Goal: Task Accomplishment & Management: Manage account settings

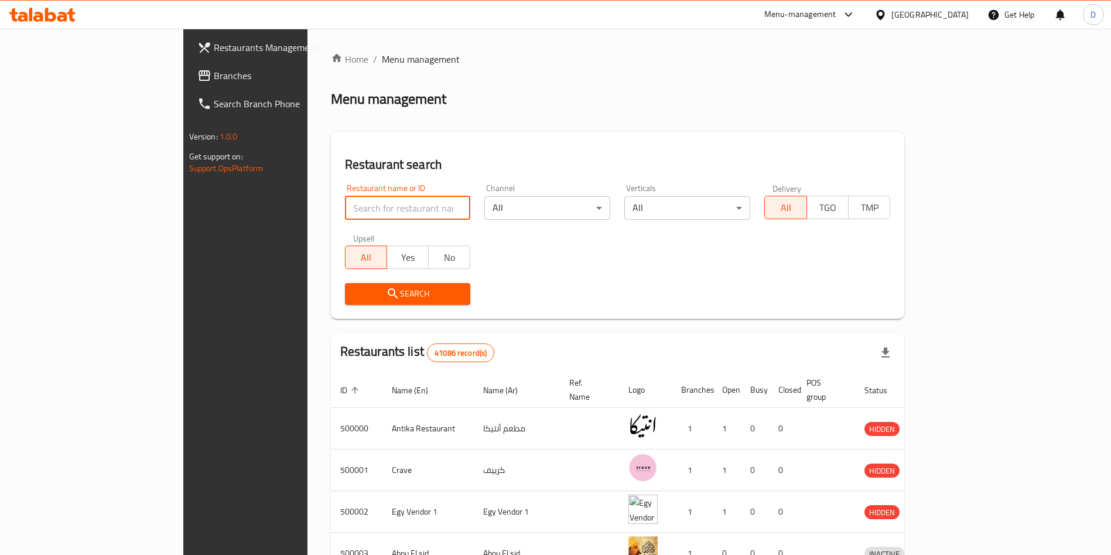
click at [374, 198] on input "search" at bounding box center [408, 207] width 126 height 23
type input "big boy burger"
click button "Search" at bounding box center [408, 294] width 126 height 22
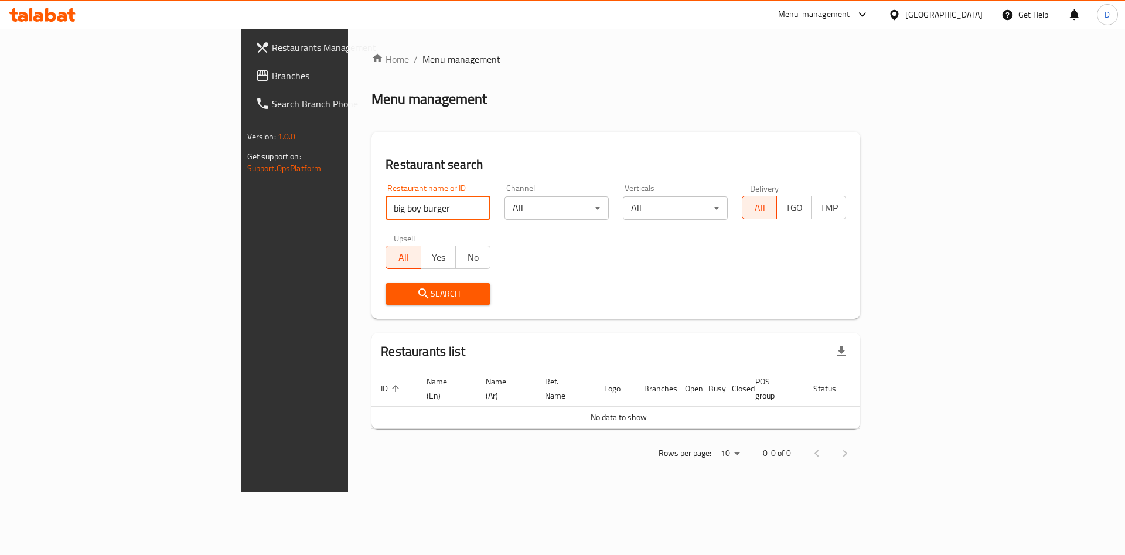
click at [386, 199] on input "big boy burger" at bounding box center [438, 207] width 105 height 23
paste input "775120"
click at [386, 302] on button "Search" at bounding box center [438, 294] width 105 height 22
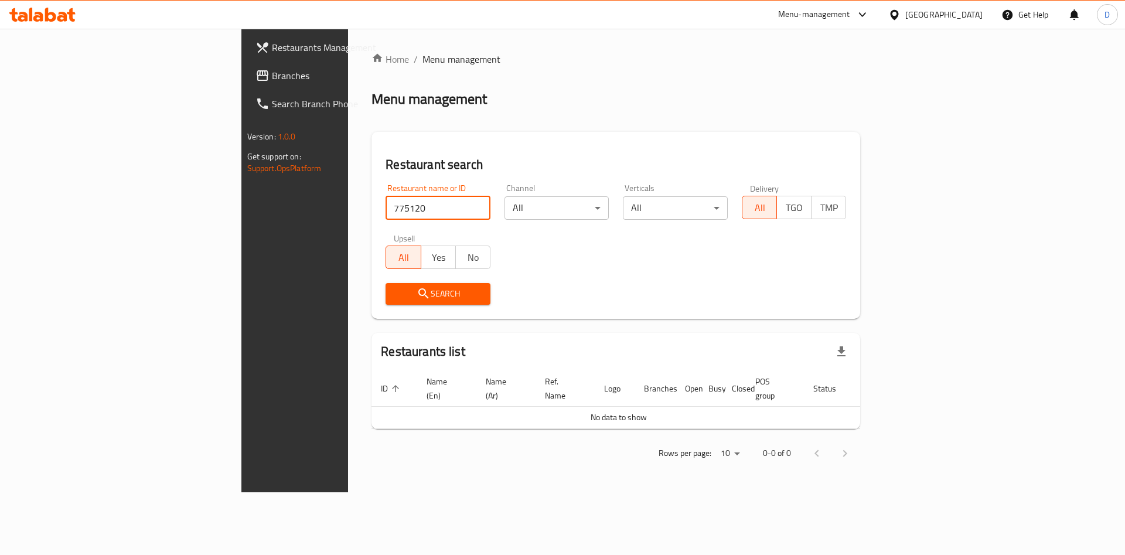
click at [386, 207] on input "775120" at bounding box center [438, 207] width 105 height 23
type input "775120"
click at [395, 299] on span "Search" at bounding box center [438, 293] width 86 height 15
click at [386, 204] on input "775120" at bounding box center [438, 207] width 105 height 23
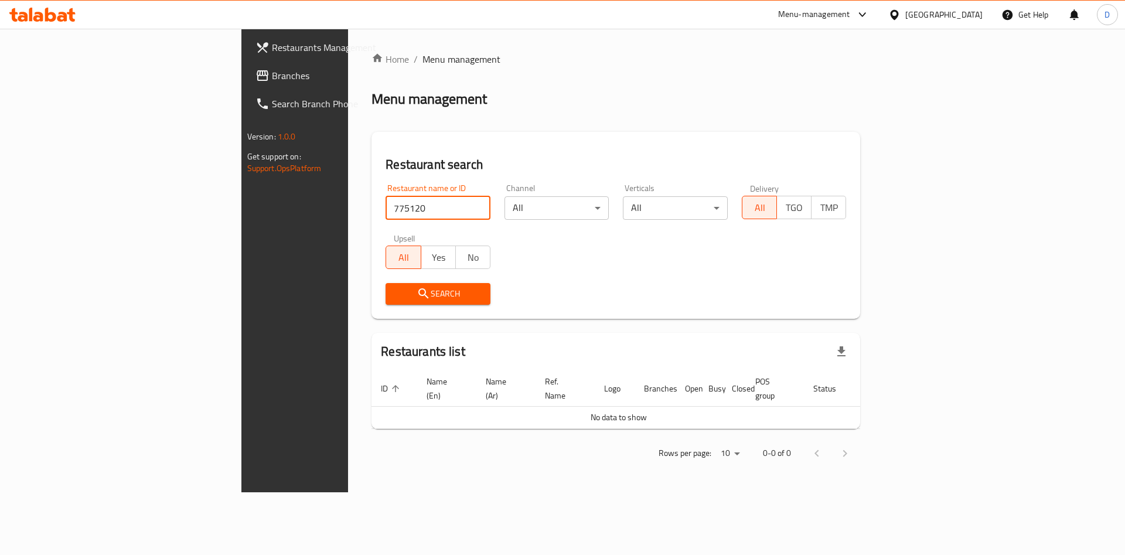
click at [386, 204] on input "775120" at bounding box center [438, 207] width 105 height 23
click at [395, 286] on span "Search" at bounding box center [438, 293] width 86 height 15
click at [386, 204] on input "big boy burger" at bounding box center [438, 207] width 105 height 23
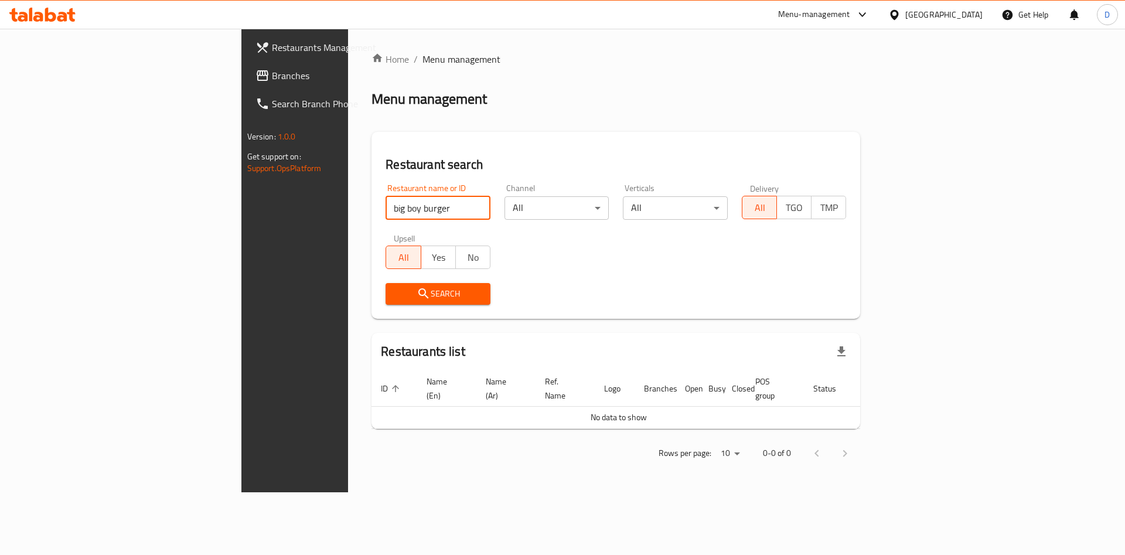
click at [386, 204] on input "big boy burger" at bounding box center [438, 207] width 105 height 23
paste input "BIG BOYS BURGER"
type input "BIG BOYS BURGER"
click at [386, 285] on button "Search" at bounding box center [438, 294] width 105 height 22
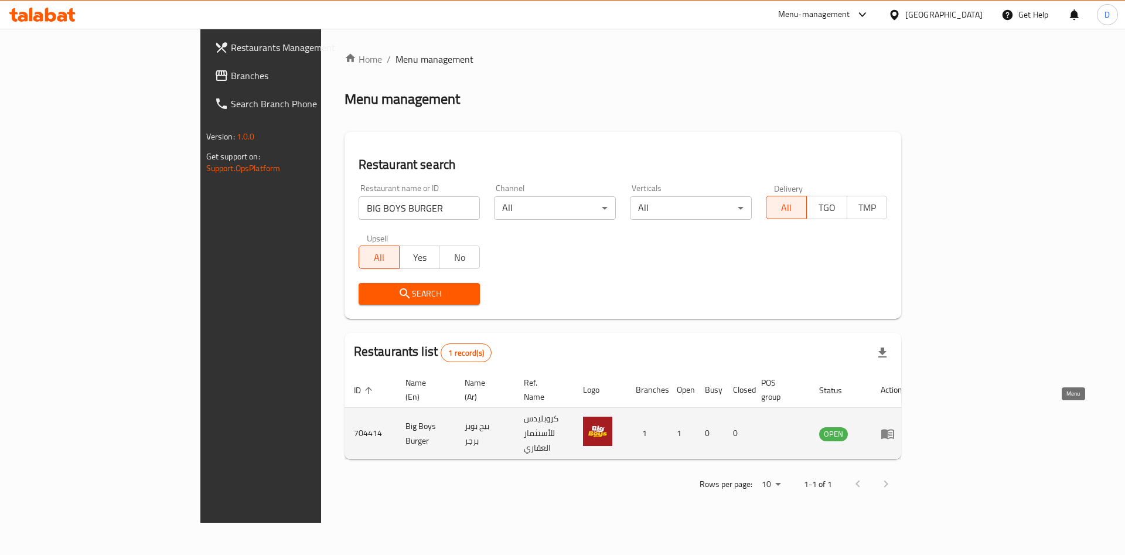
click at [895, 427] on icon "enhanced table" at bounding box center [888, 434] width 14 height 14
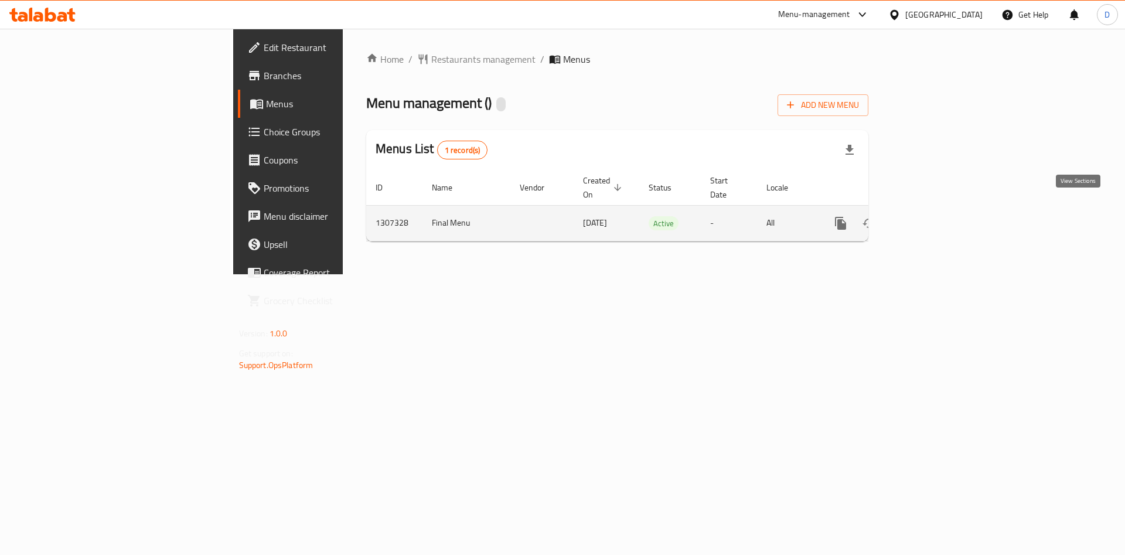
click at [932, 216] on icon "enhanced table" at bounding box center [925, 223] width 14 height 14
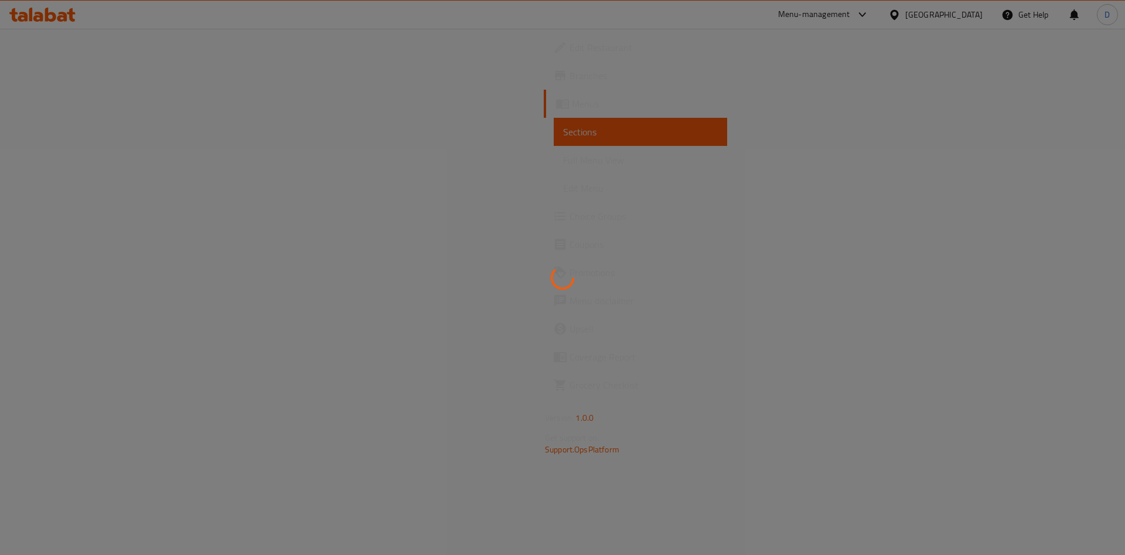
drag, startPoint x: 1076, startPoint y: 216, endPoint x: 1078, endPoint y: 210, distance: 6.3
click at [1078, 210] on div at bounding box center [562, 277] width 1125 height 555
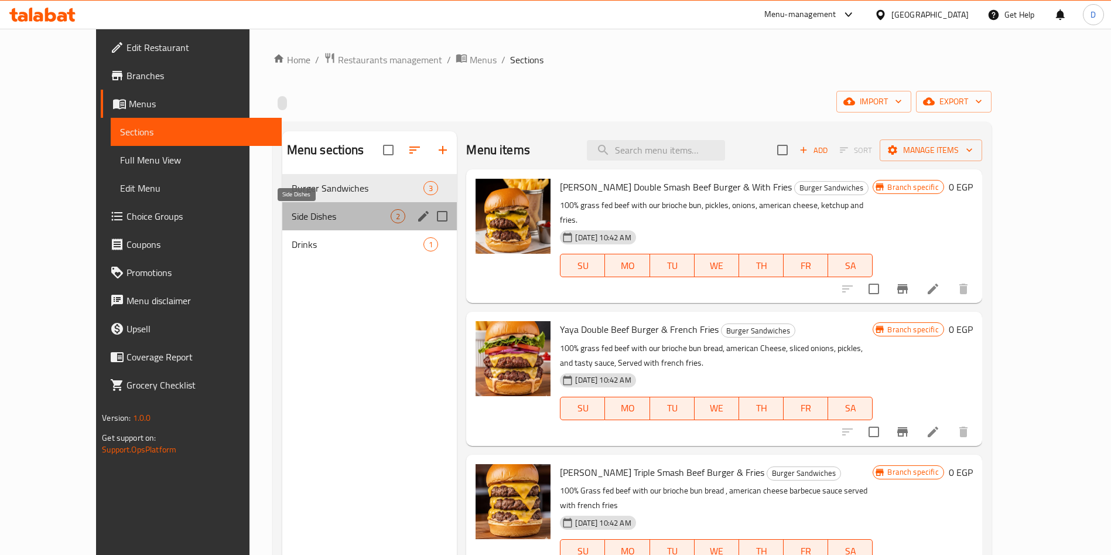
click at [329, 216] on span "Side Dishes" at bounding box center [342, 216] width 100 height 14
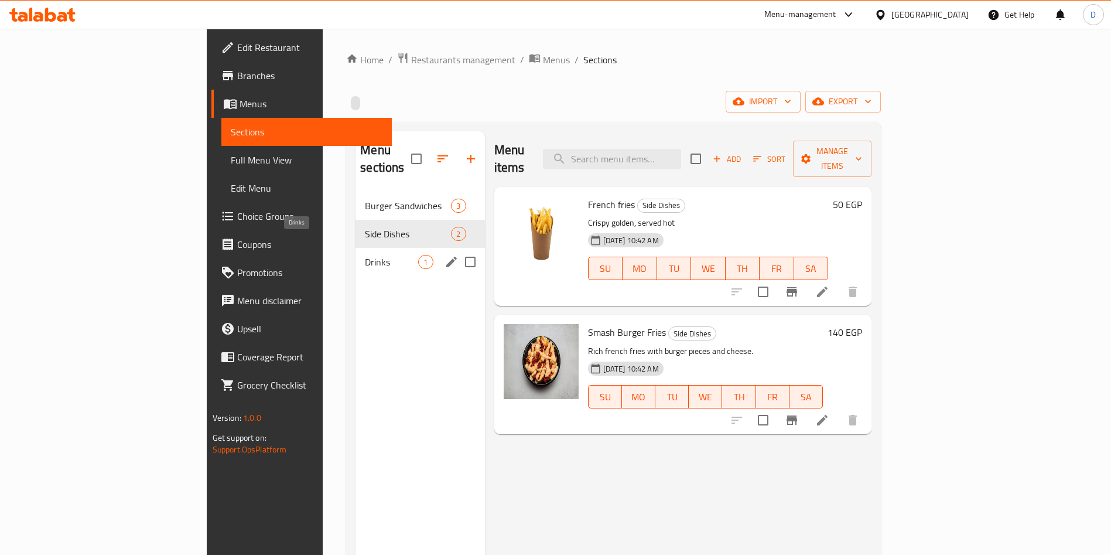
click at [365, 255] on span "Drinks" at bounding box center [391, 262] width 53 height 14
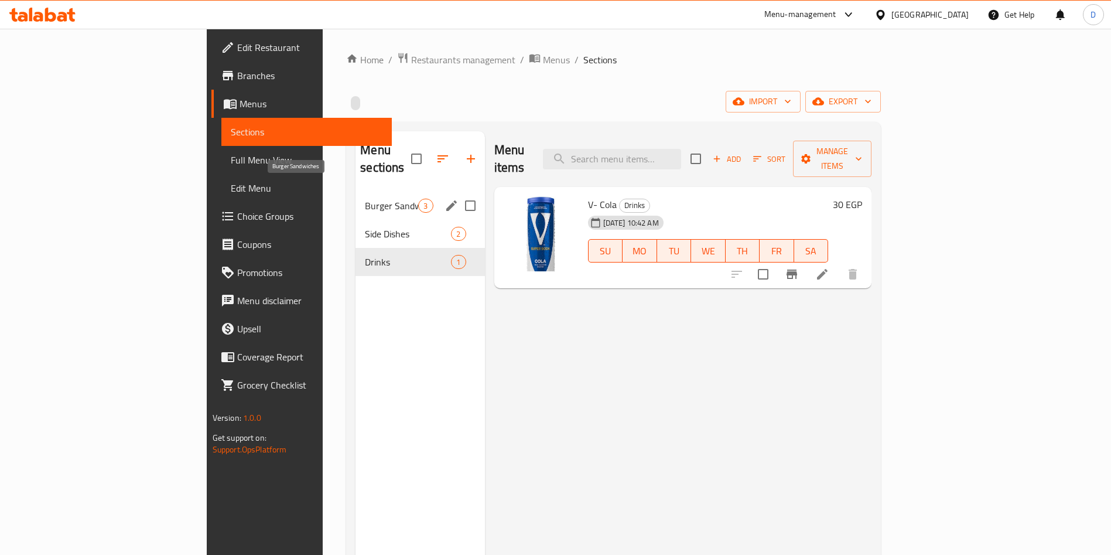
click at [365, 199] on span "Burger Sandwiches" at bounding box center [391, 206] width 53 height 14
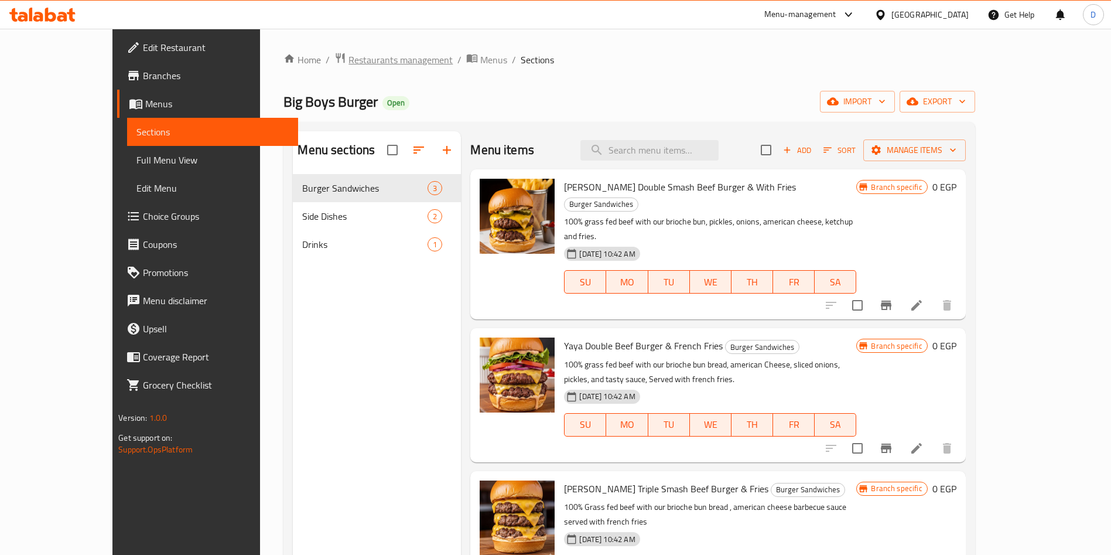
click at [358, 57] on span "Restaurants management" at bounding box center [401, 60] width 104 height 14
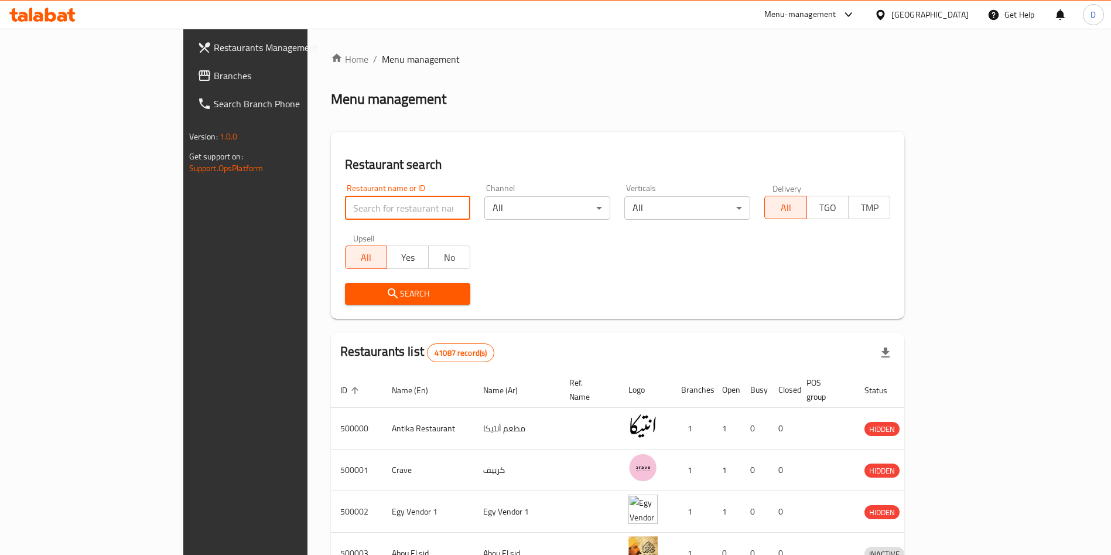
click at [345, 213] on input "search" at bounding box center [408, 207] width 126 height 23
type input "Challenge Burger"
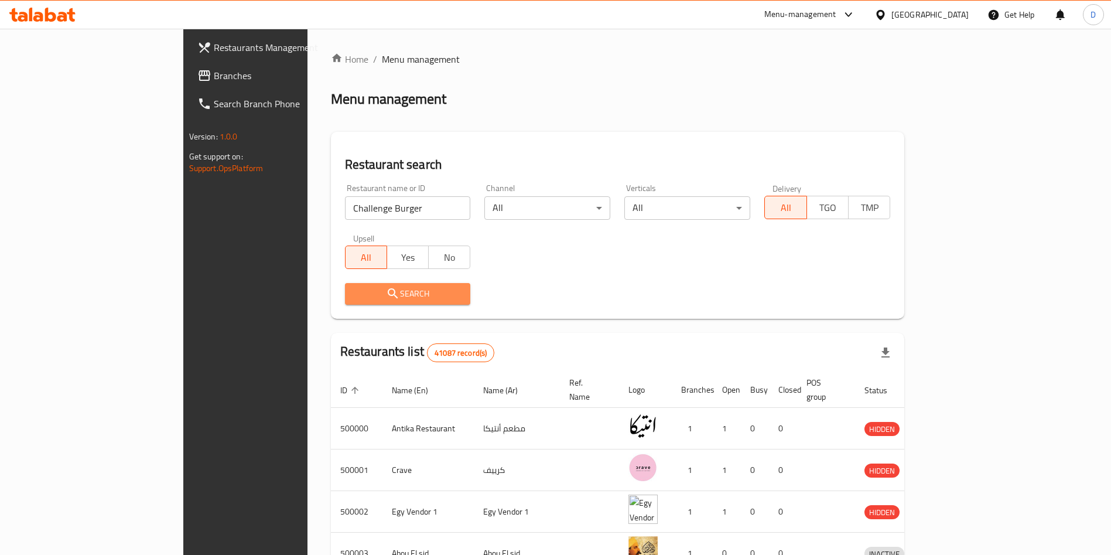
click at [345, 285] on button "Search" at bounding box center [408, 294] width 126 height 22
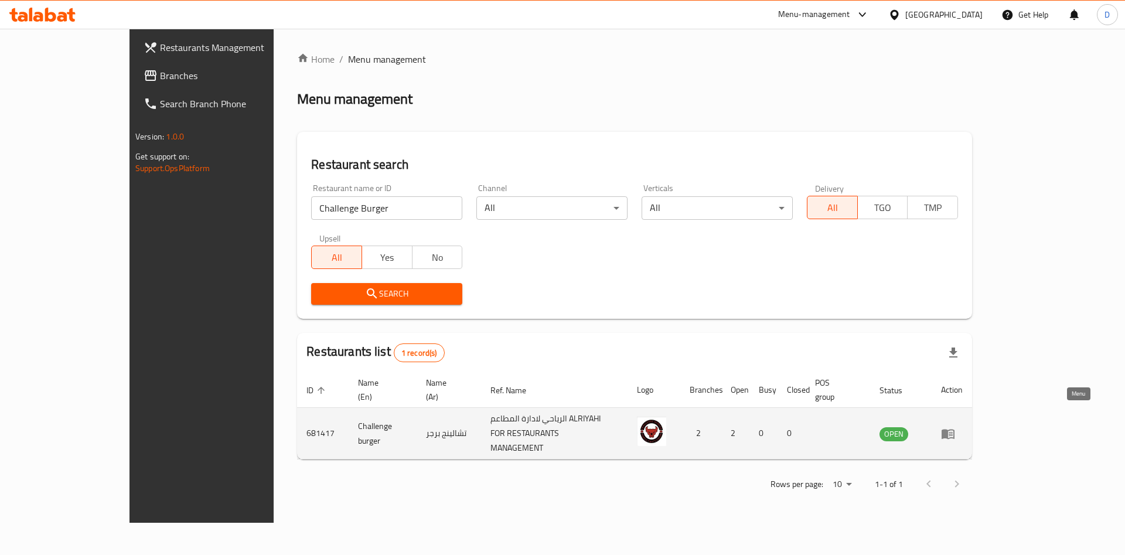
click at [955, 427] on icon "enhanced table" at bounding box center [948, 434] width 14 height 14
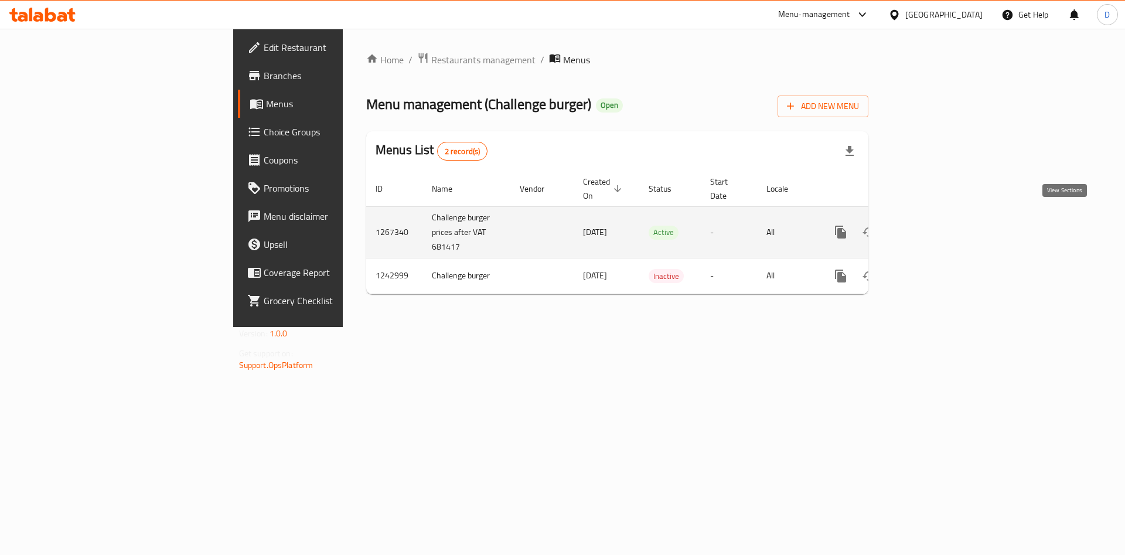
click at [932, 225] on icon "enhanced table" at bounding box center [925, 232] width 14 height 14
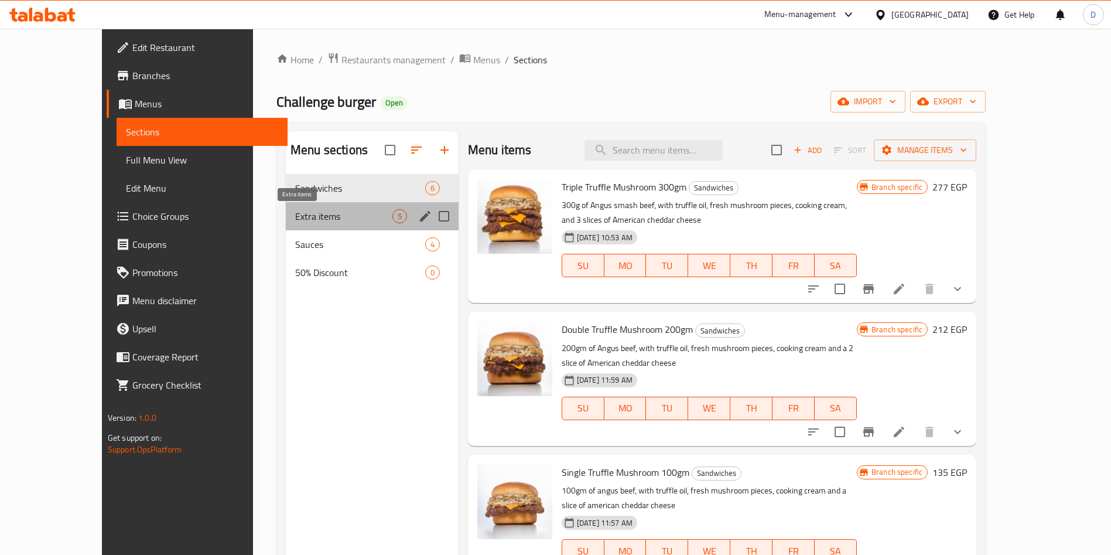
click at [295, 209] on span "Extra items" at bounding box center [343, 216] width 97 height 14
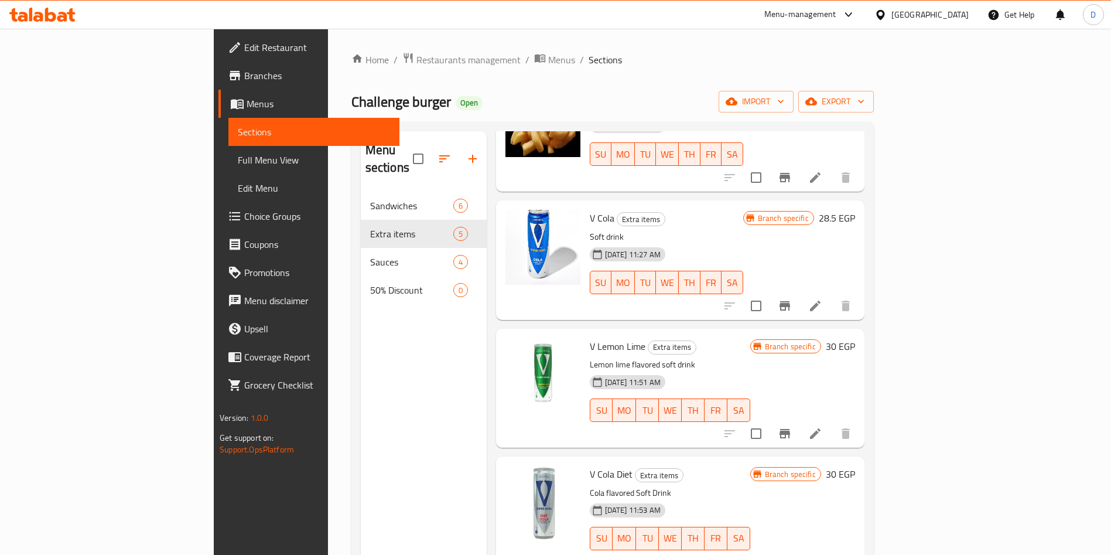
scroll to position [114, 0]
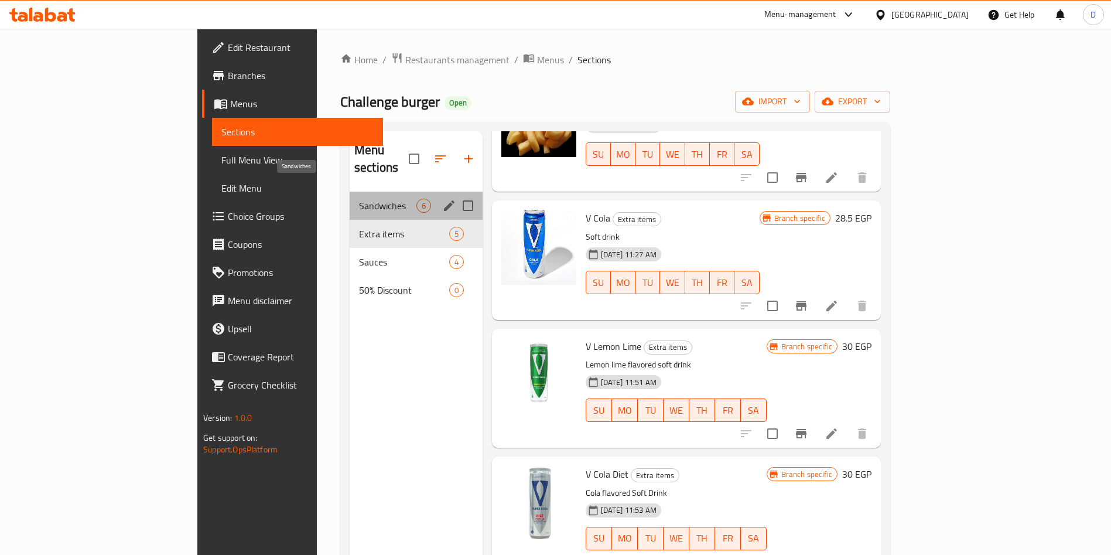
click at [359, 199] on span "Sandwiches" at bounding box center [387, 206] width 57 height 14
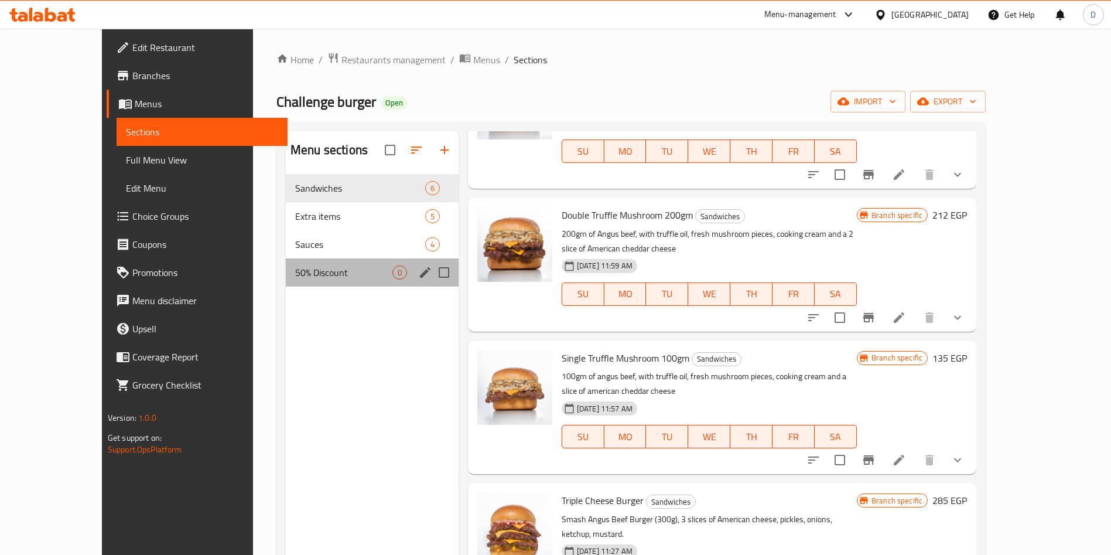
click at [320, 281] on div "50% Discount 0" at bounding box center [372, 272] width 173 height 28
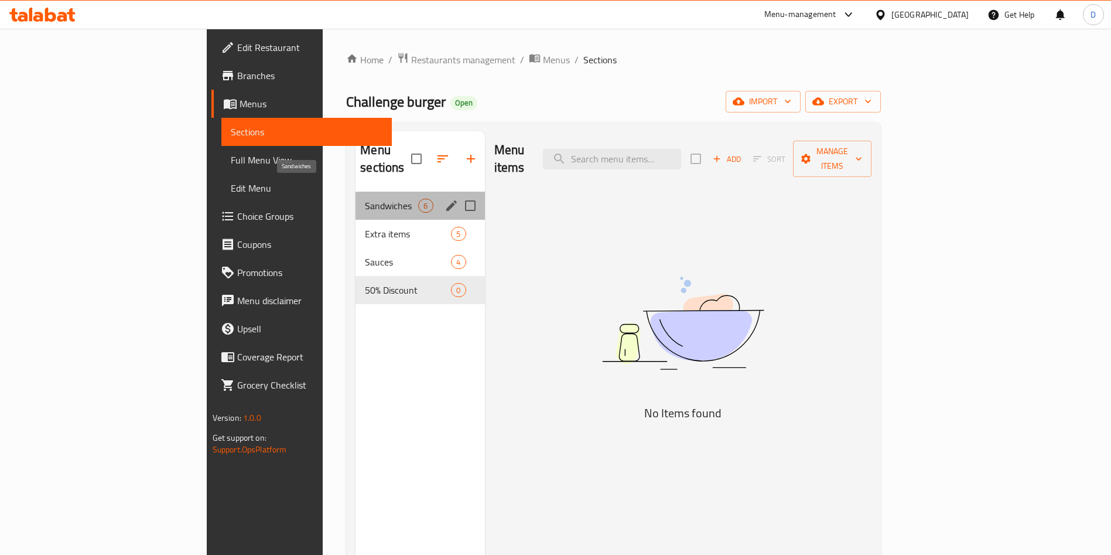
click at [365, 199] on span "Sandwiches" at bounding box center [391, 206] width 53 height 14
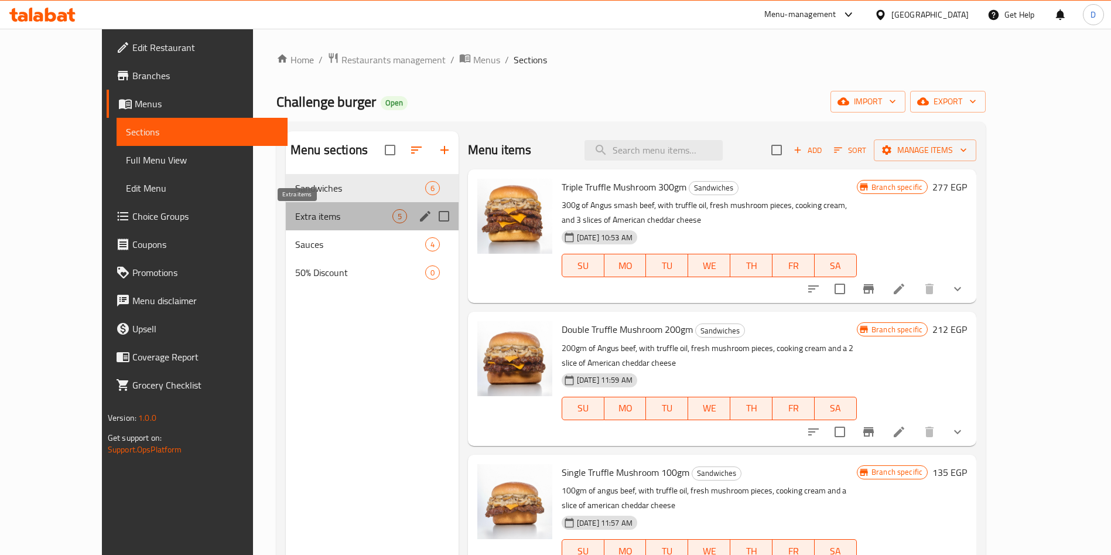
click at [322, 219] on span "Extra items" at bounding box center [343, 216] width 97 height 14
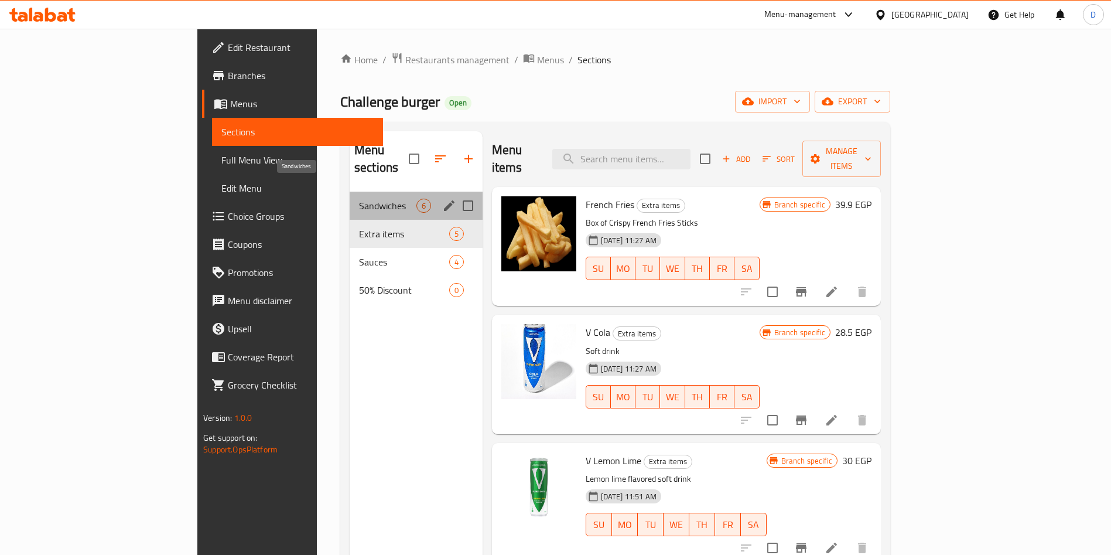
click at [359, 199] on span "Sandwiches" at bounding box center [387, 206] width 57 height 14
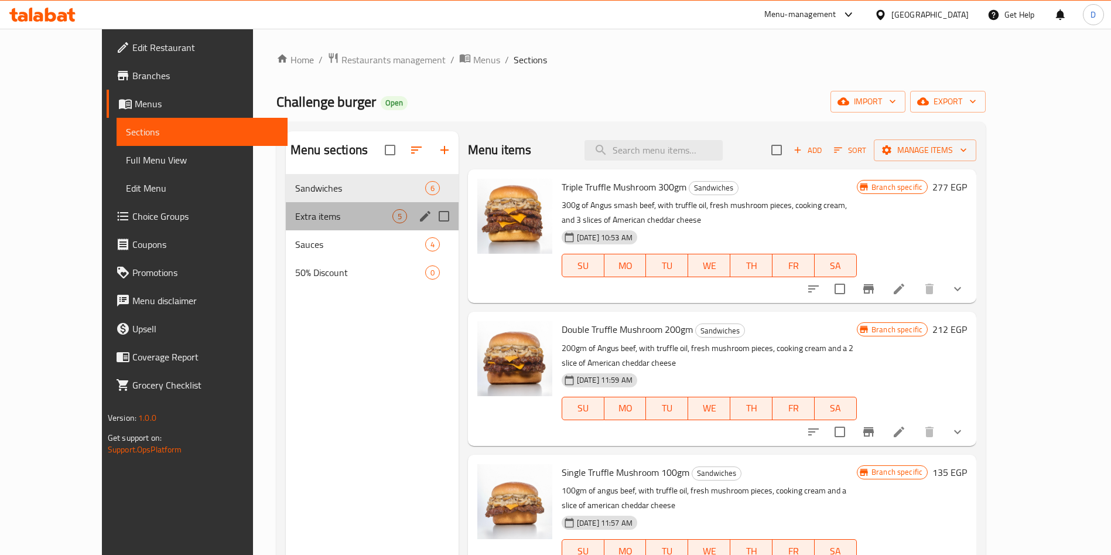
click at [286, 224] on div "Extra items 5" at bounding box center [372, 216] width 173 height 28
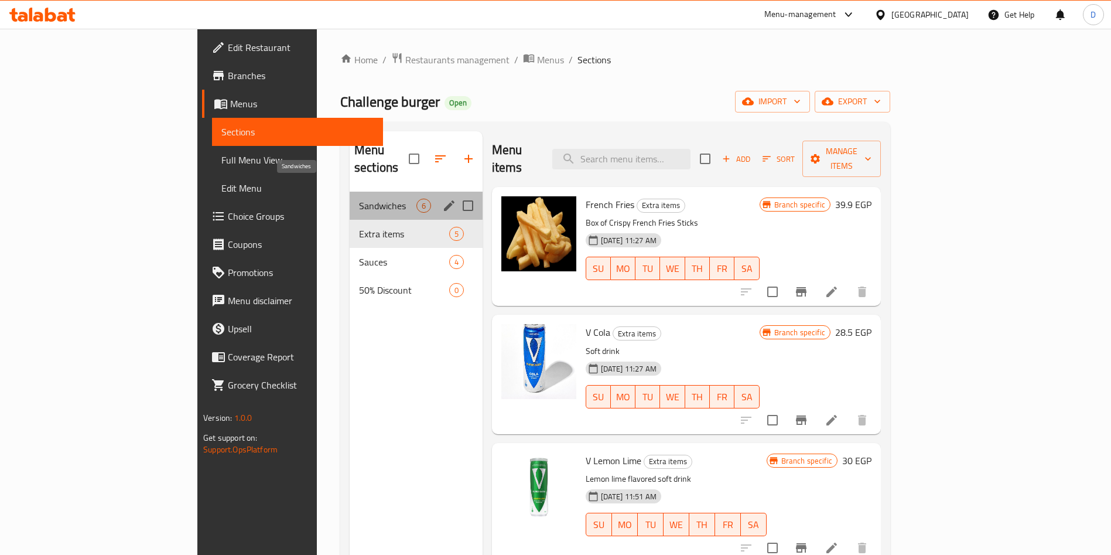
click at [359, 199] on span "Sandwiches" at bounding box center [387, 206] width 57 height 14
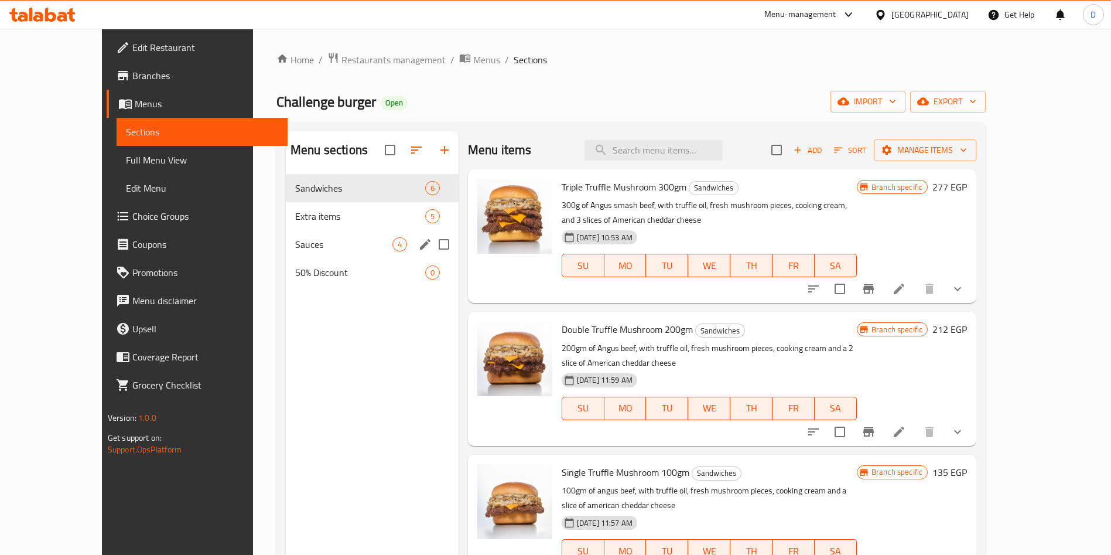
click at [286, 235] on div "Sauces 4" at bounding box center [372, 244] width 173 height 28
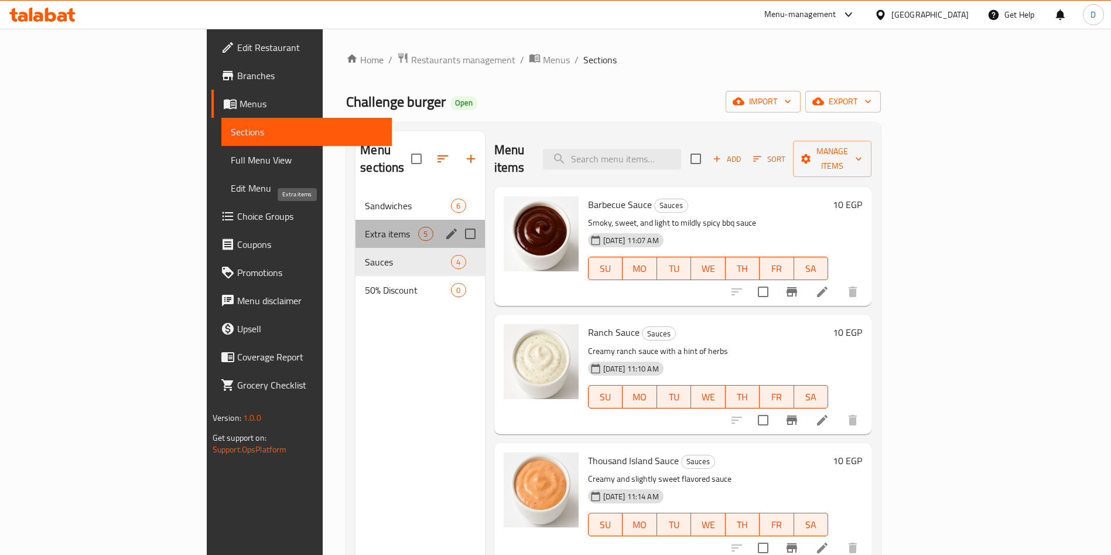
click at [365, 227] on span "Extra items" at bounding box center [391, 234] width 53 height 14
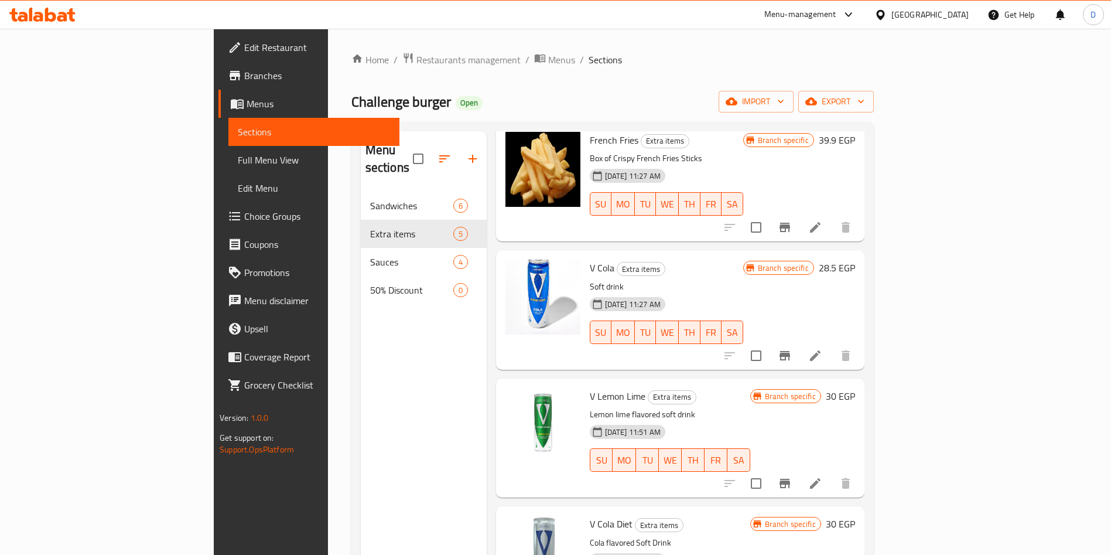
scroll to position [63, 0]
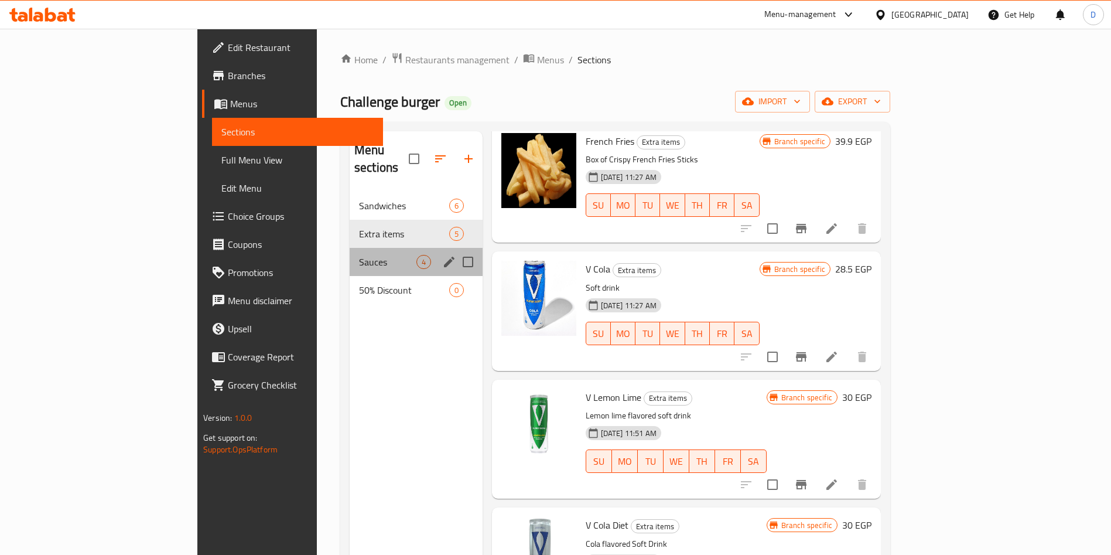
click at [350, 248] on div "Sauces 4" at bounding box center [416, 262] width 133 height 28
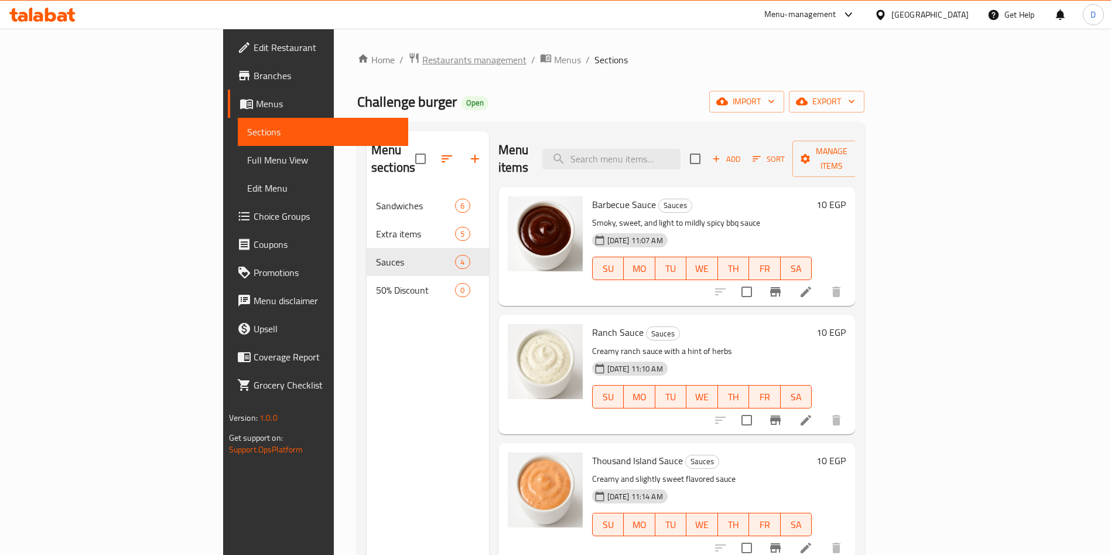
click at [422, 59] on span "Restaurants management" at bounding box center [474, 60] width 104 height 14
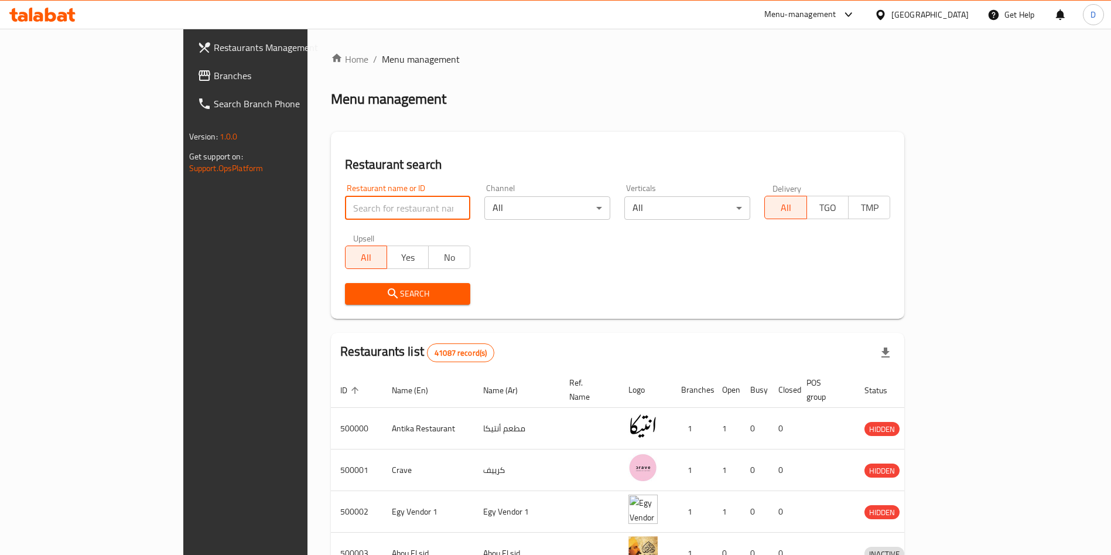
click at [353, 213] on input "search" at bounding box center [408, 207] width 126 height 23
type input "Challenge Burger"
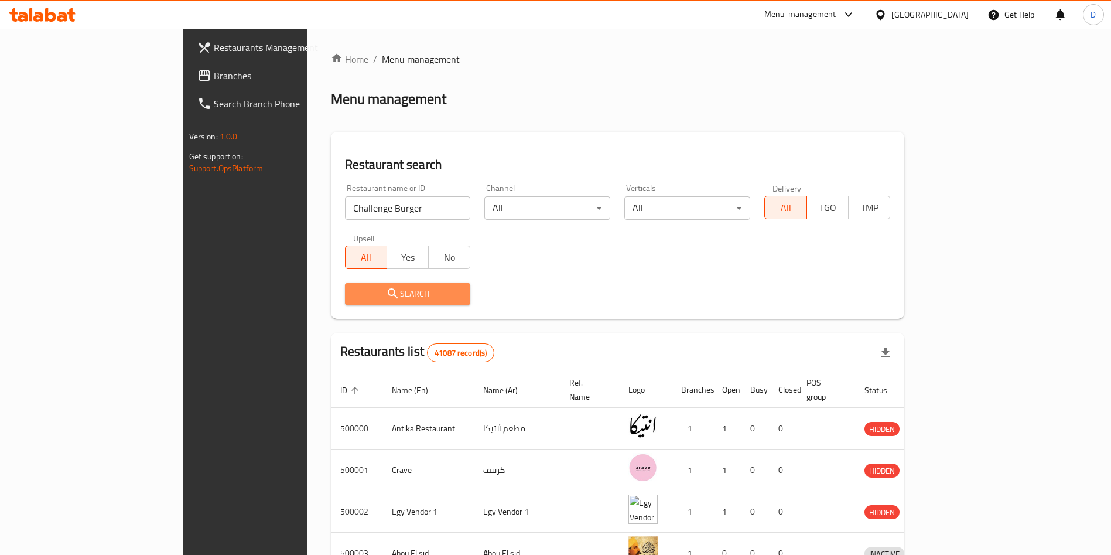
click at [354, 300] on span "Search" at bounding box center [407, 293] width 107 height 15
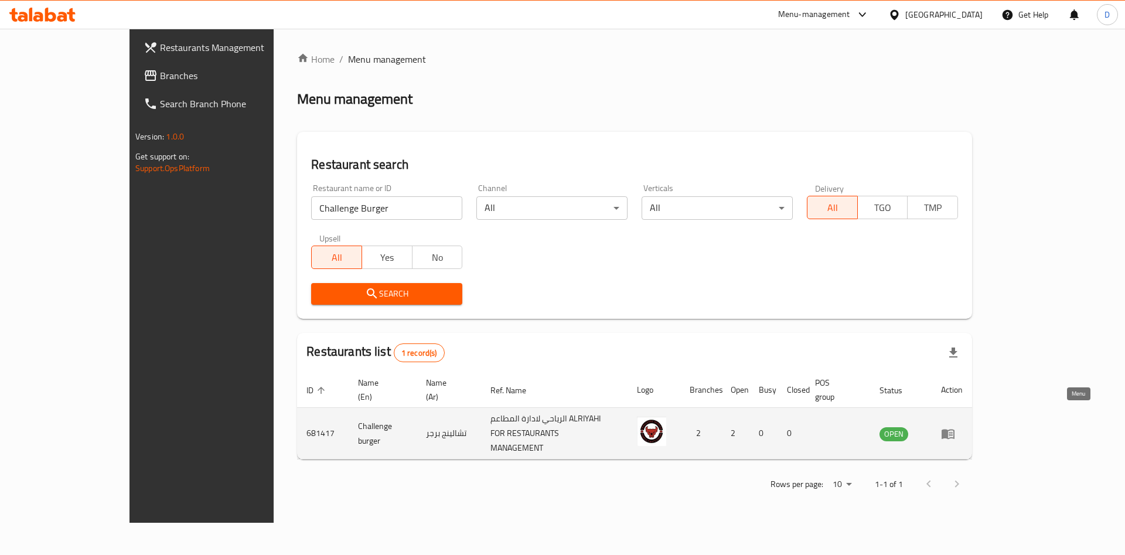
click at [954, 429] on icon "enhanced table" at bounding box center [948, 434] width 13 height 10
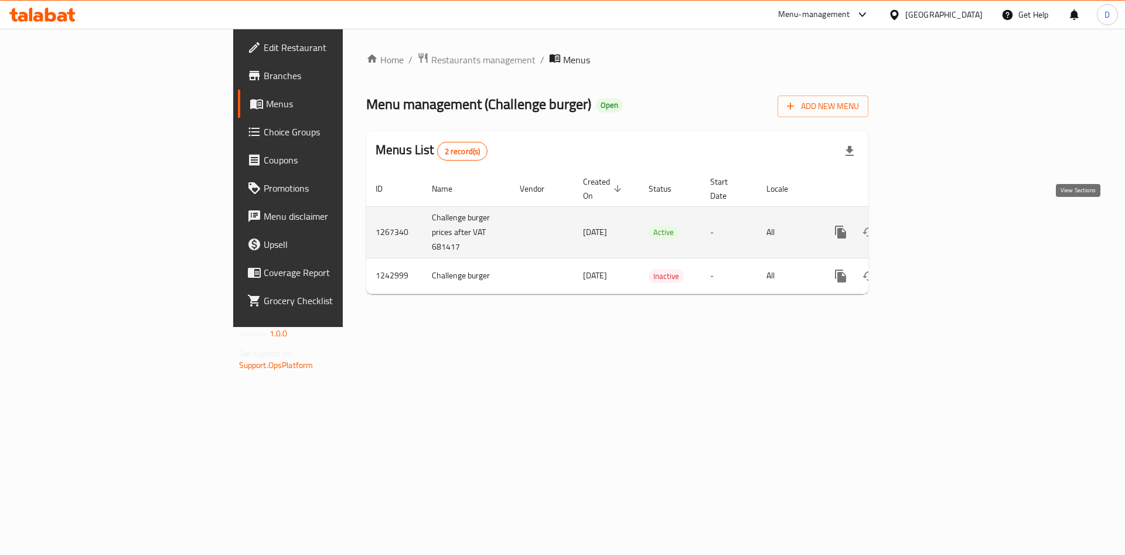
click at [939, 227] on link "enhanced table" at bounding box center [925, 232] width 28 height 28
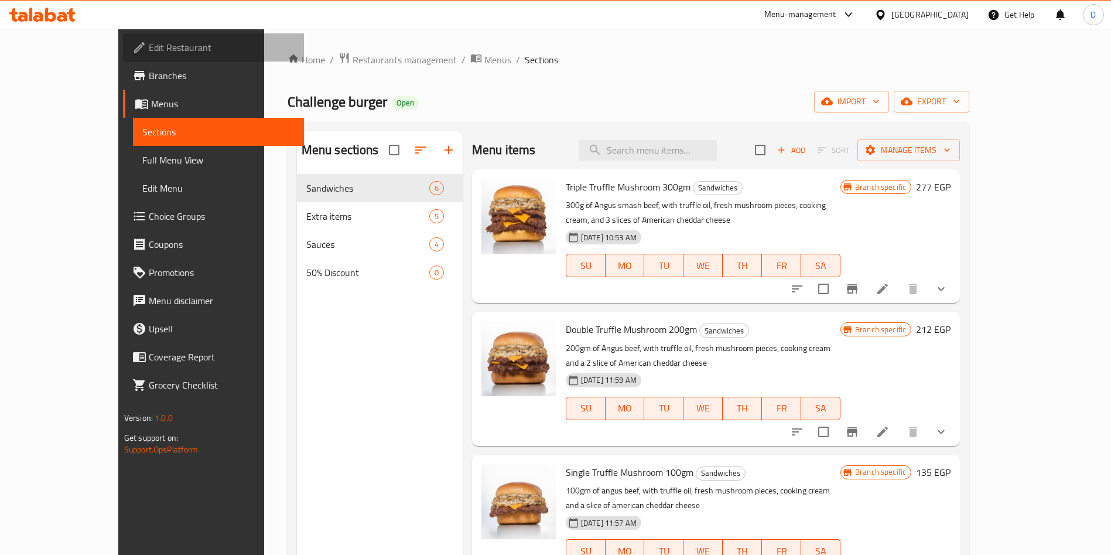
click at [123, 37] on link "Edit Restaurant" at bounding box center [213, 47] width 181 height 28
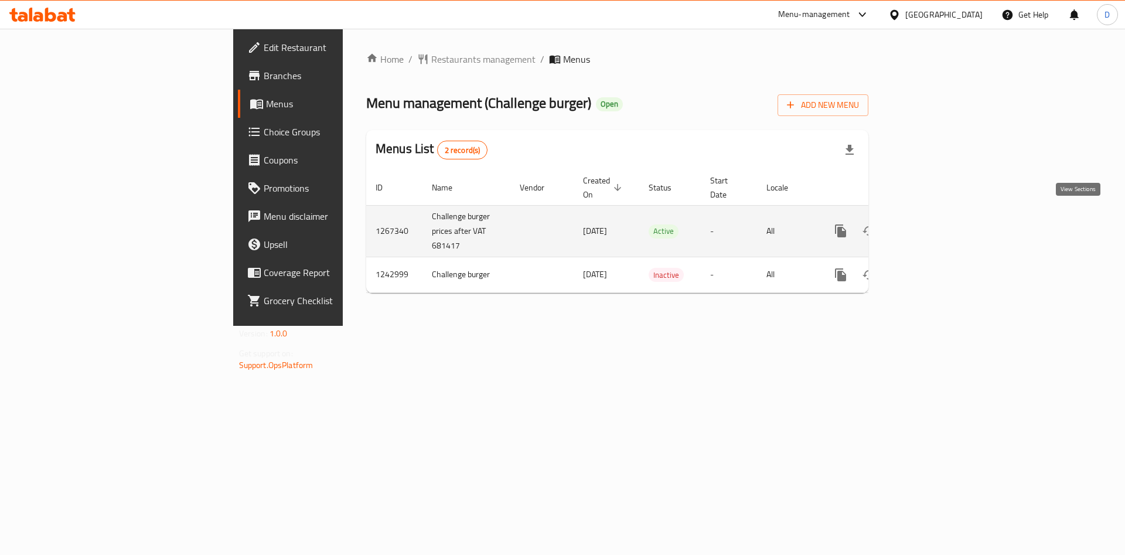
click at [932, 224] on icon "enhanced table" at bounding box center [925, 231] width 14 height 14
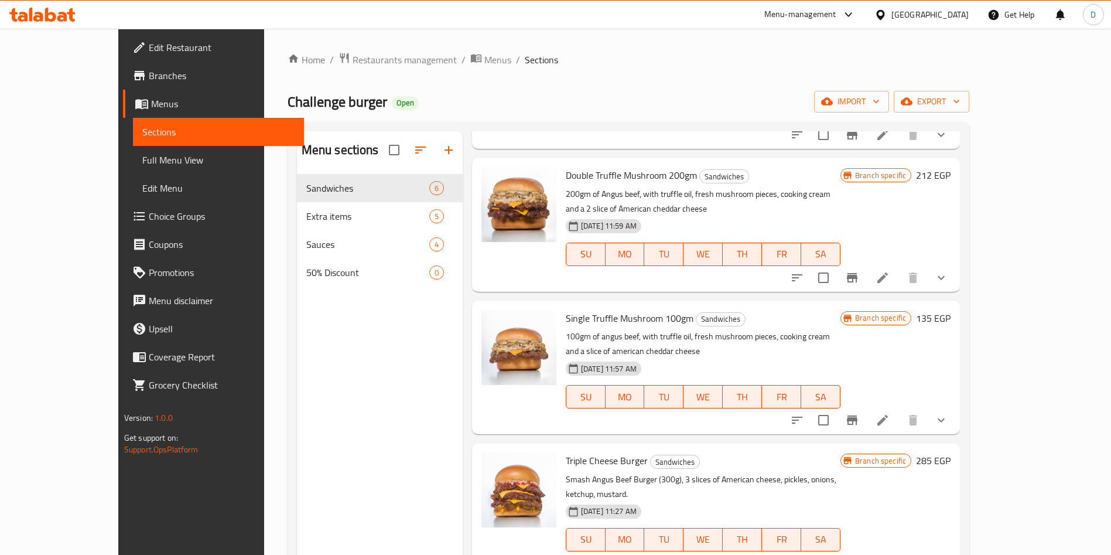
scroll to position [155, 0]
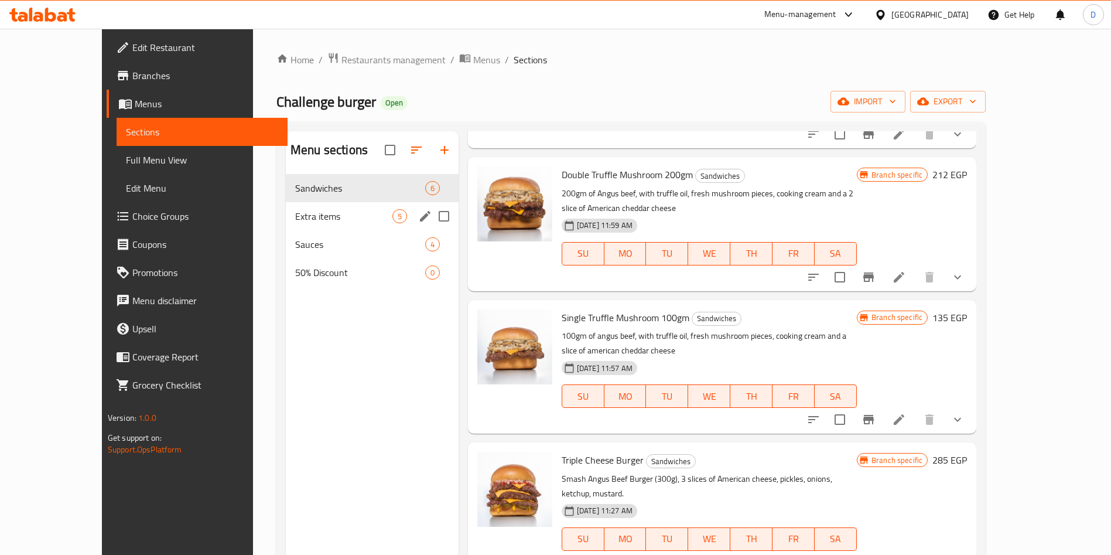
click at [286, 226] on div "Extra items 5" at bounding box center [372, 216] width 173 height 28
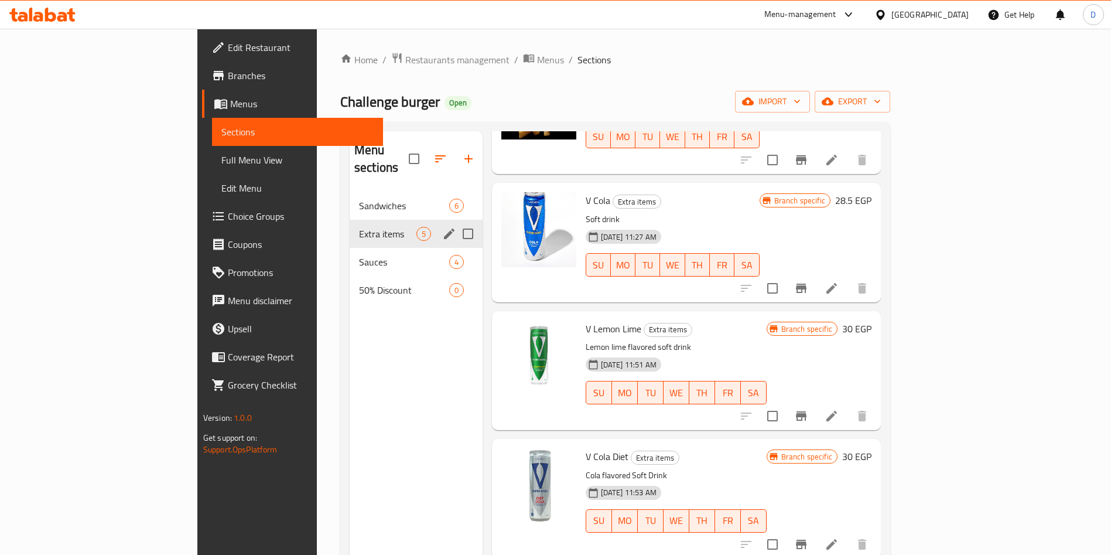
scroll to position [114, 0]
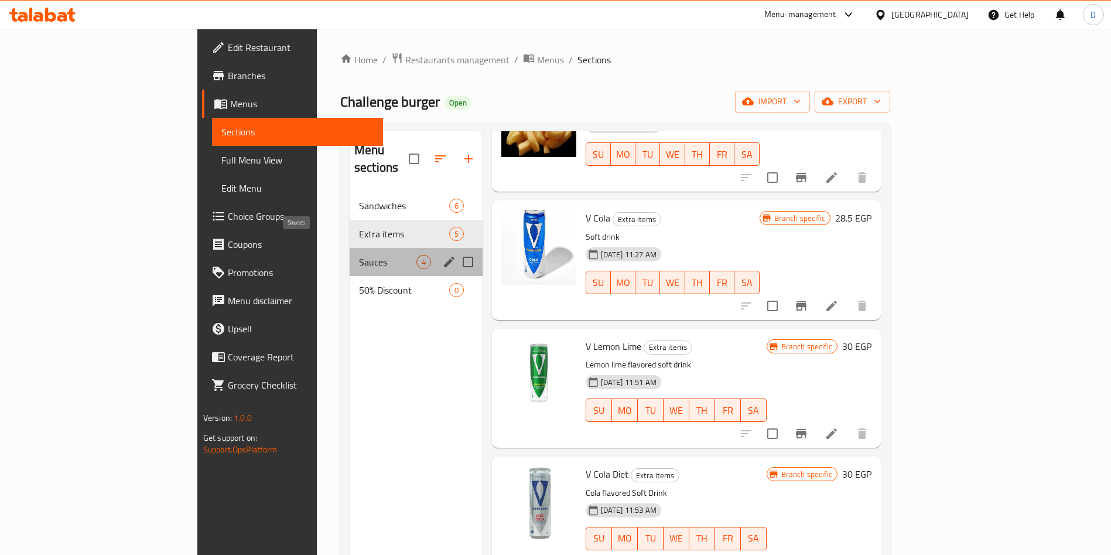
click at [359, 255] on span "Sauces" at bounding box center [387, 262] width 57 height 14
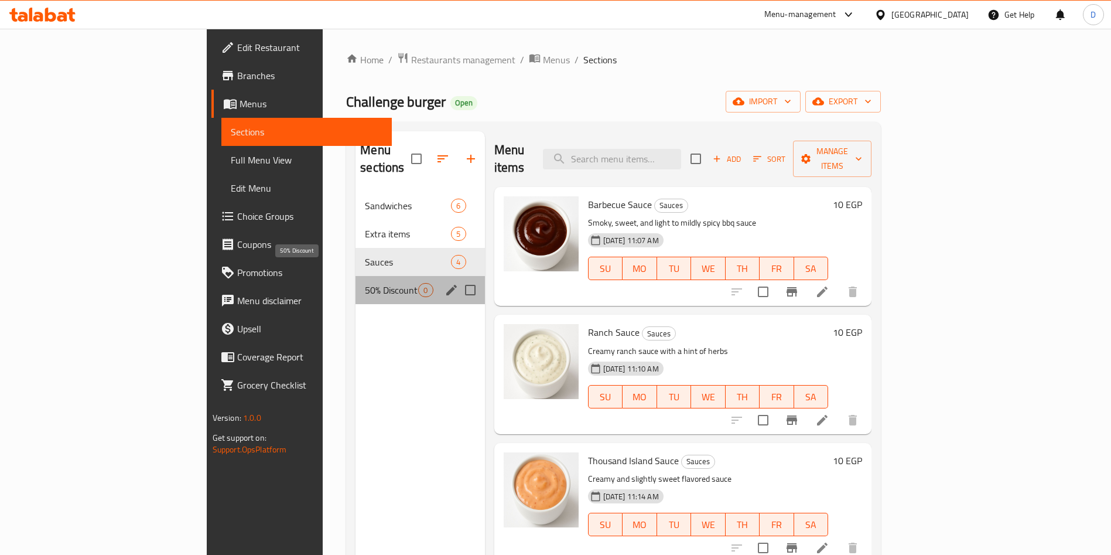
click at [365, 283] on span "50% Discount" at bounding box center [391, 290] width 53 height 14
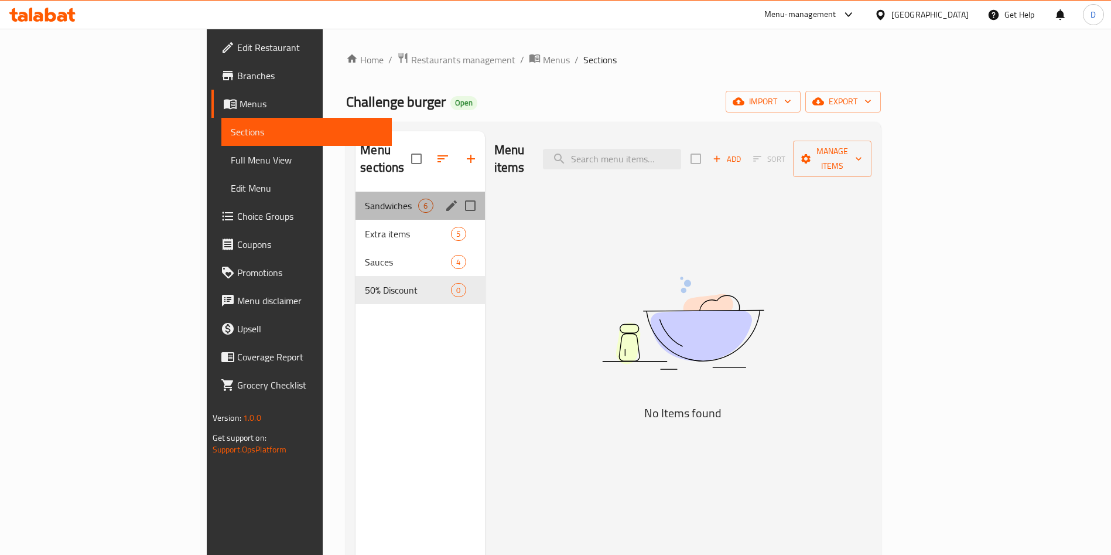
click at [356, 192] on div "Sandwiches 6" at bounding box center [420, 206] width 129 height 28
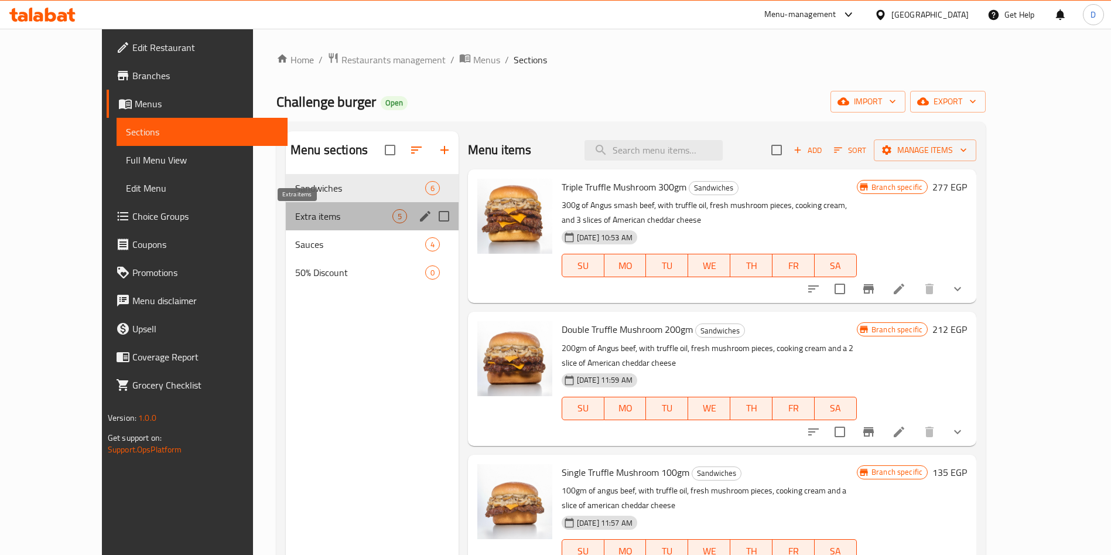
click at [295, 223] on span "Extra items" at bounding box center [343, 216] width 97 height 14
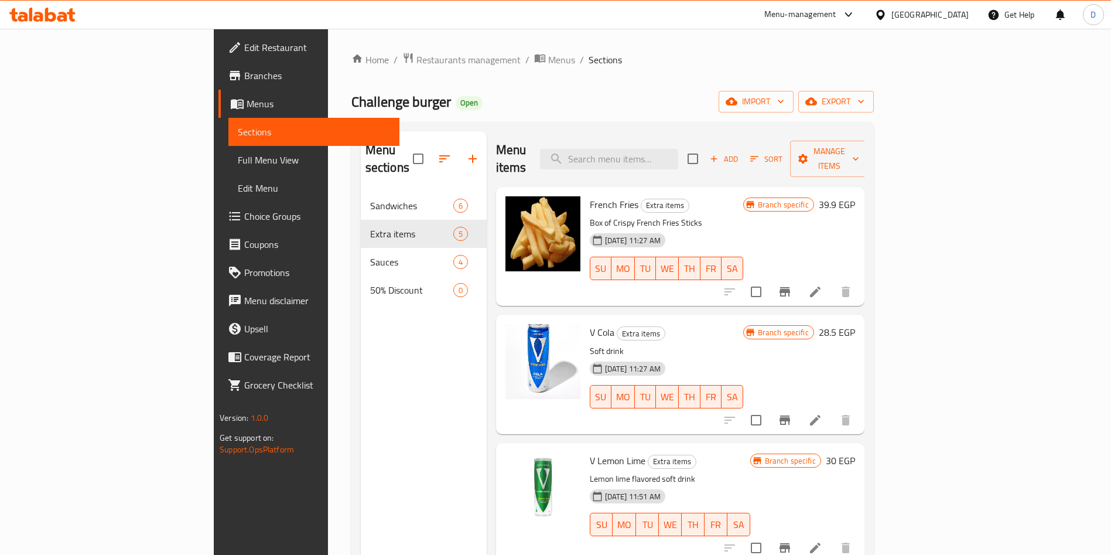
click at [361, 187] on nav "Sandwiches 6 Extra items 5 Sauces 4 50% Discount 0" at bounding box center [424, 248] width 126 height 122
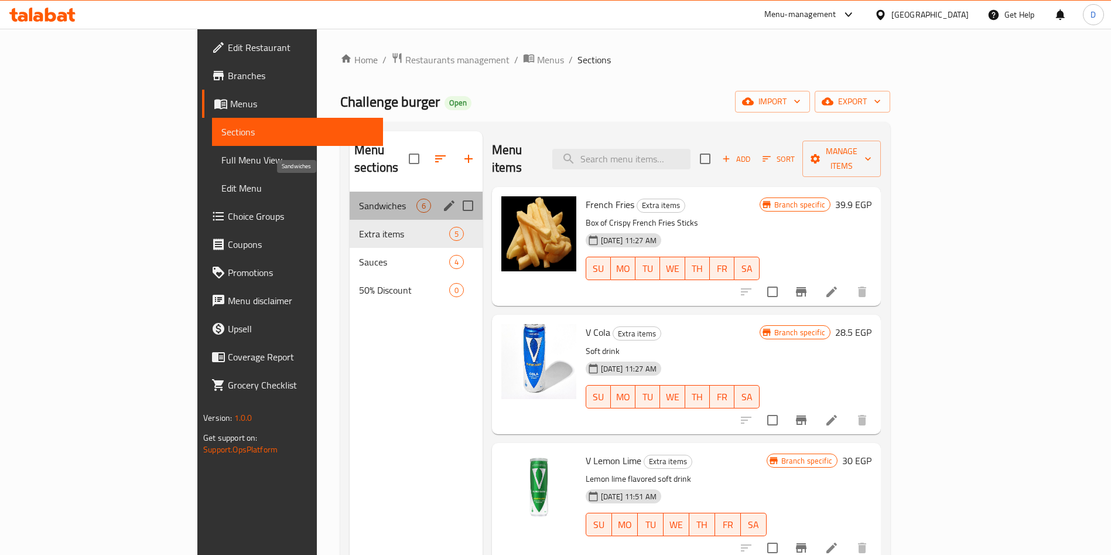
click at [359, 199] on span "Sandwiches" at bounding box center [387, 206] width 57 height 14
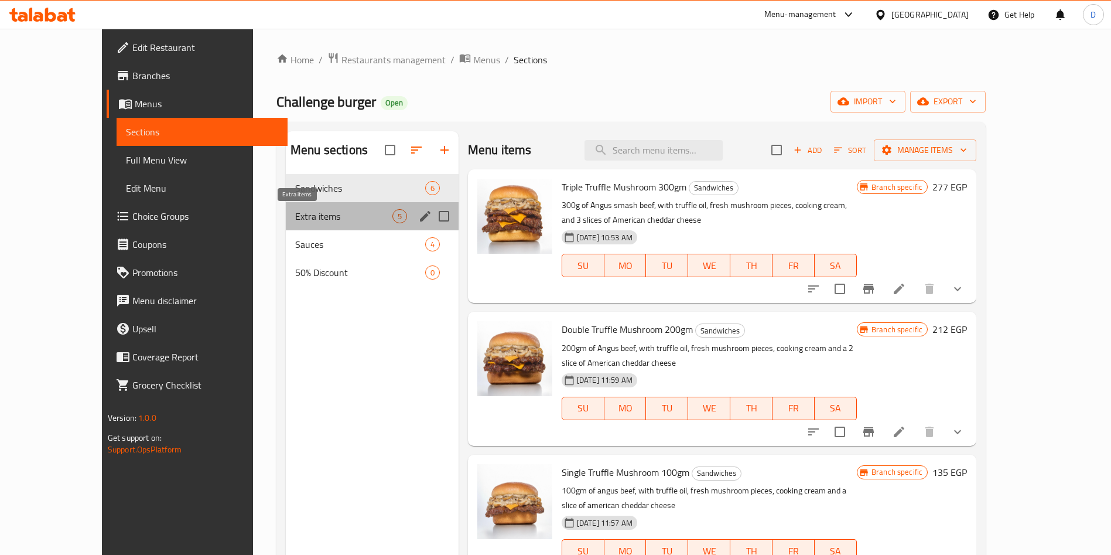
click at [295, 223] on span "Extra items" at bounding box center [343, 216] width 97 height 14
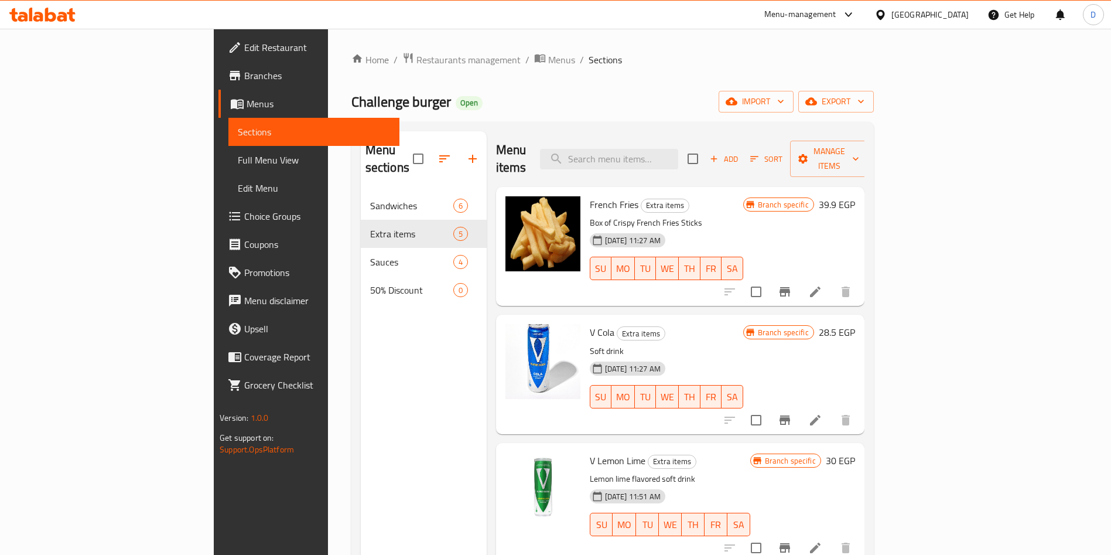
click at [352, 69] on div "Home / Restaurants management / Menus / Sections Challenge burger Open import e…" at bounding box center [613, 373] width 523 height 643
click at [417, 62] on span "Restaurants management" at bounding box center [469, 60] width 104 height 14
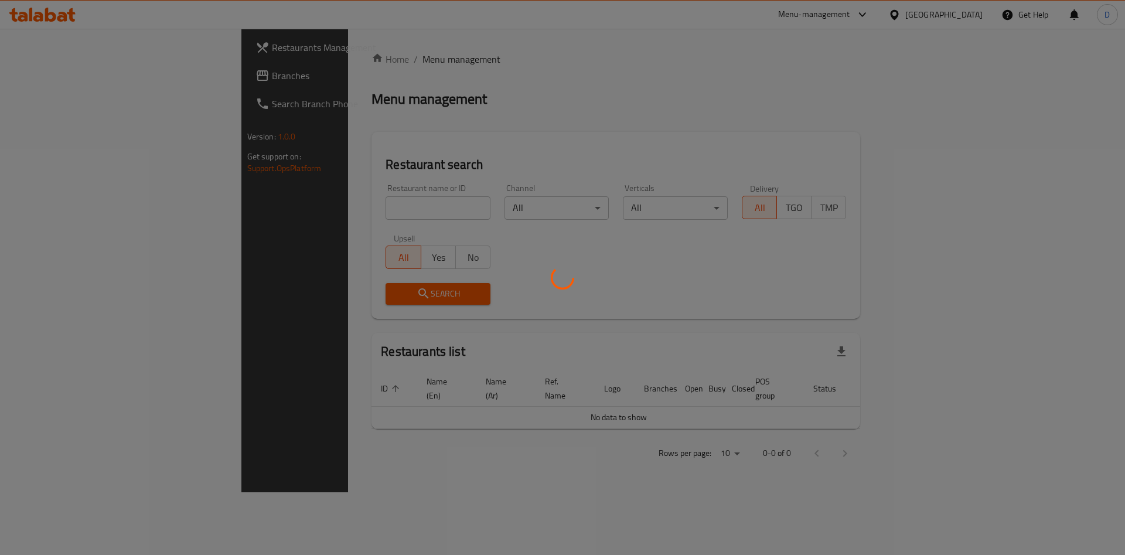
click at [343, 208] on div at bounding box center [562, 277] width 1125 height 555
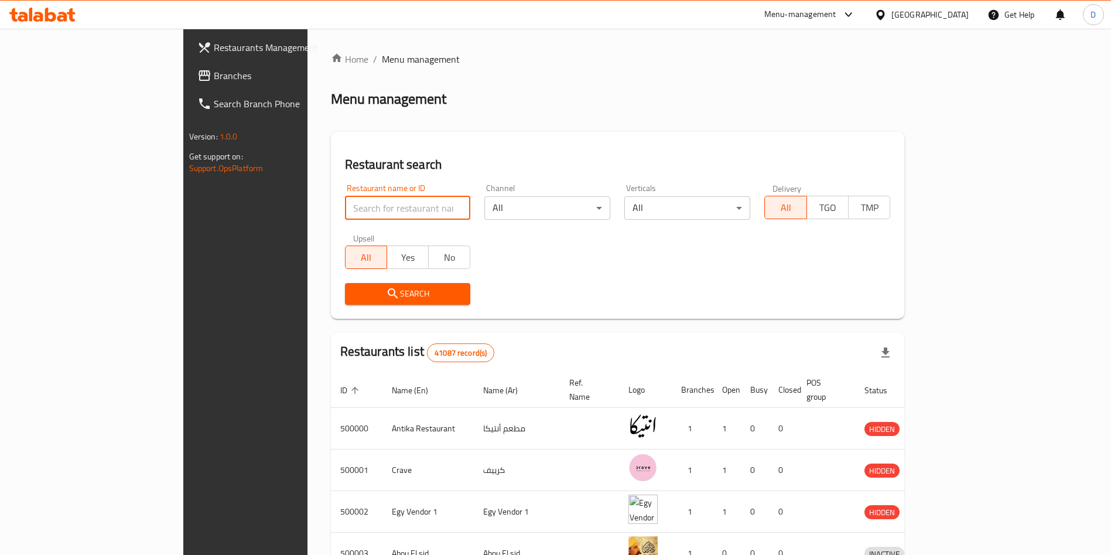
click at [345, 202] on input "search" at bounding box center [408, 207] width 126 height 23
type input "four shots"
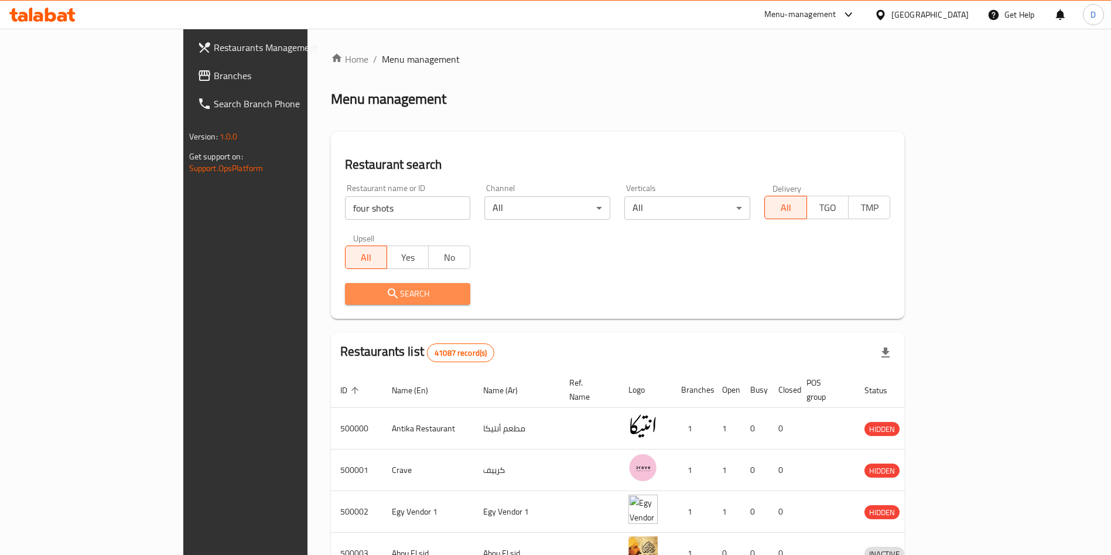
click at [354, 295] on span "Search" at bounding box center [407, 293] width 107 height 15
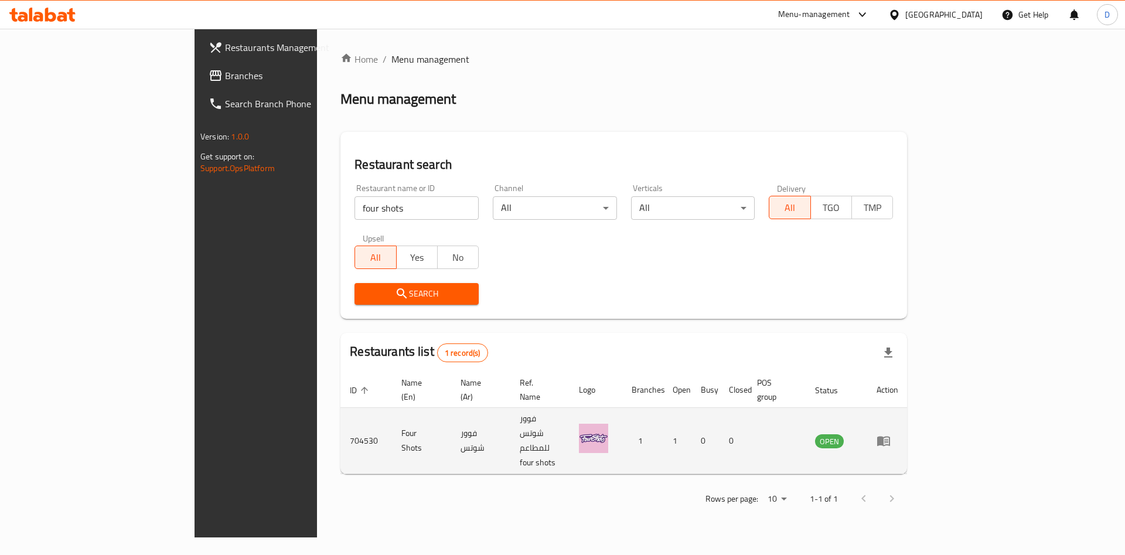
click at [908, 408] on td "enhanced table" at bounding box center [887, 441] width 40 height 66
click at [888, 439] on icon "enhanced table" at bounding box center [886, 441] width 4 height 5
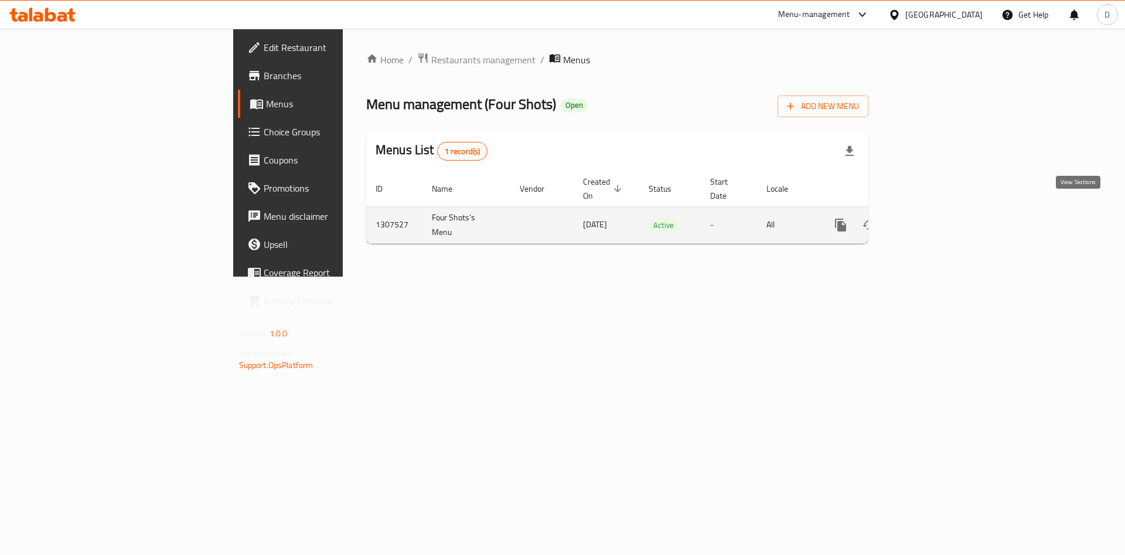
click at [939, 212] on link "enhanced table" at bounding box center [925, 225] width 28 height 28
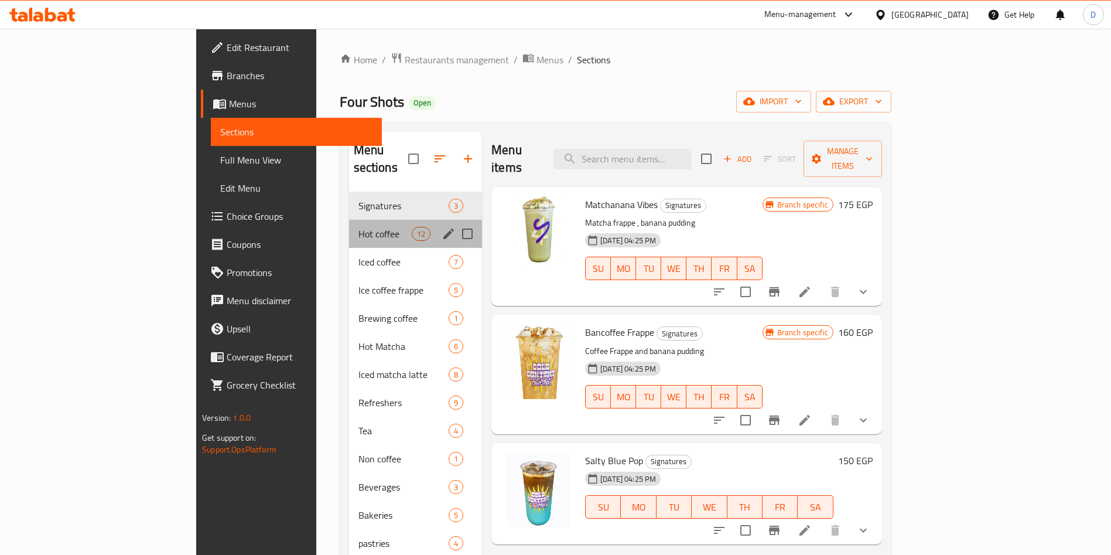
click at [349, 226] on div "Hot coffee 12" at bounding box center [416, 234] width 134 height 28
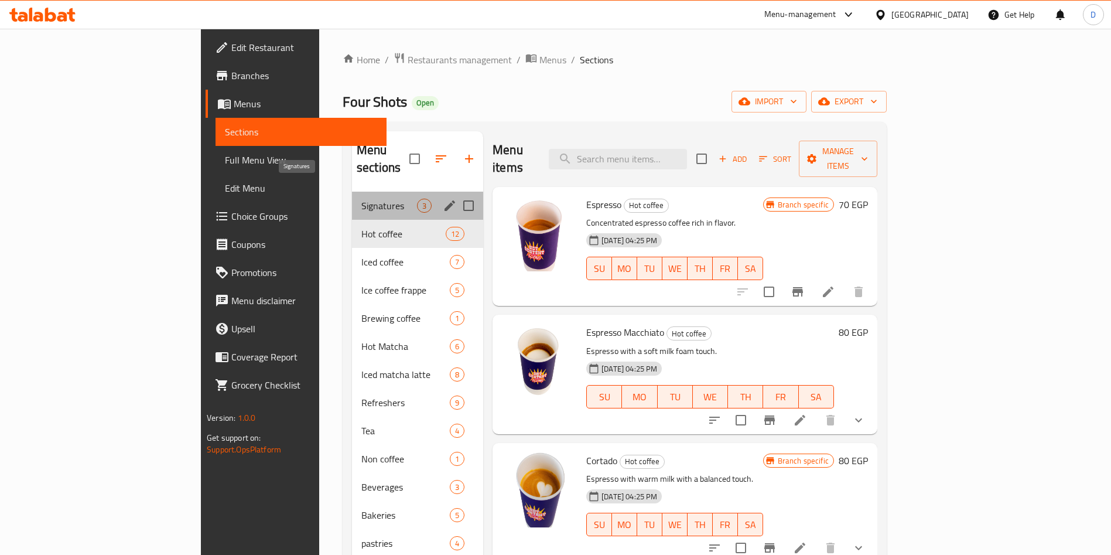
click at [361, 199] on span "Signatures" at bounding box center [389, 206] width 56 height 14
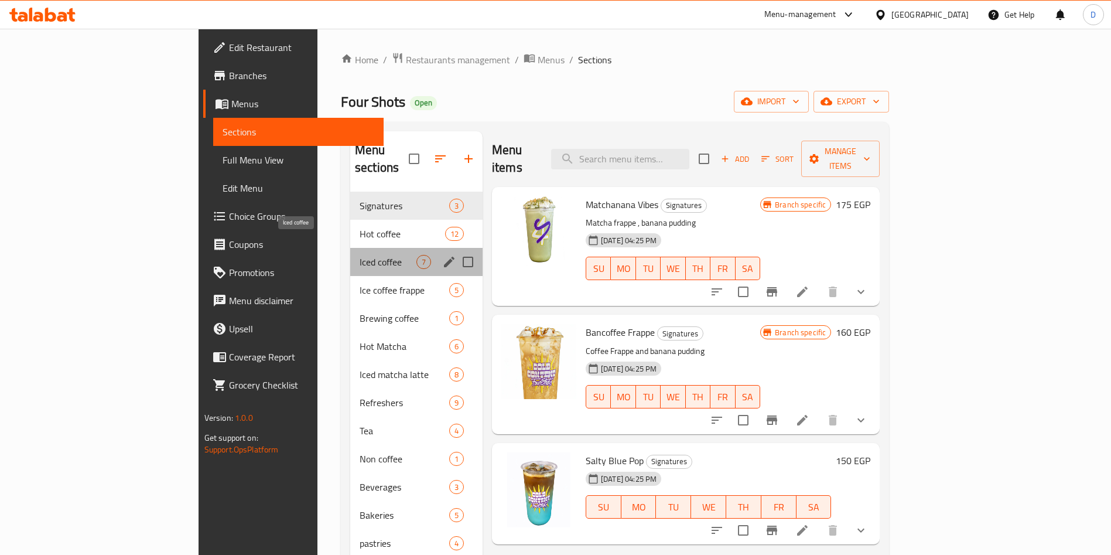
click at [360, 255] on span "Iced coffee" at bounding box center [388, 262] width 57 height 14
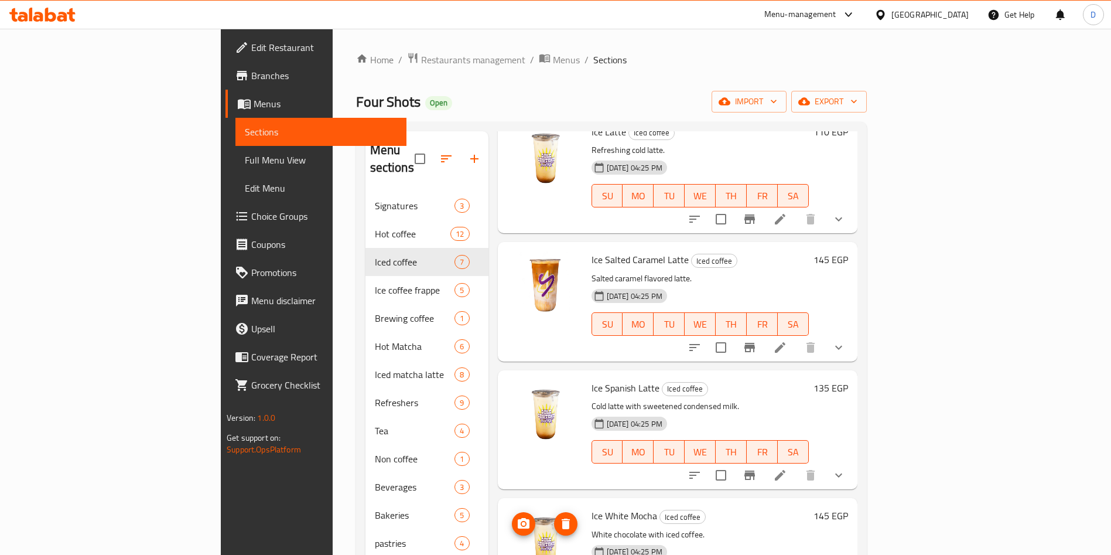
scroll to position [71, 0]
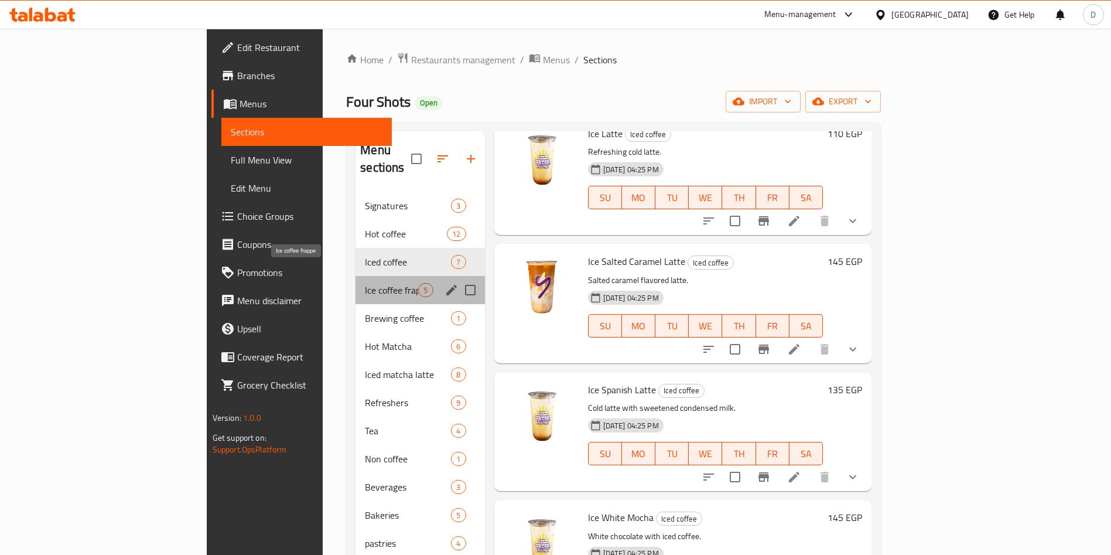
click at [365, 283] on span "Ice coffee frappe" at bounding box center [391, 290] width 53 height 14
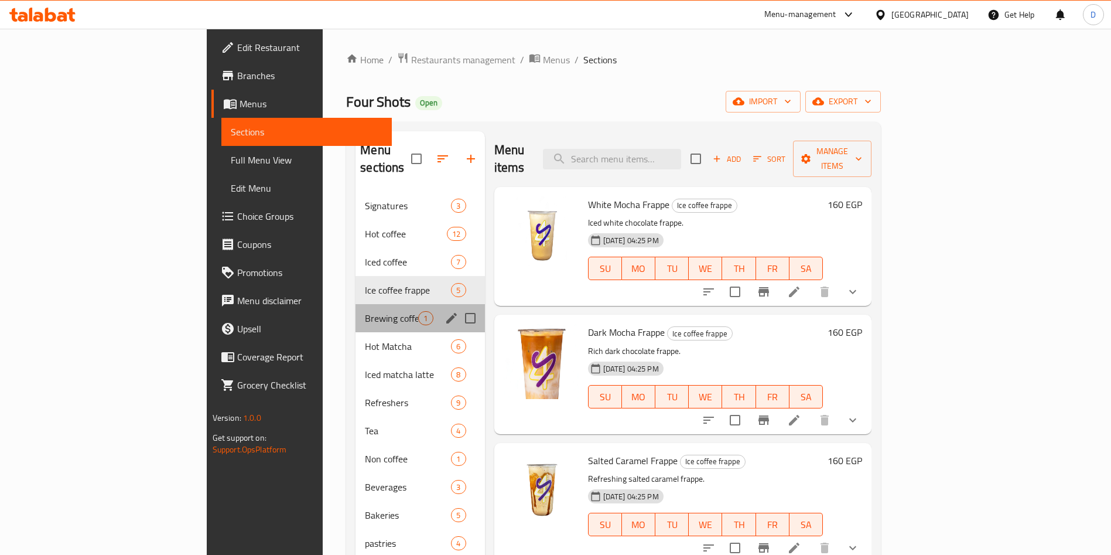
click at [356, 308] on div "Brewing coffee 1" at bounding box center [420, 318] width 129 height 28
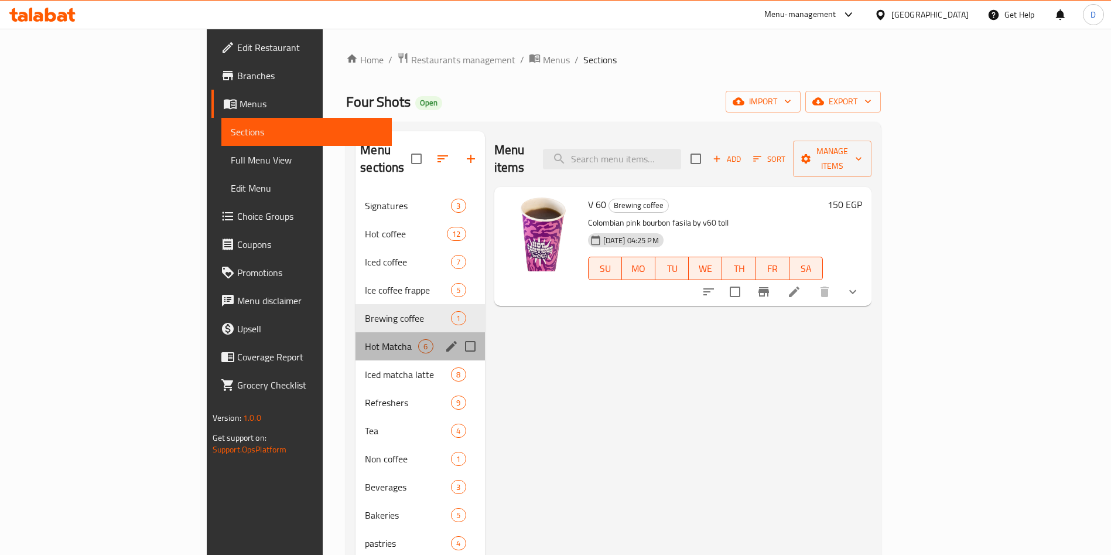
click at [356, 332] on div "Hot Matcha 6" at bounding box center [420, 346] width 129 height 28
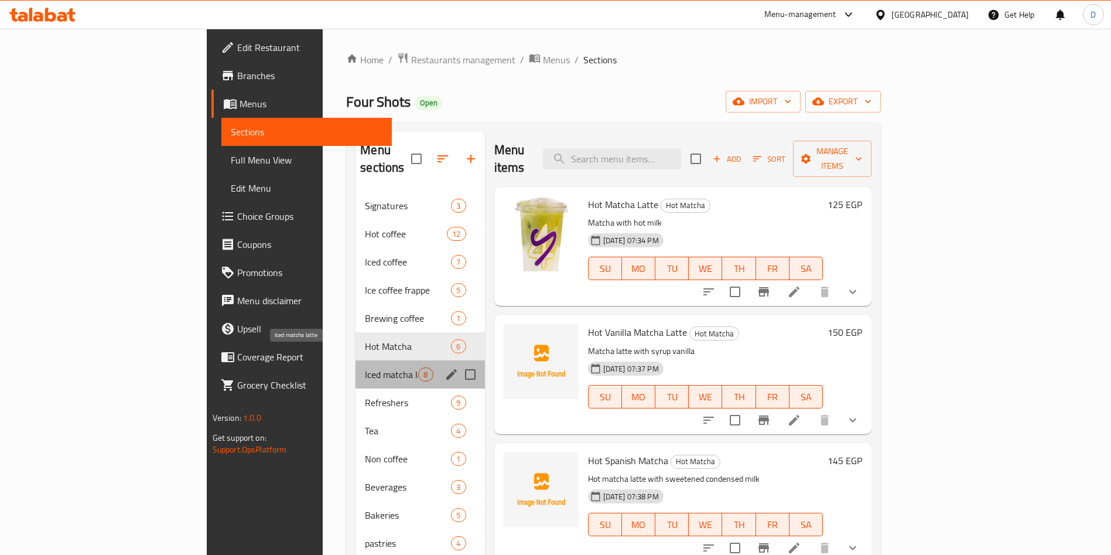
click at [365, 367] on span "Iced matcha latte" at bounding box center [391, 374] width 53 height 14
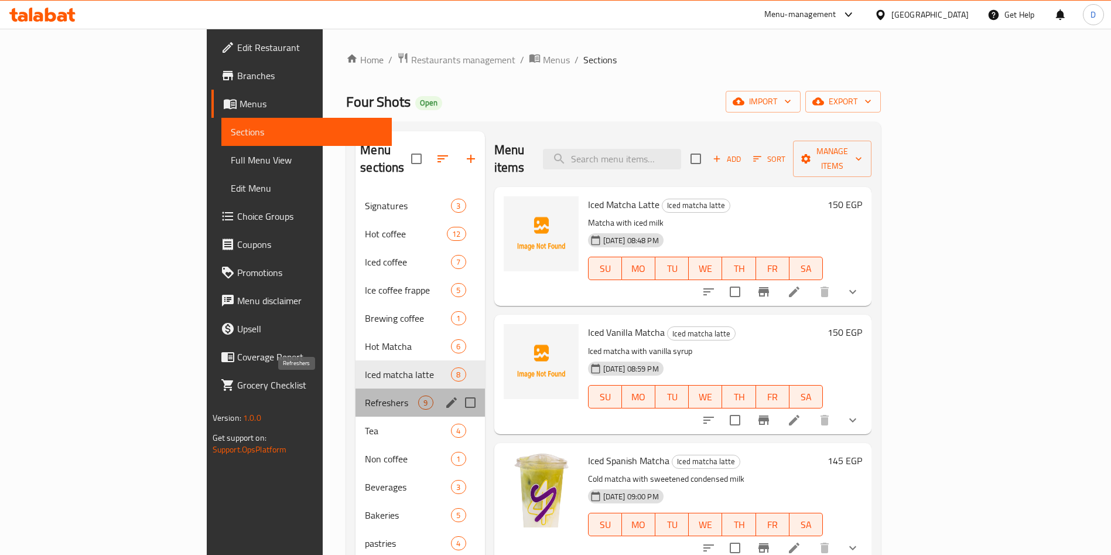
click at [365, 395] on span "Refreshers" at bounding box center [391, 402] width 53 height 14
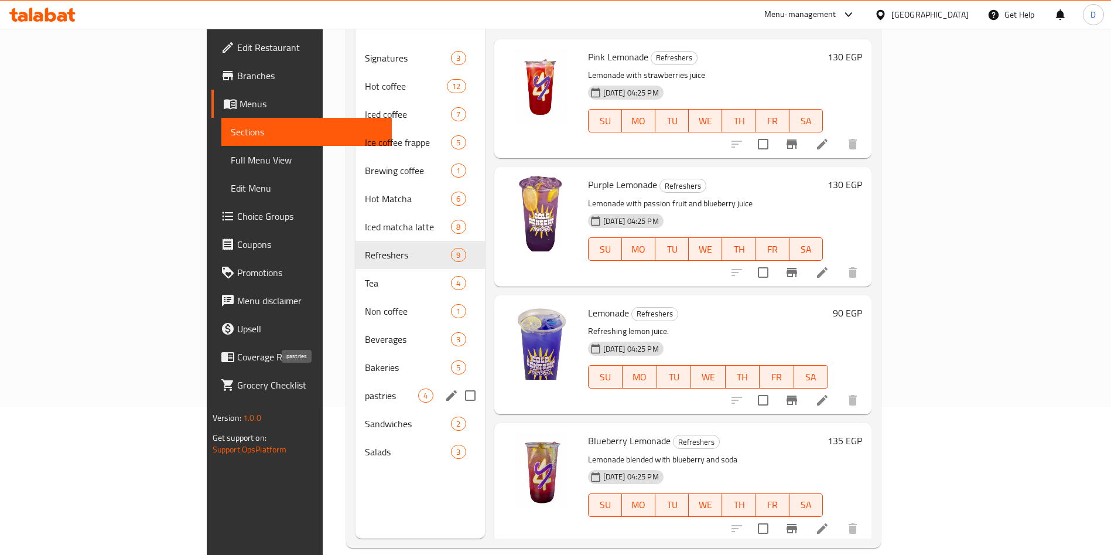
scroll to position [149, 0]
click at [356, 272] on div "Tea 4" at bounding box center [420, 282] width 129 height 28
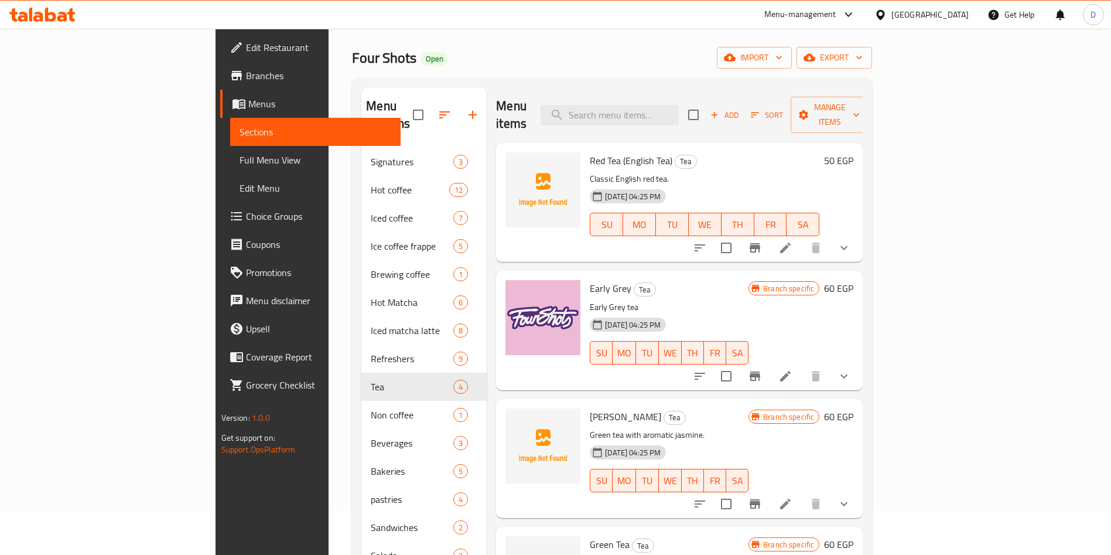
scroll to position [34, 0]
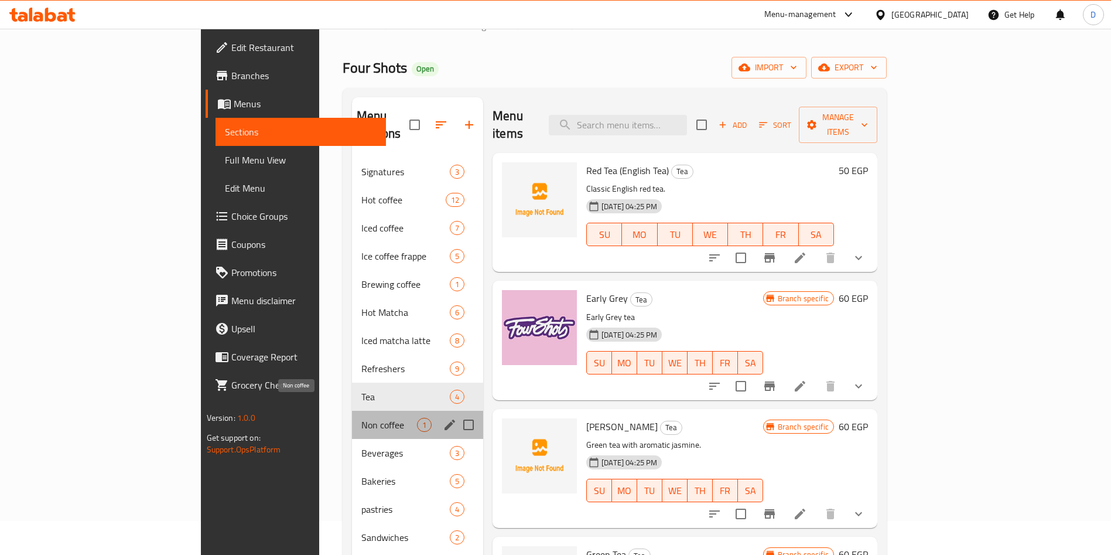
click at [361, 418] on span "Non coffee" at bounding box center [389, 425] width 56 height 14
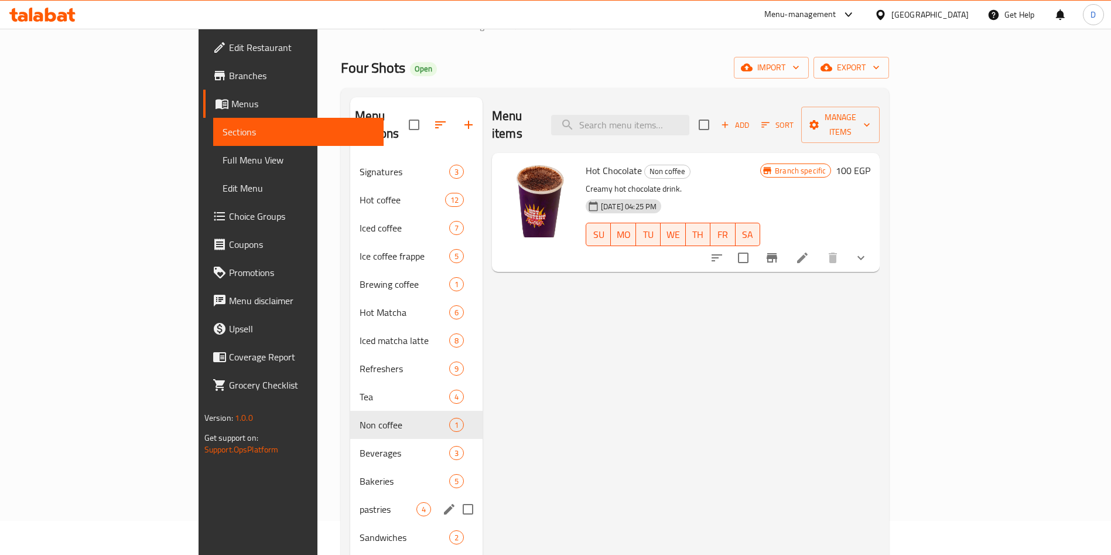
scroll to position [164, 0]
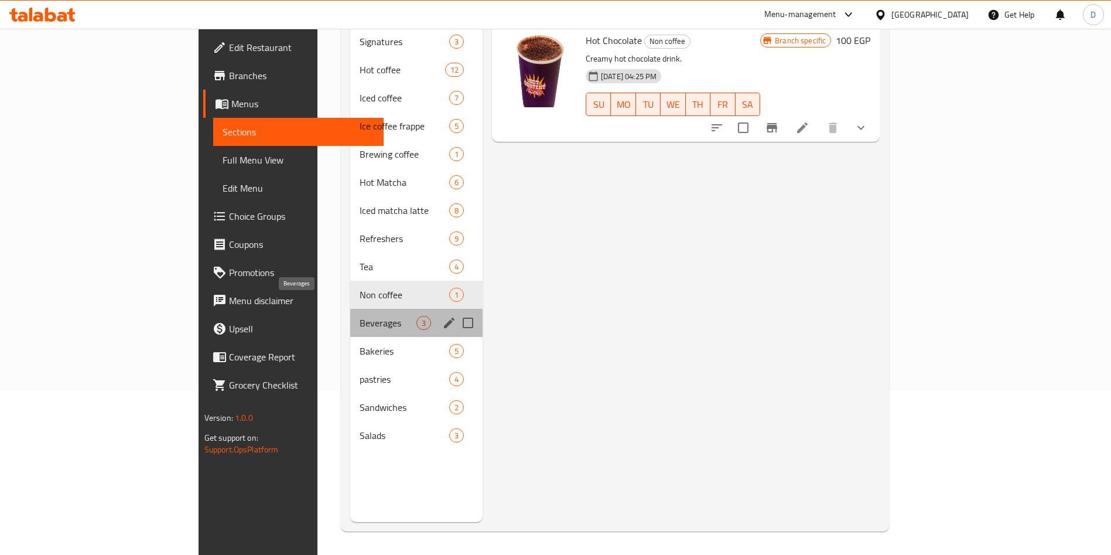
click at [360, 316] on span "Beverages" at bounding box center [388, 323] width 57 height 14
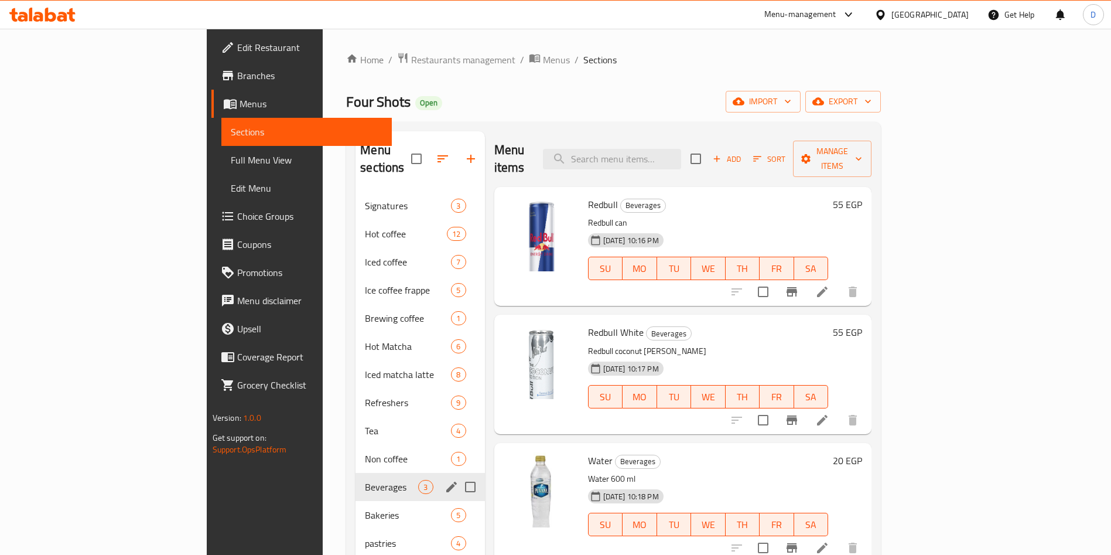
scroll to position [122, 0]
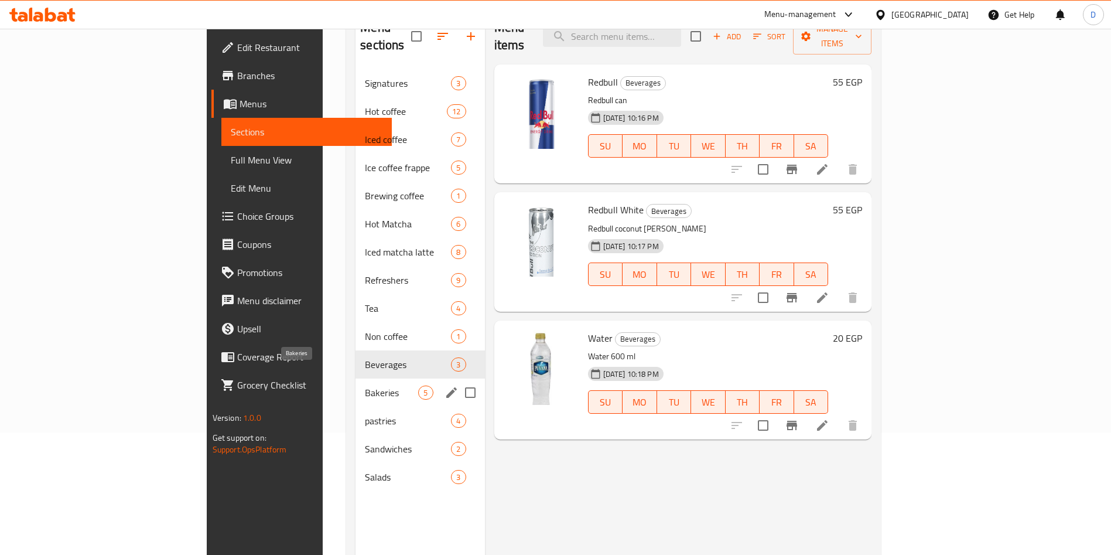
click at [365, 386] on span "Bakeries" at bounding box center [391, 393] width 53 height 14
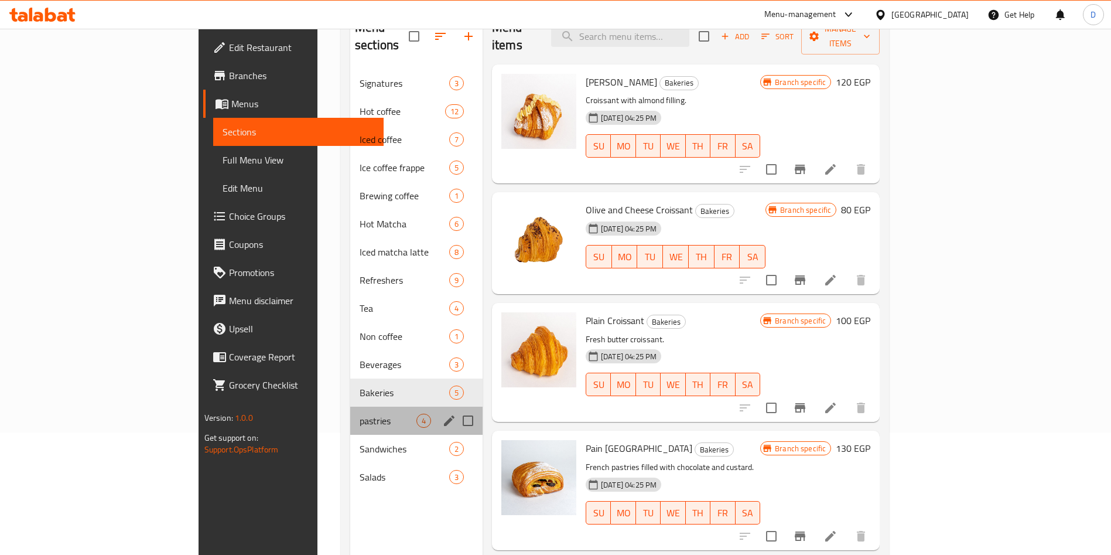
click at [350, 411] on div "pastries 4" at bounding box center [416, 421] width 132 height 28
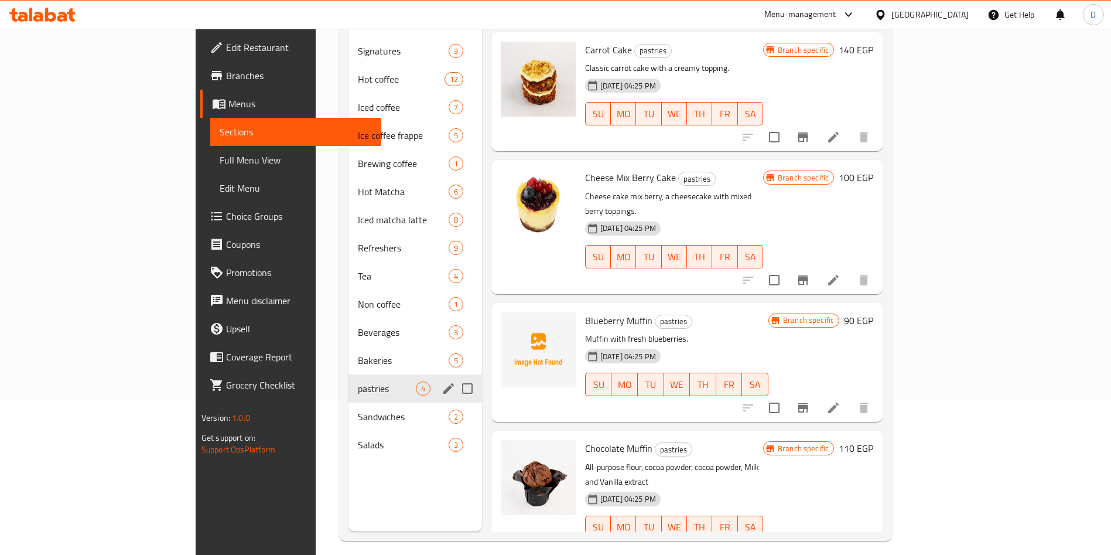
scroll to position [158, 0]
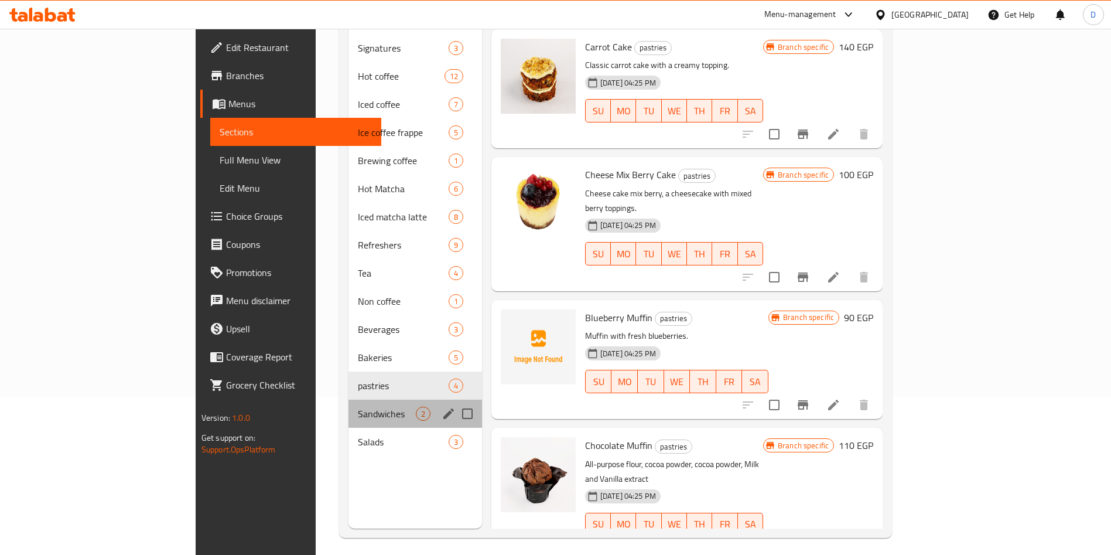
click at [349, 405] on div "Sandwiches 2" at bounding box center [416, 414] width 134 height 28
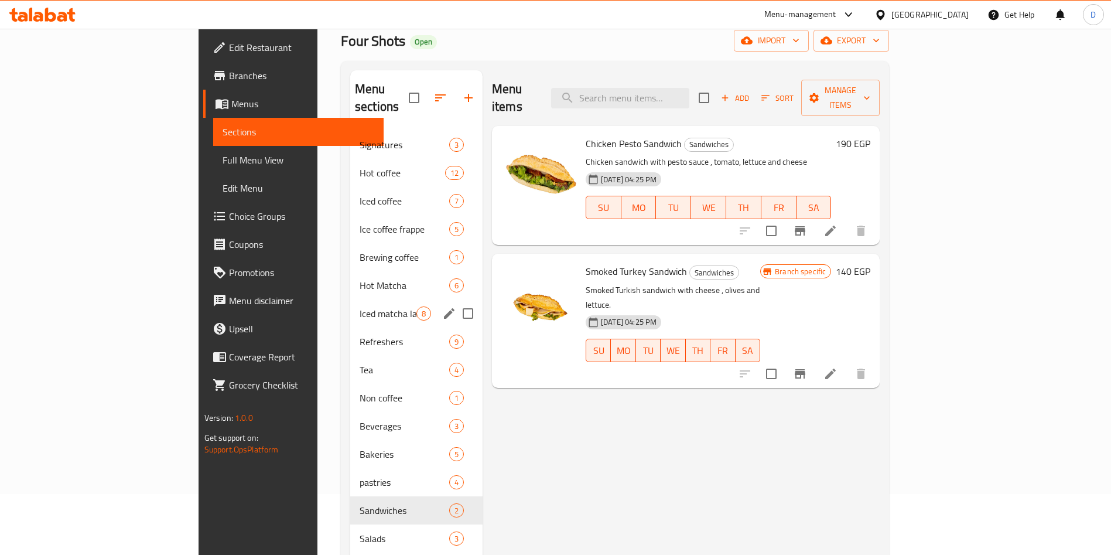
scroll to position [63, 0]
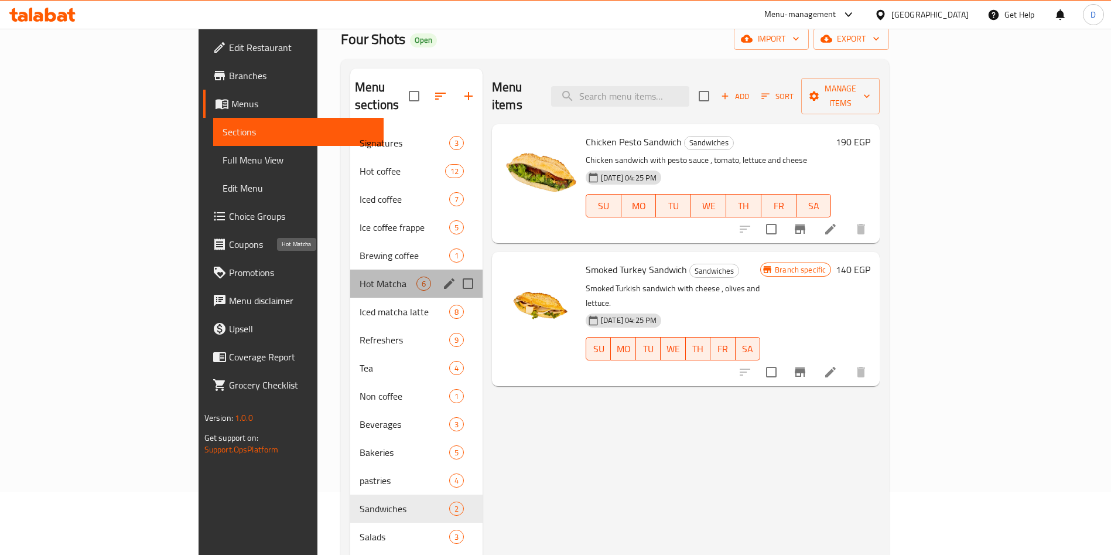
click at [360, 277] on span "Hot Matcha" at bounding box center [388, 284] width 57 height 14
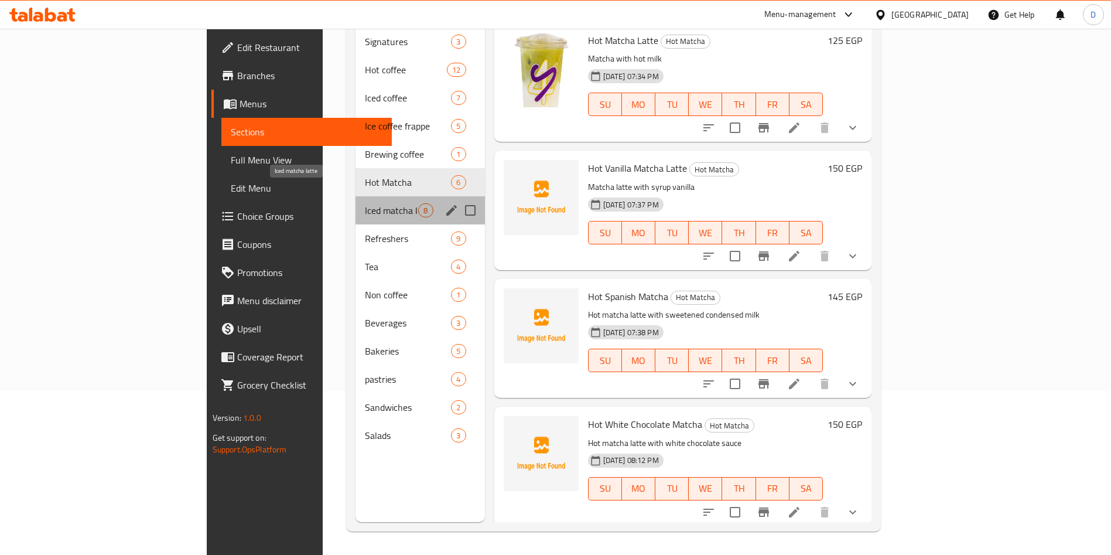
click at [365, 203] on span "Iced matcha latte" at bounding box center [391, 210] width 53 height 14
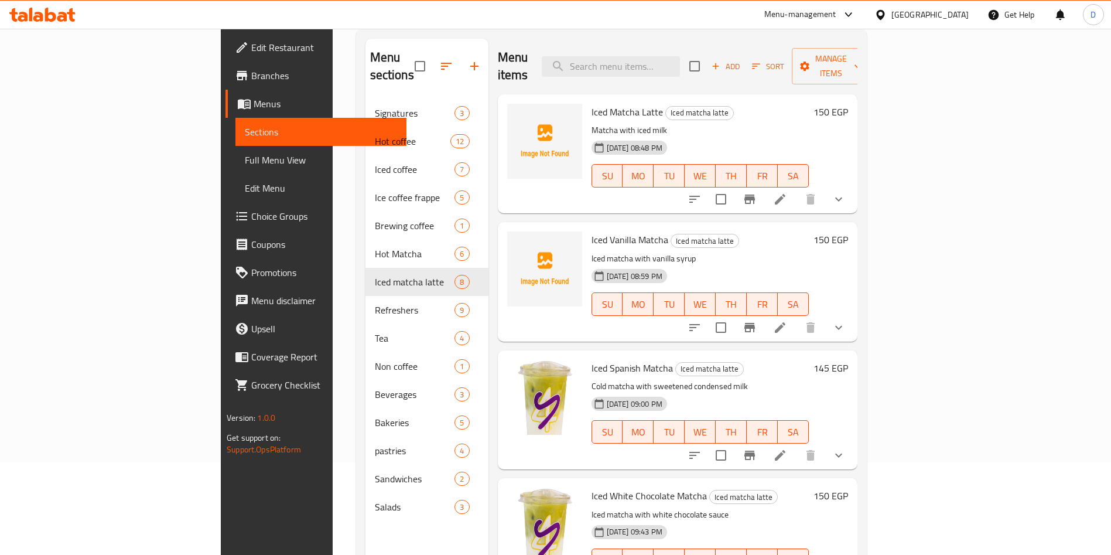
scroll to position [91, 0]
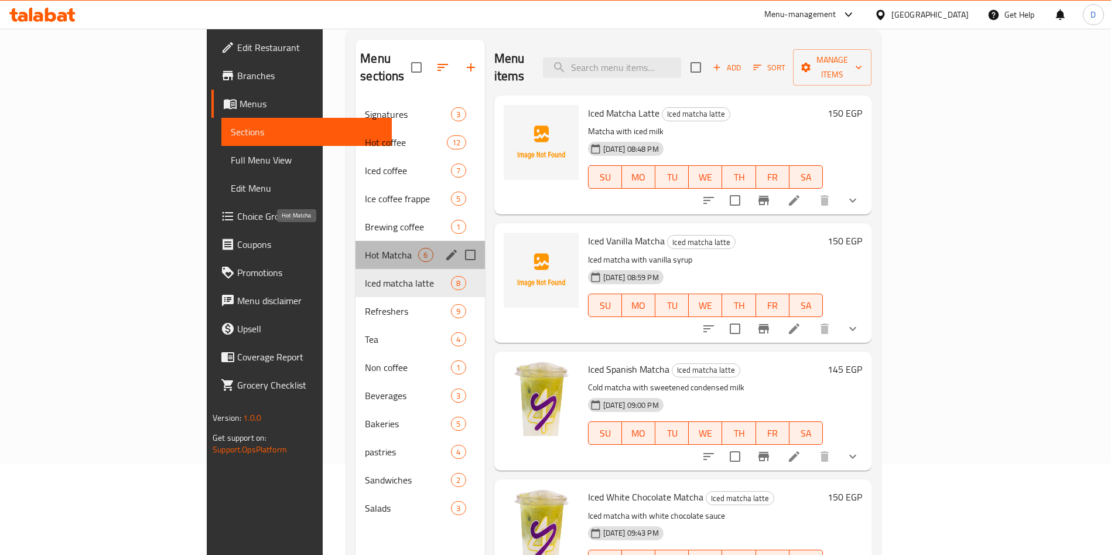
click at [365, 248] on span "Hot Matcha" at bounding box center [391, 255] width 53 height 14
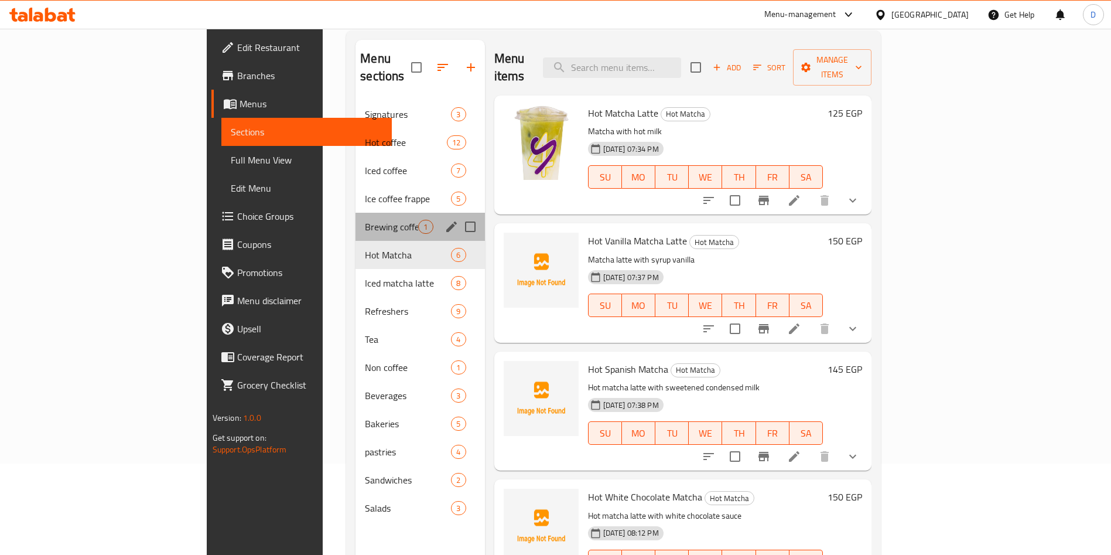
click at [356, 218] on div "Brewing coffee 1" at bounding box center [420, 227] width 129 height 28
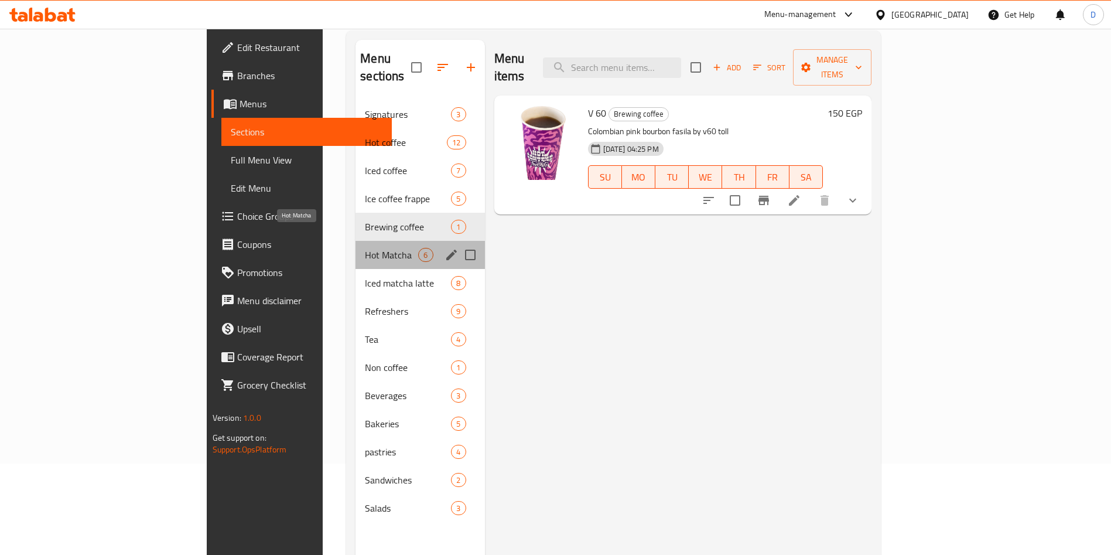
click at [365, 248] on span "Hot Matcha" at bounding box center [391, 255] width 53 height 14
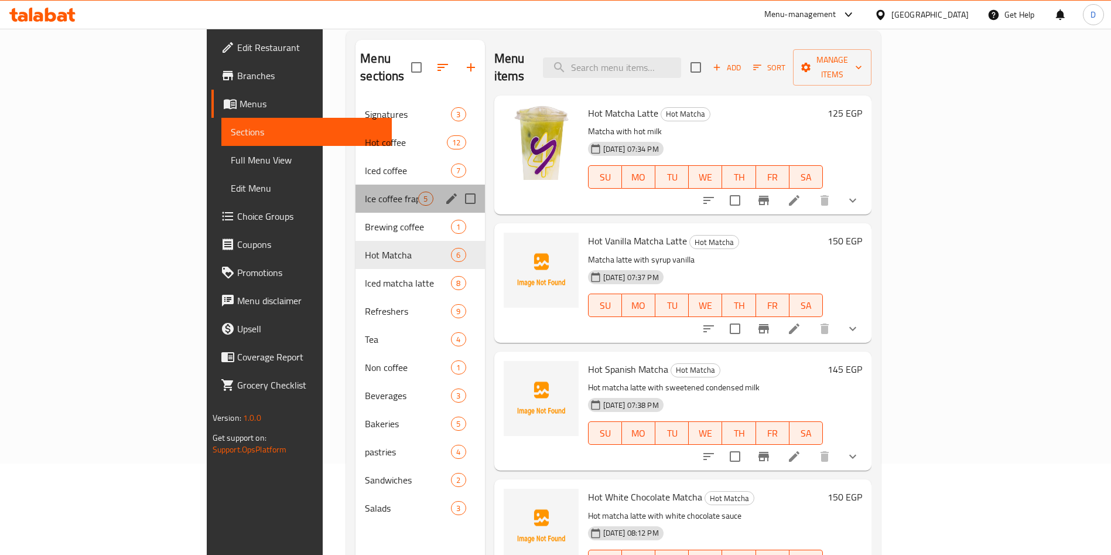
click at [356, 194] on div "Ice coffee frappe 5" at bounding box center [420, 199] width 129 height 28
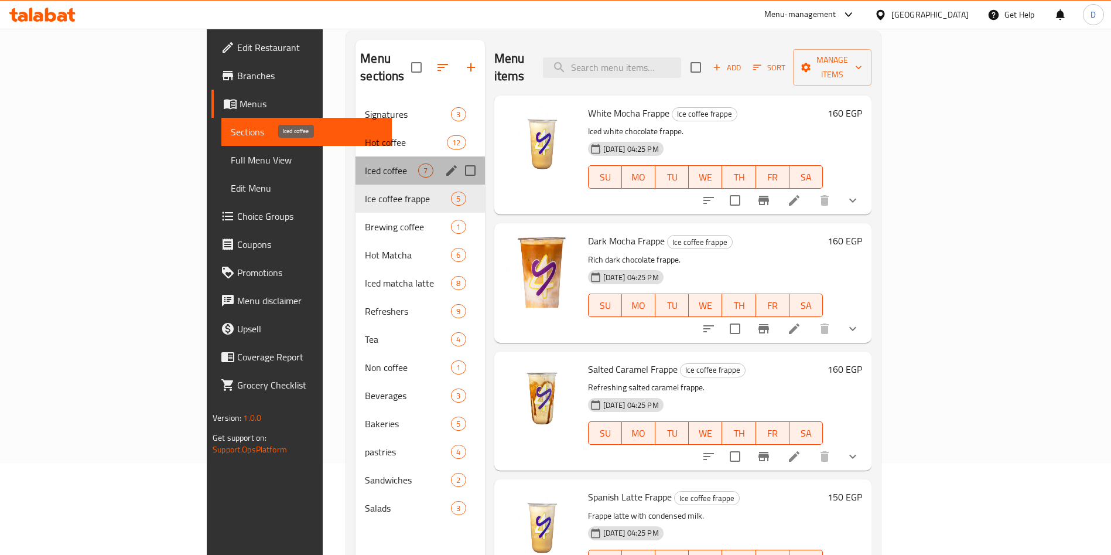
click at [365, 163] on span "Iced coffee" at bounding box center [391, 170] width 53 height 14
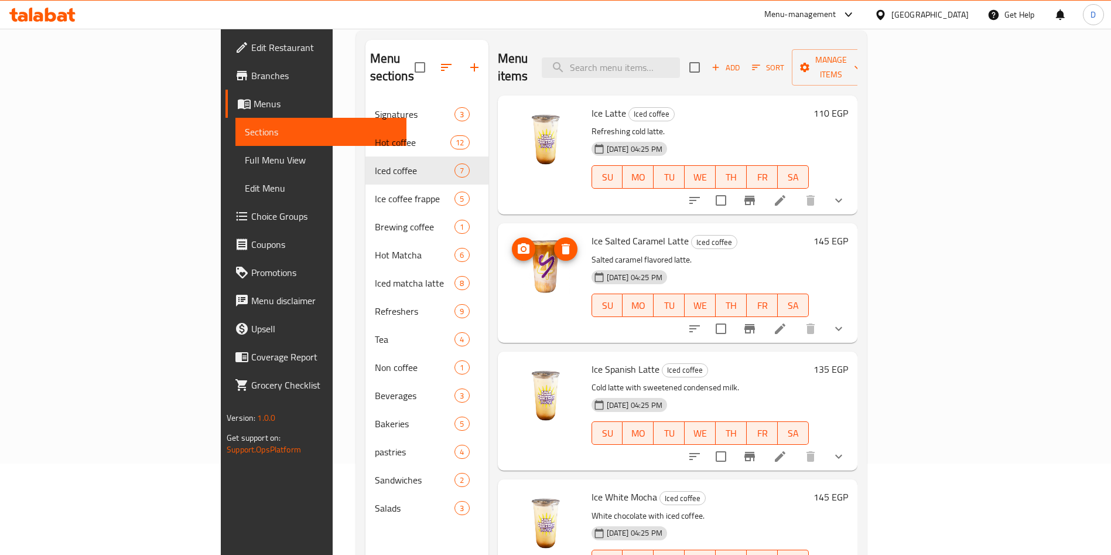
scroll to position [370, 0]
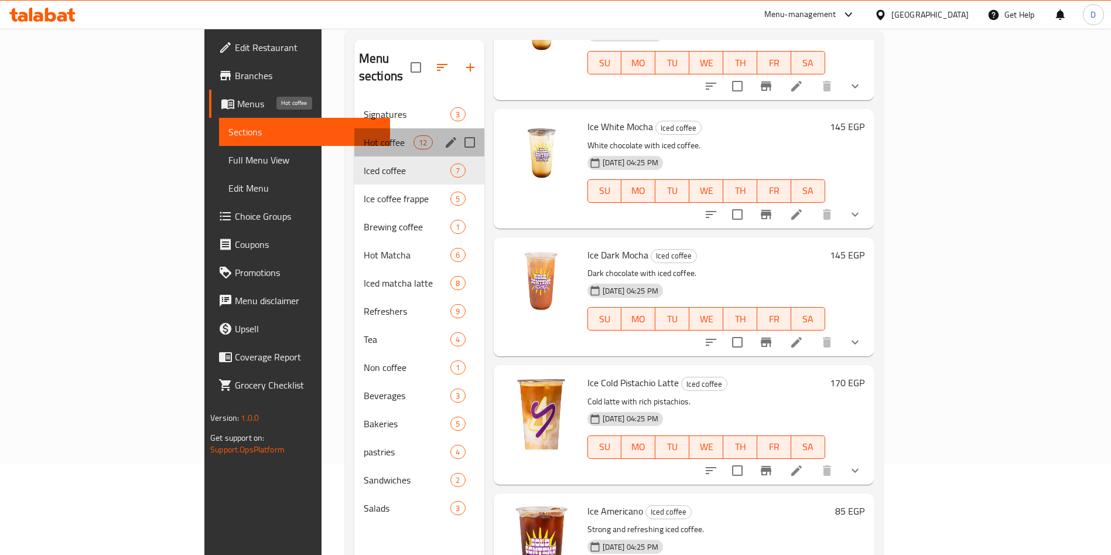
click at [364, 135] on span "Hot coffee" at bounding box center [389, 142] width 50 height 14
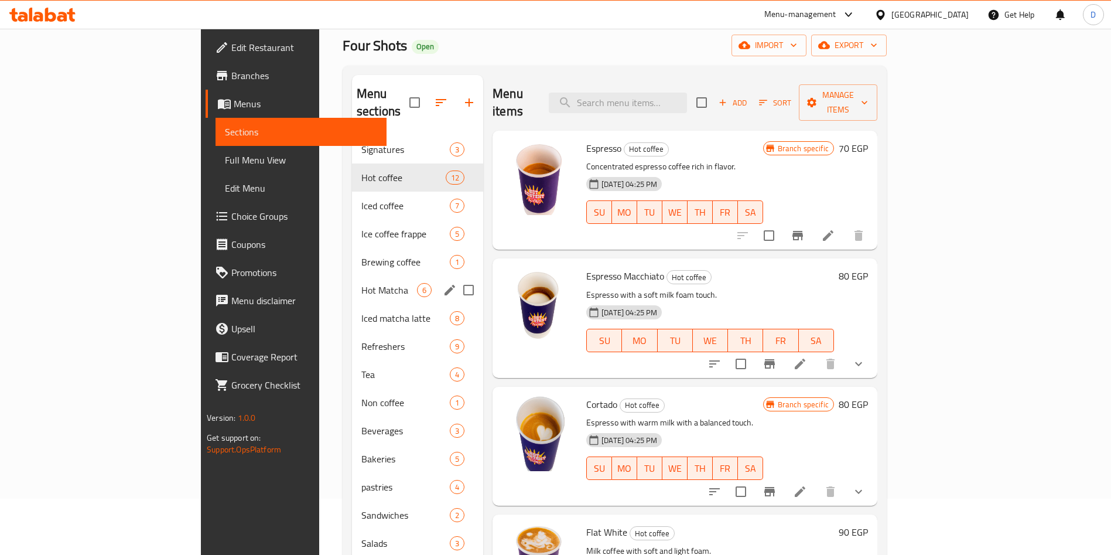
scroll to position [55, 0]
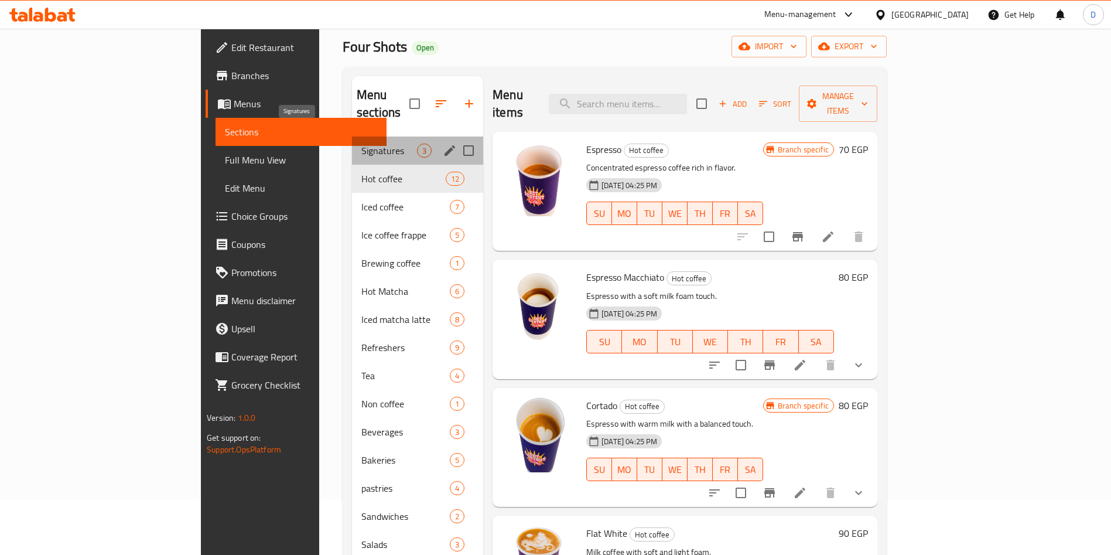
click at [361, 144] on span "Signatures" at bounding box center [389, 151] width 56 height 14
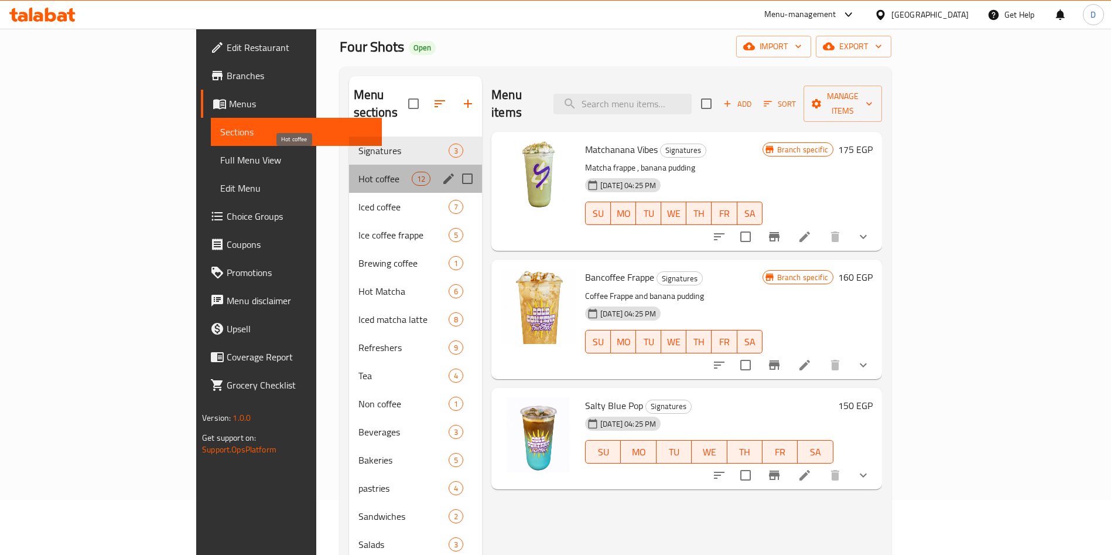
click at [359, 172] on span "Hot coffee" at bounding box center [385, 179] width 53 height 14
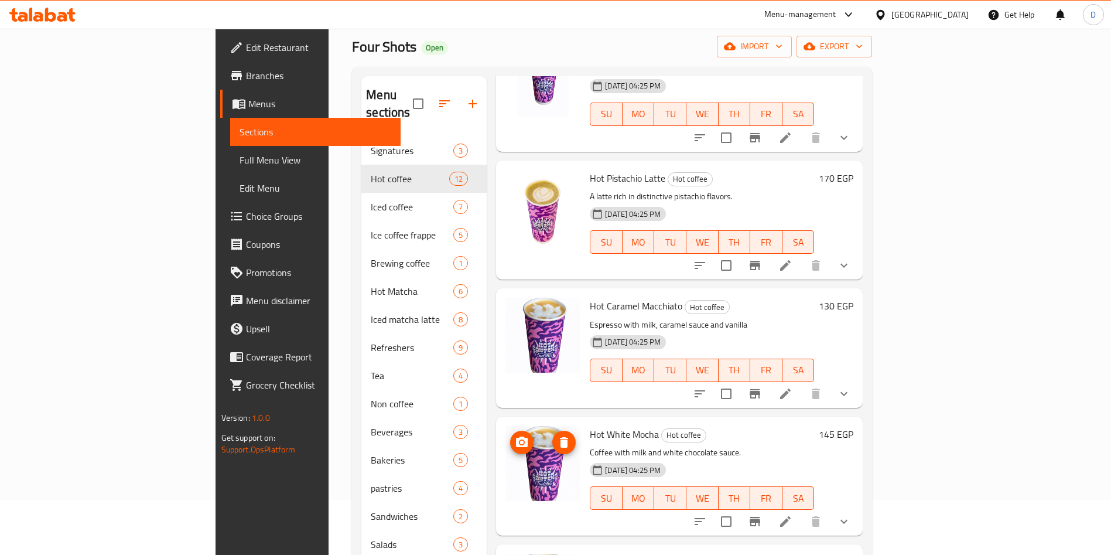
scroll to position [164, 0]
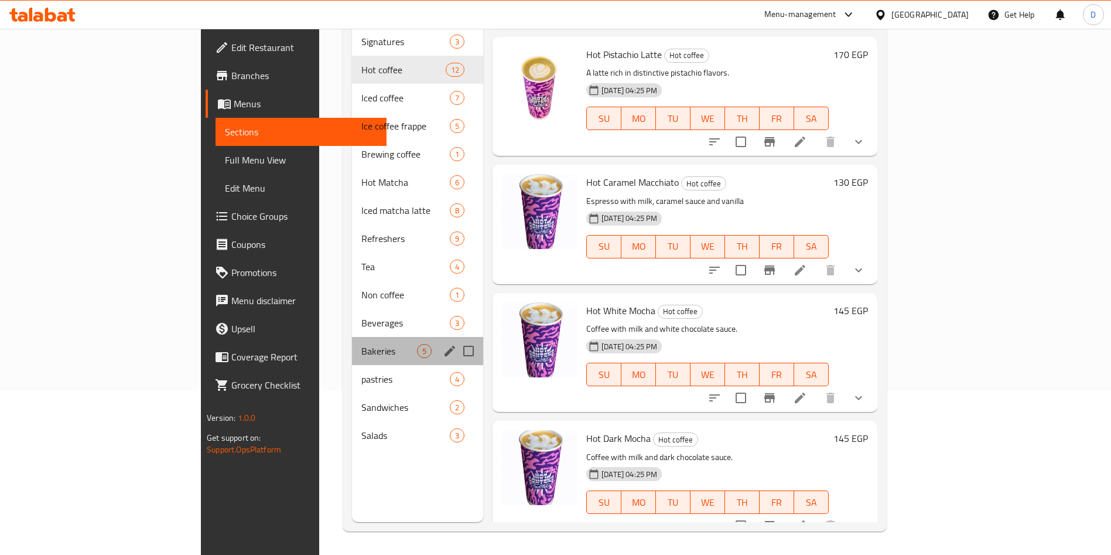
click at [352, 344] on div "Bakeries 5" at bounding box center [417, 351] width 131 height 28
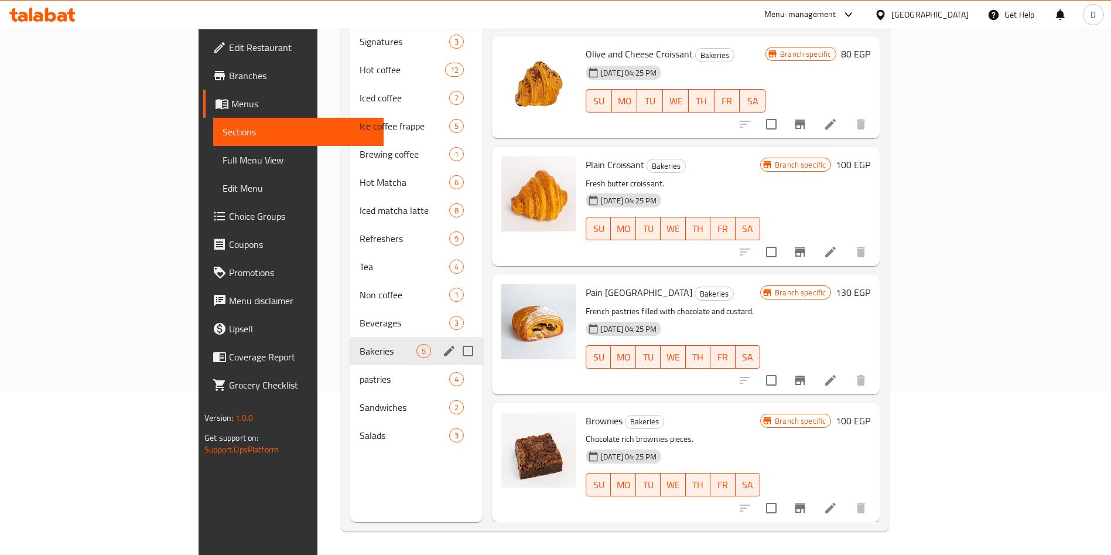
scroll to position [97, 0]
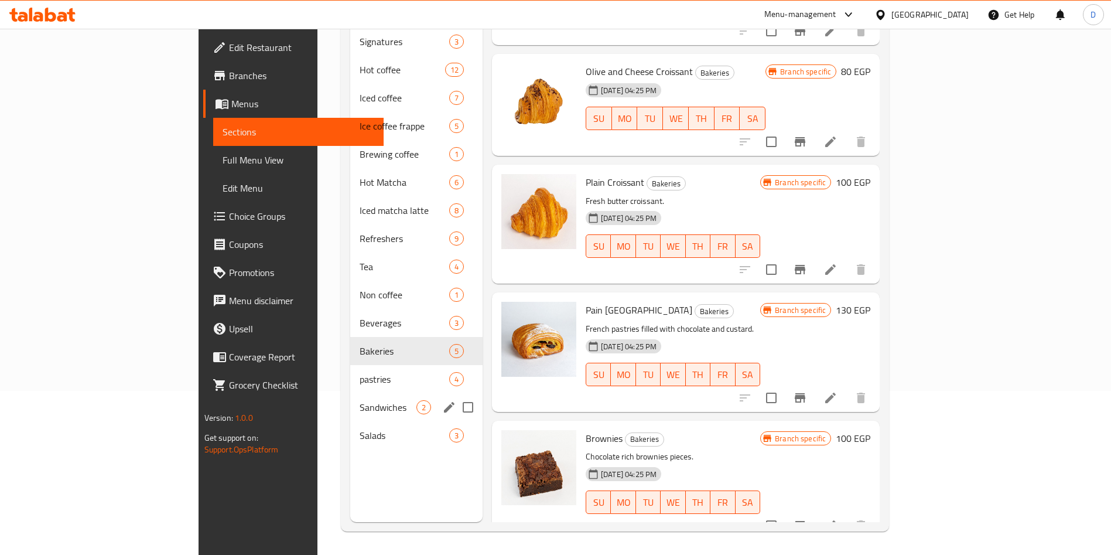
click at [350, 393] on div "Sandwiches 2" at bounding box center [416, 407] width 132 height 28
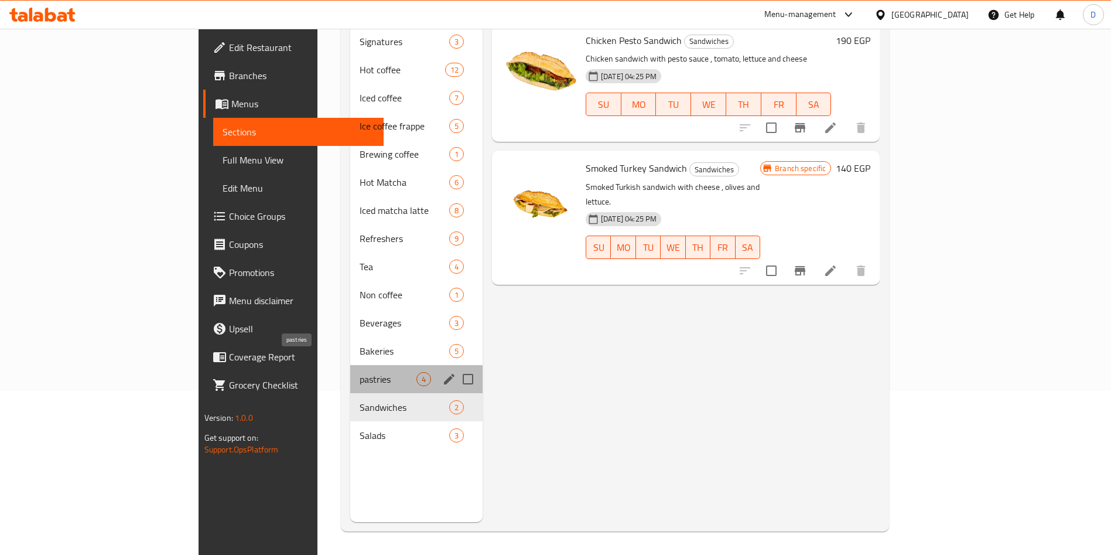
click at [360, 372] on span "pastries" at bounding box center [388, 379] width 57 height 14
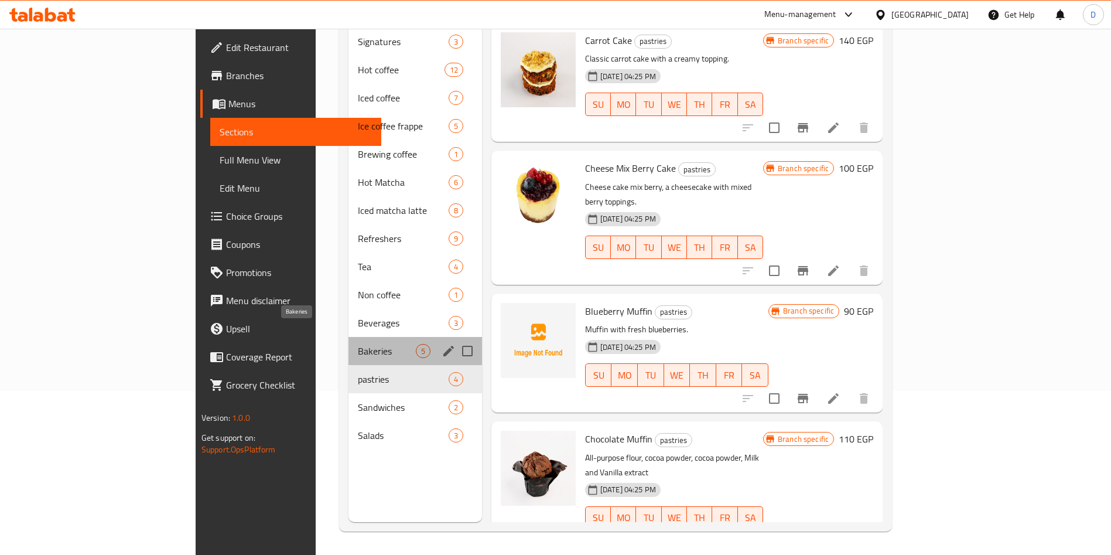
click at [358, 344] on span "Bakeries" at bounding box center [387, 351] width 58 height 14
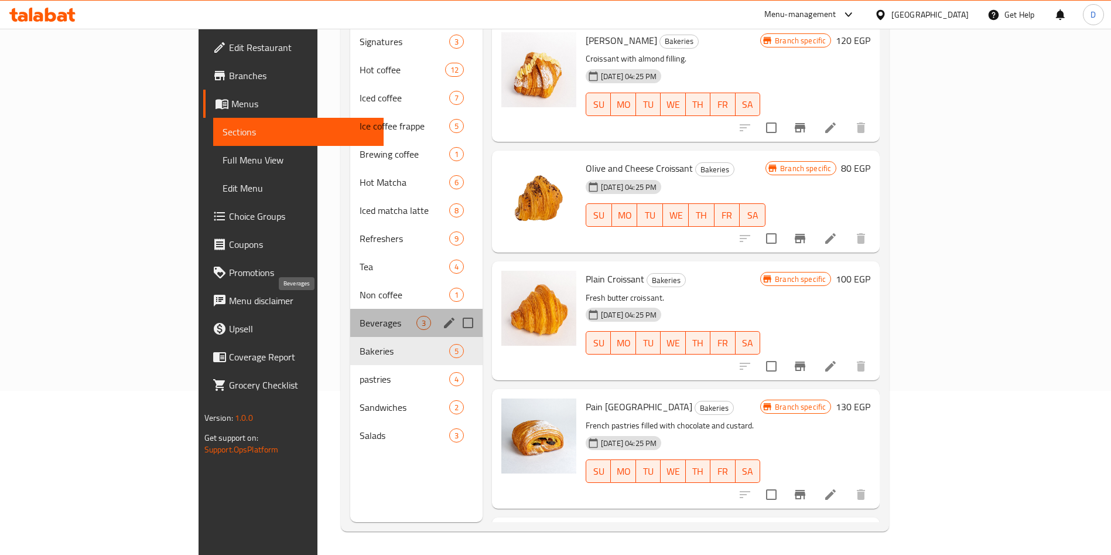
click at [360, 316] on span "Beverages" at bounding box center [388, 323] width 57 height 14
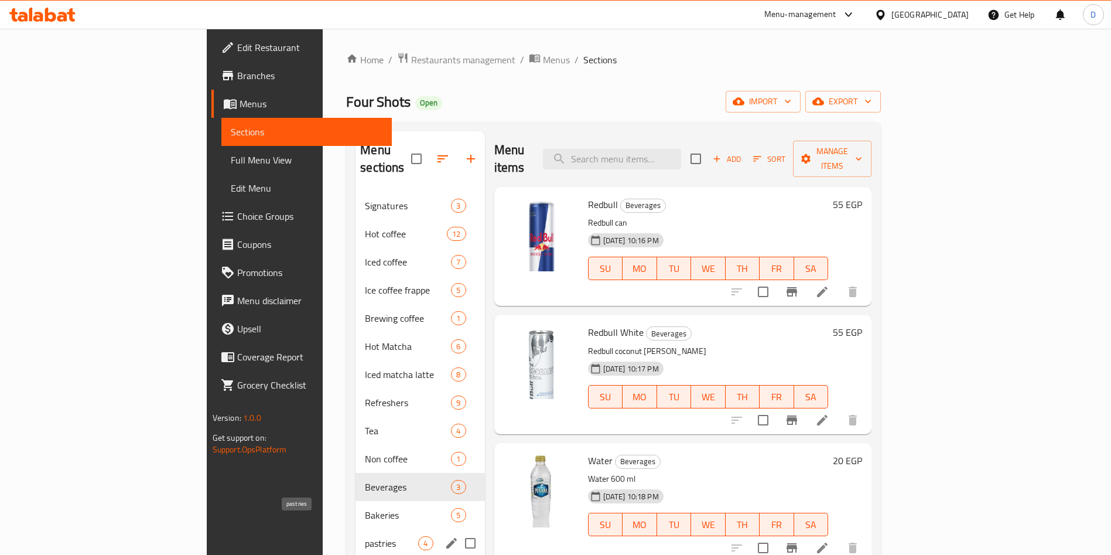
scroll to position [100, 0]
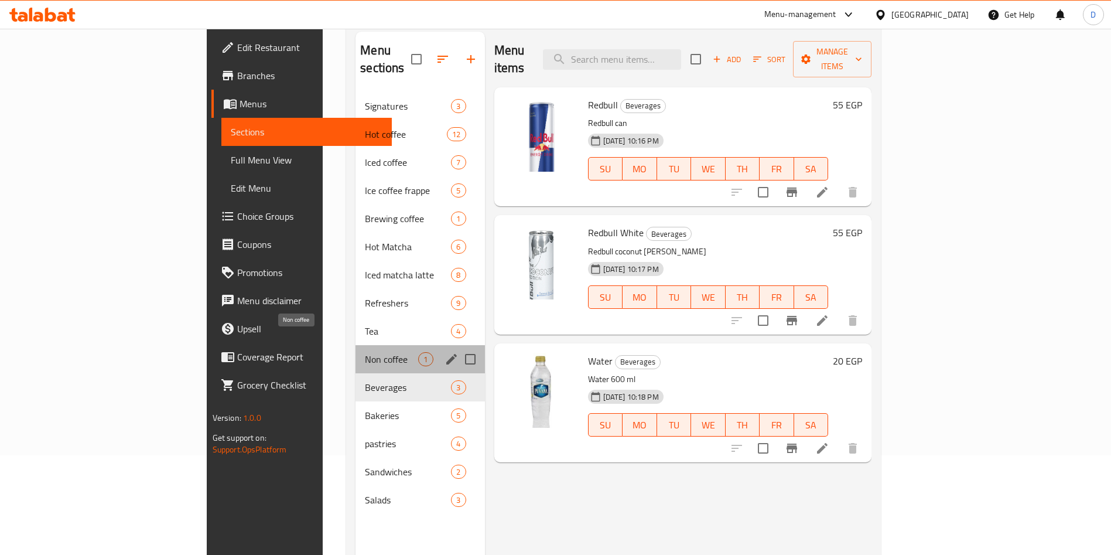
click at [365, 352] on span "Non coffee" at bounding box center [391, 359] width 53 height 14
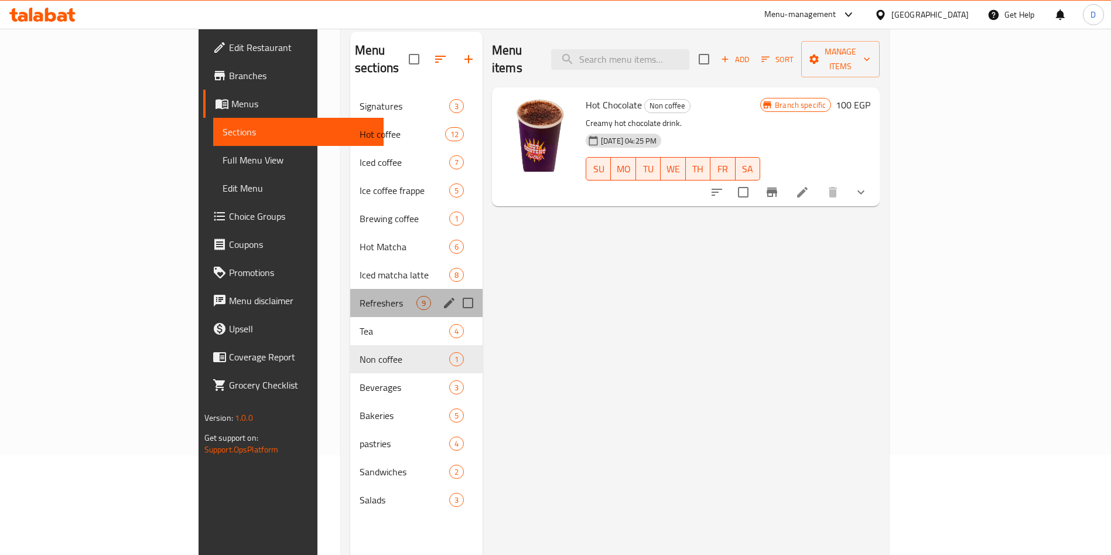
click at [350, 298] on div "Refreshers 9" at bounding box center [416, 303] width 132 height 28
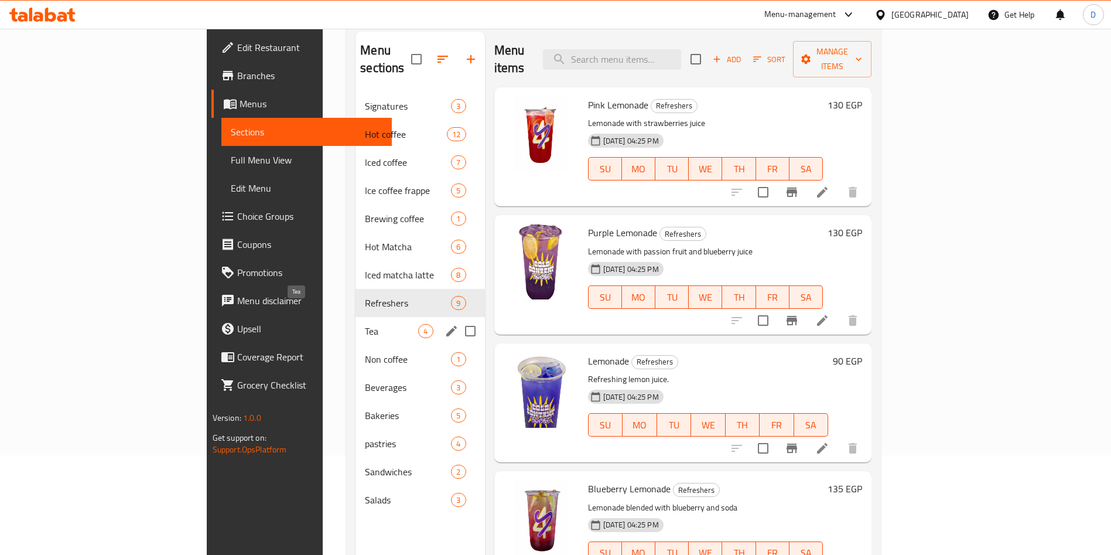
click at [365, 324] on span "Tea" at bounding box center [391, 331] width 53 height 14
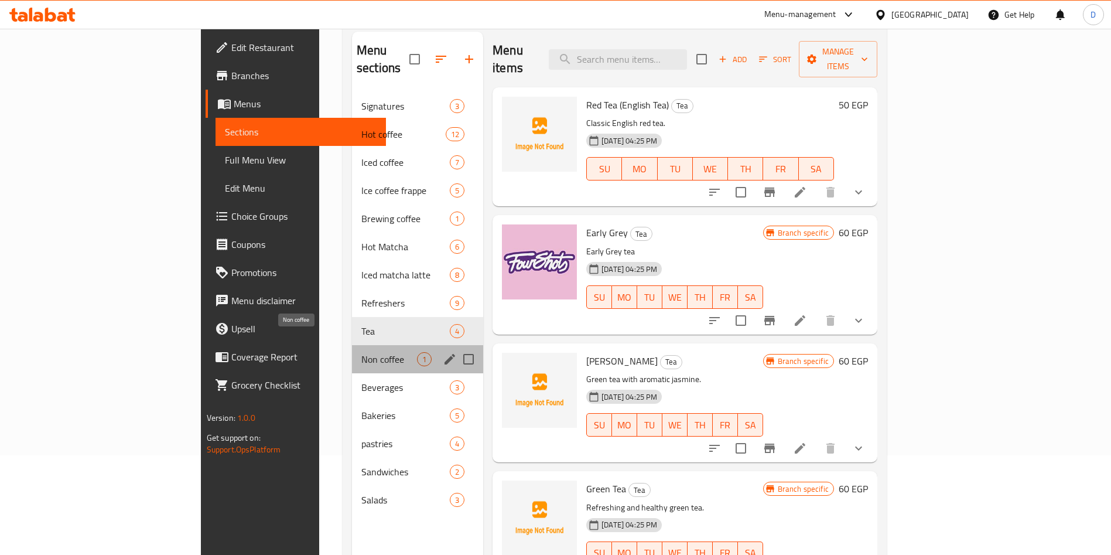
click at [361, 352] on span "Non coffee" at bounding box center [389, 359] width 56 height 14
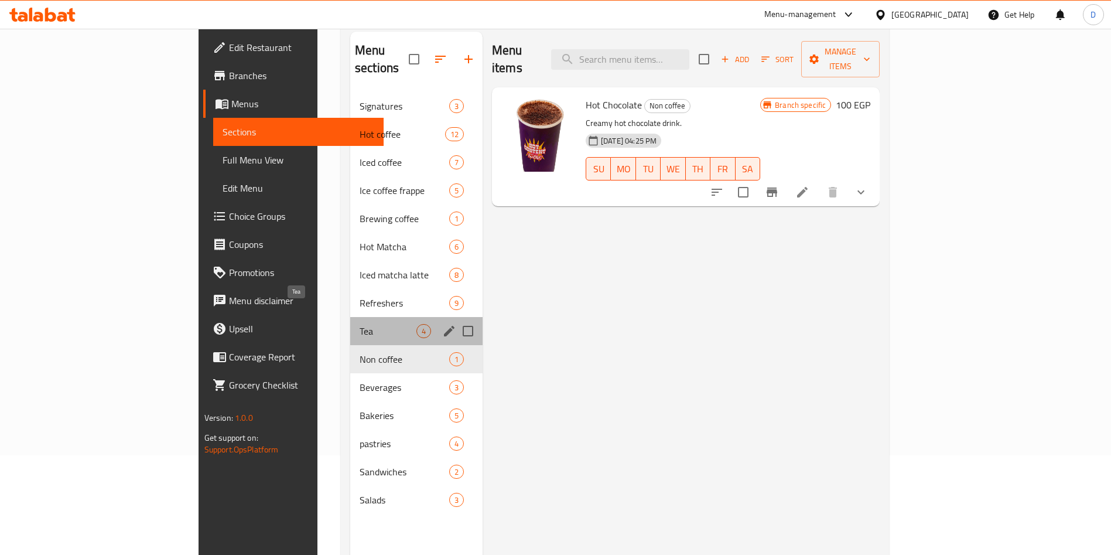
click at [360, 324] on span "Tea" at bounding box center [388, 331] width 57 height 14
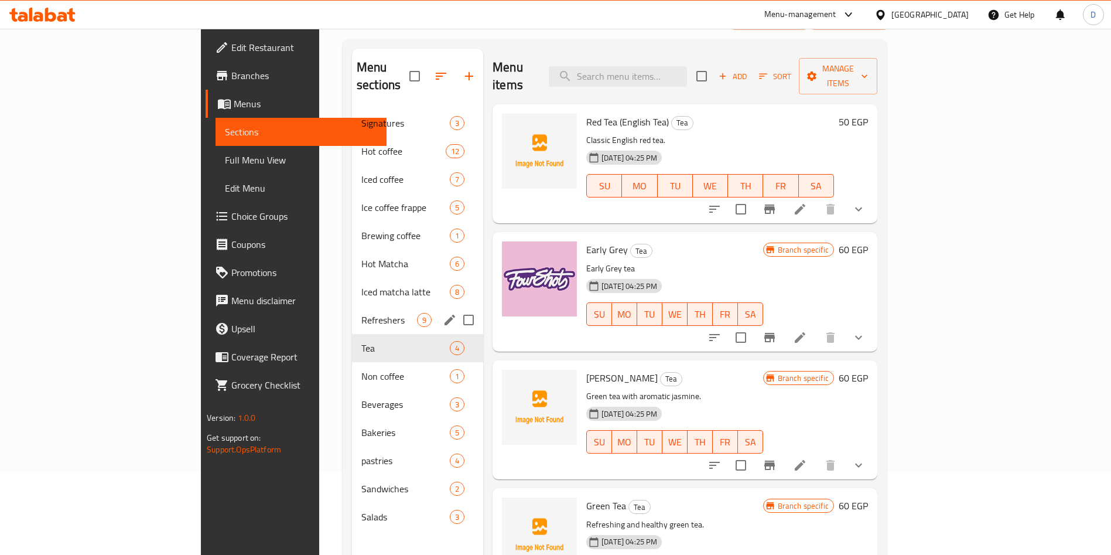
scroll to position [84, 0]
click at [352, 360] on div "Non coffee 1" at bounding box center [417, 374] width 131 height 28
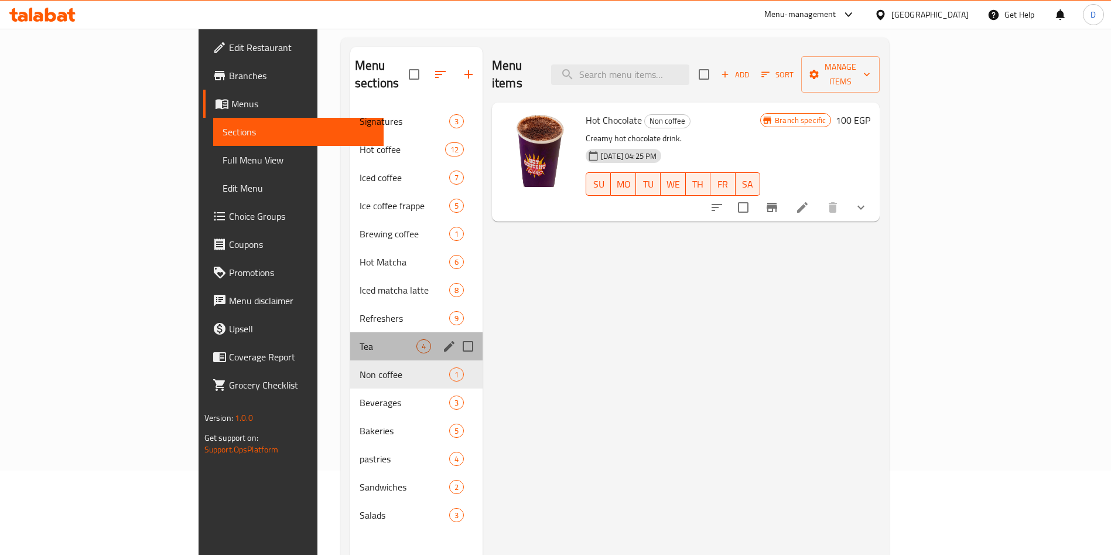
click at [350, 338] on div "Tea 4" at bounding box center [416, 346] width 132 height 28
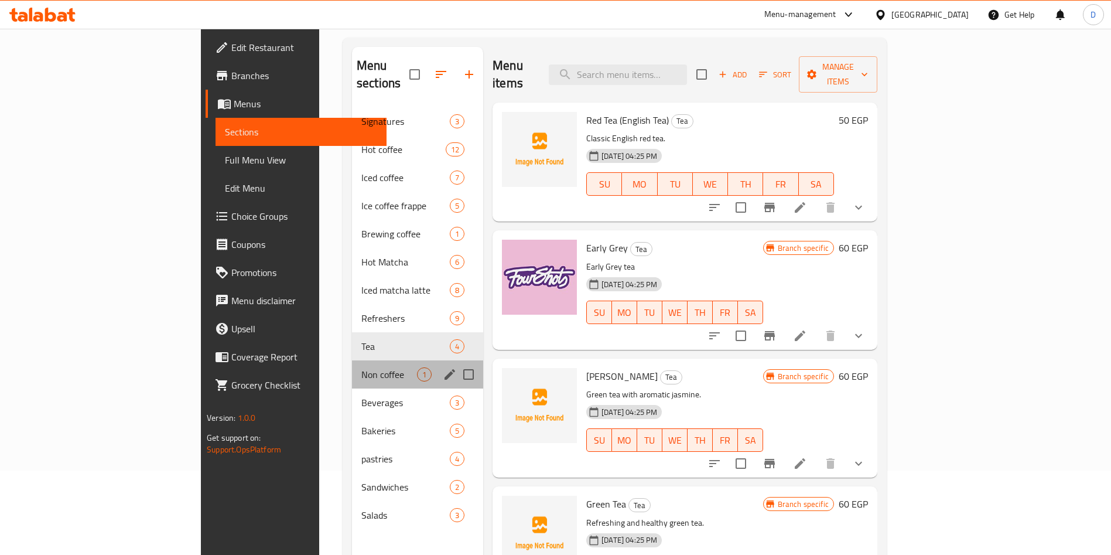
click at [352, 360] on div "Non coffee 1" at bounding box center [417, 374] width 131 height 28
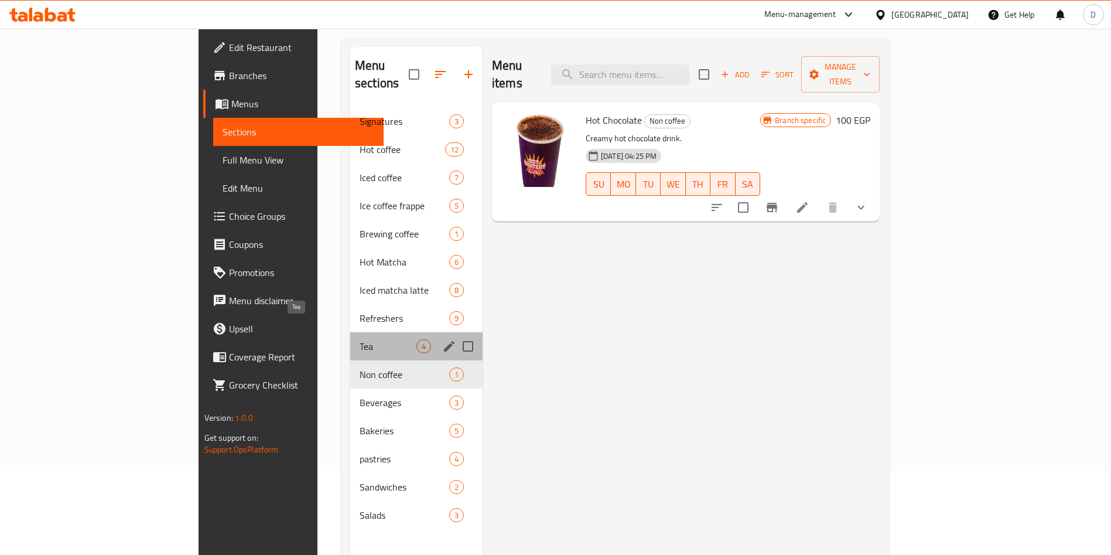
click at [360, 339] on span "Tea" at bounding box center [388, 346] width 57 height 14
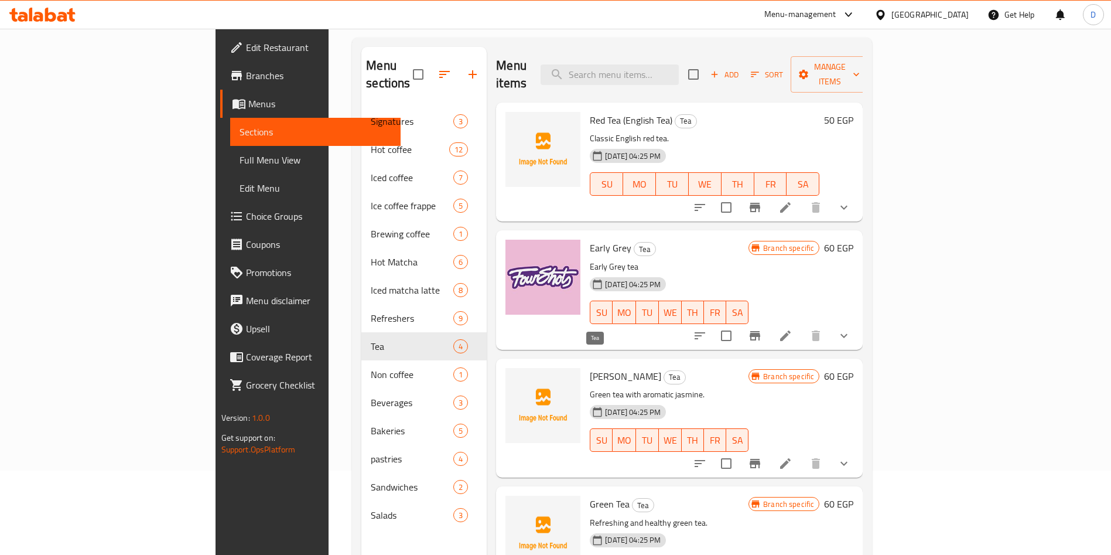
scroll to position [164, 0]
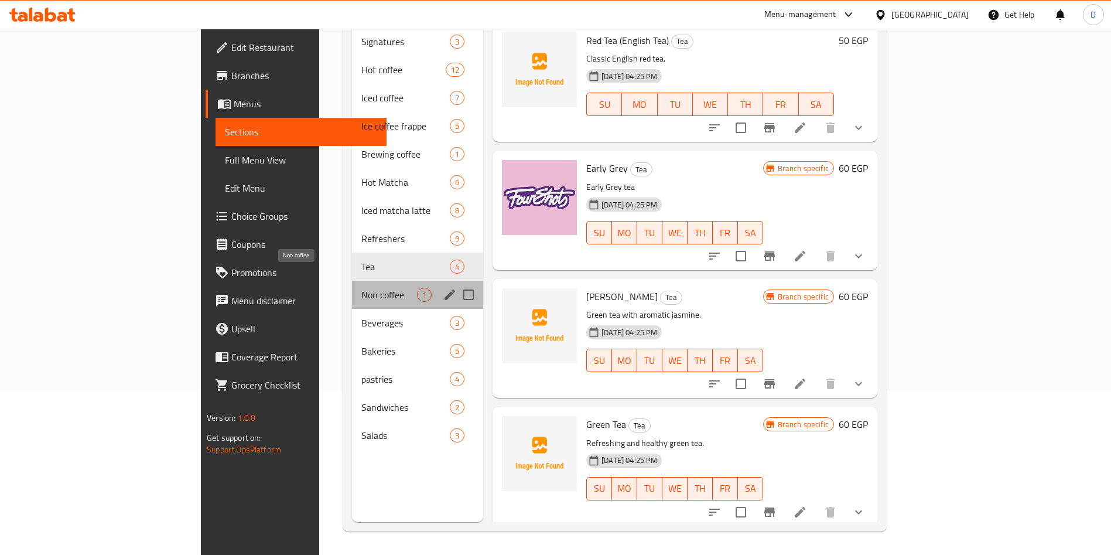
click at [361, 288] on span "Non coffee" at bounding box center [389, 295] width 56 height 14
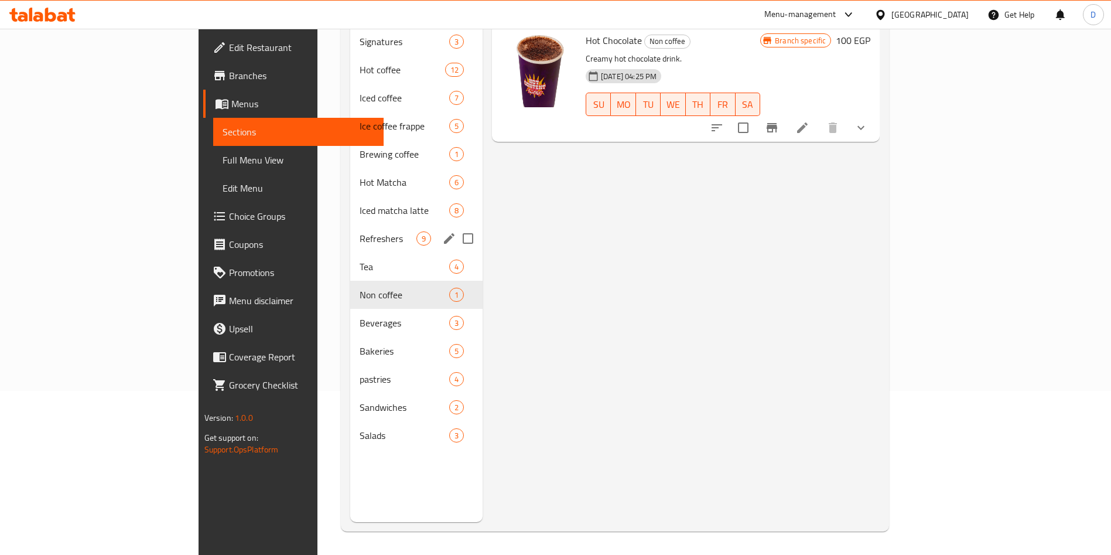
scroll to position [67, 0]
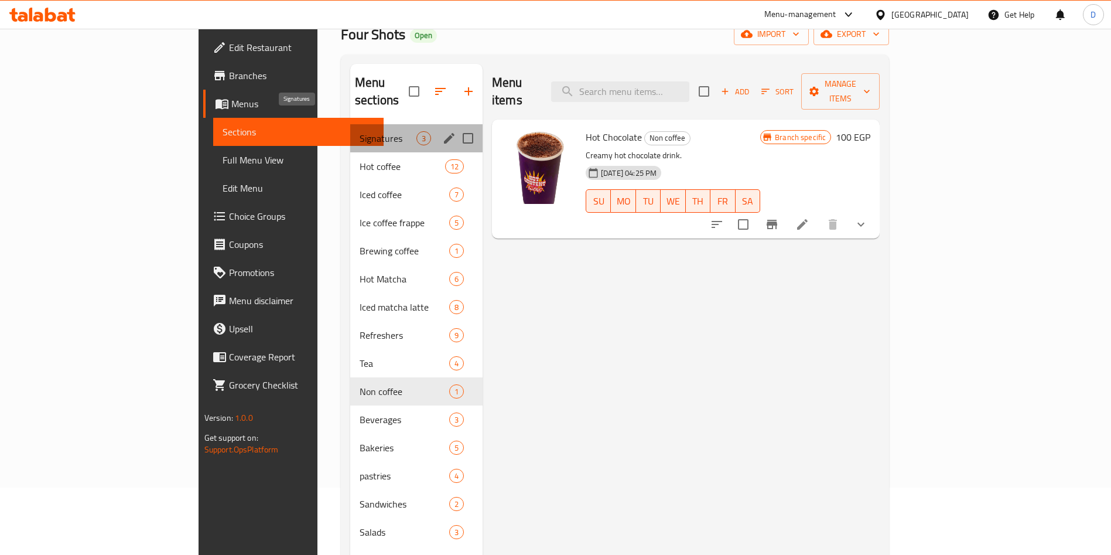
click at [360, 131] on span "Signatures" at bounding box center [388, 138] width 57 height 14
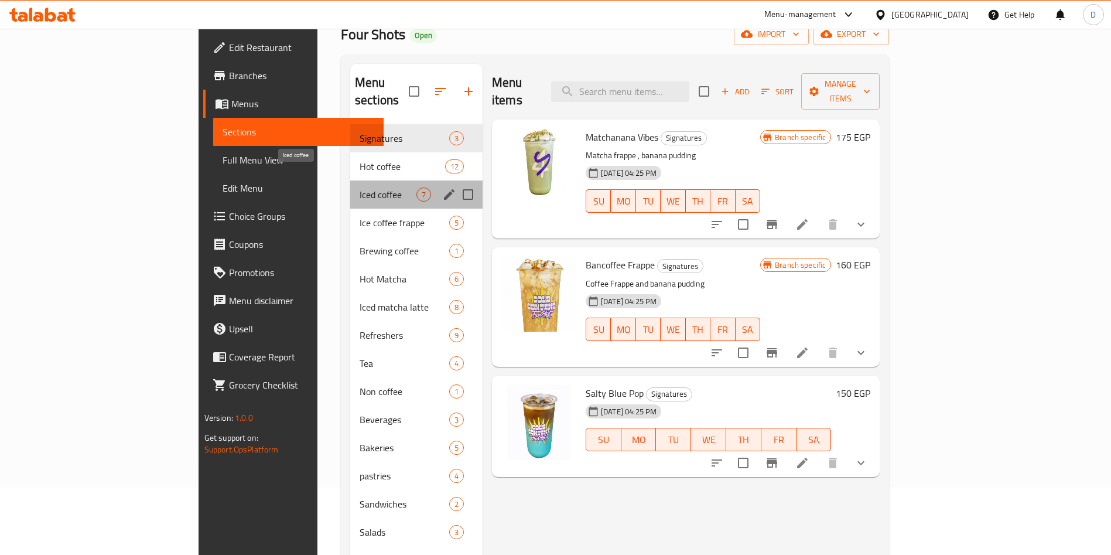
click at [360, 187] on span "Iced coffee" at bounding box center [388, 194] width 57 height 14
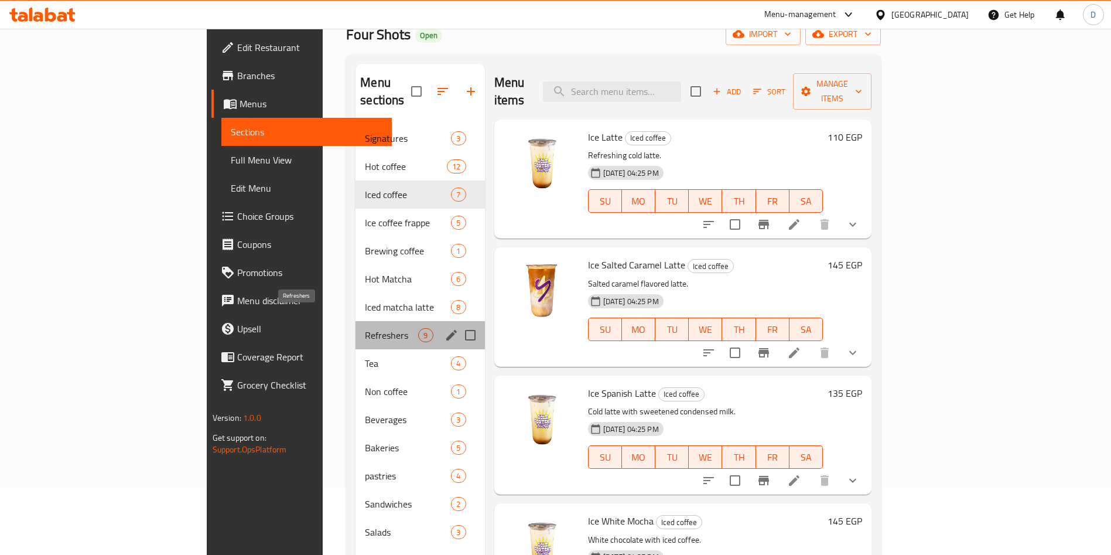
click at [365, 328] on span "Refreshers" at bounding box center [391, 335] width 53 height 14
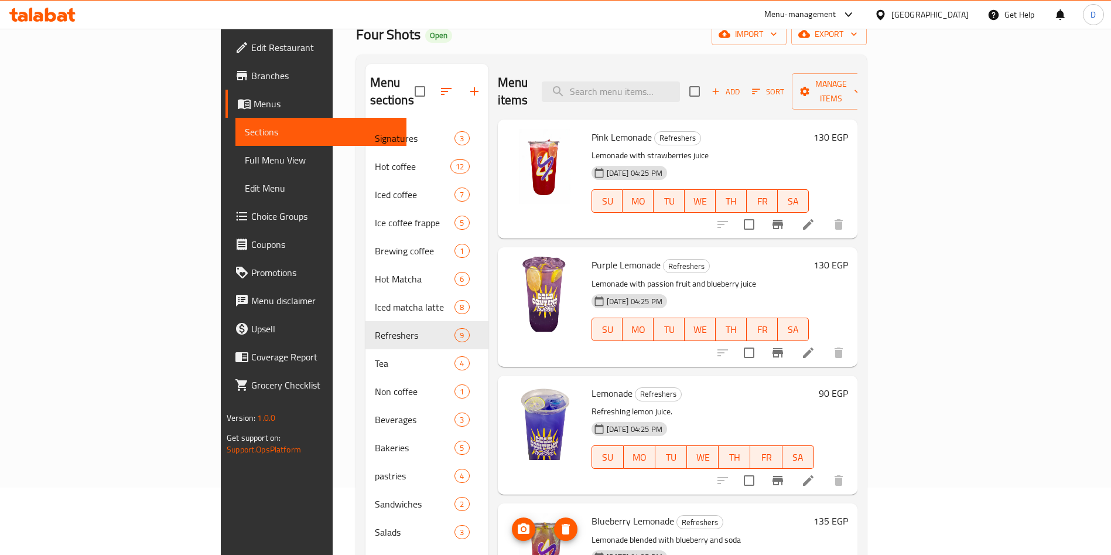
scroll to position [626, 0]
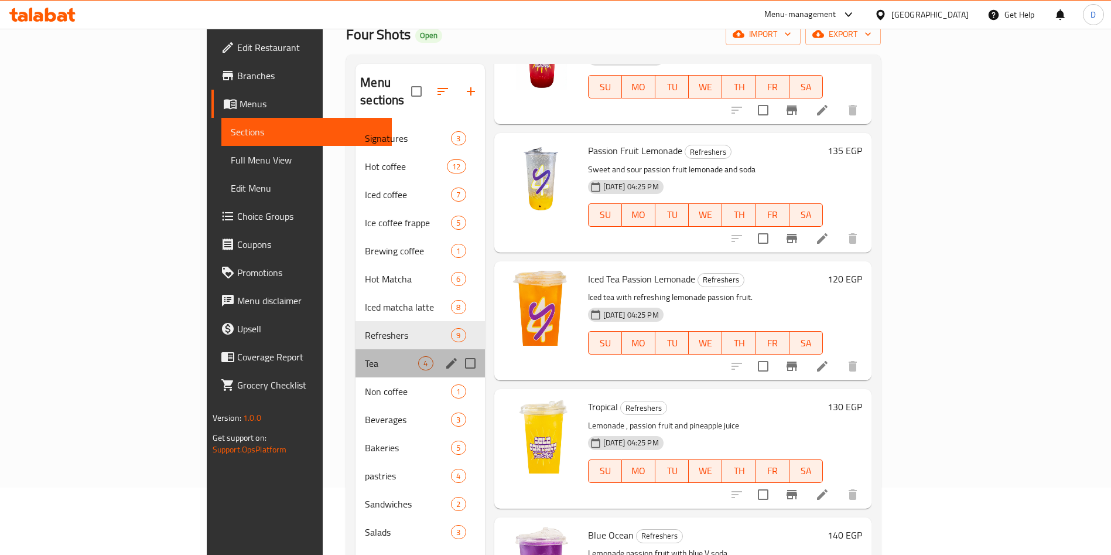
click at [356, 349] on div "Tea 4" at bounding box center [420, 363] width 129 height 28
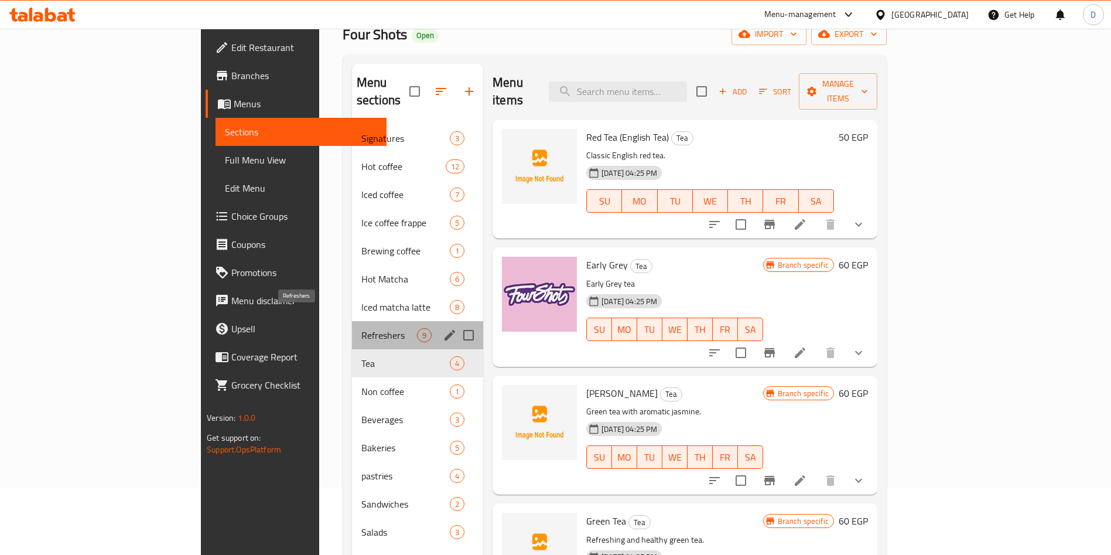
click at [361, 328] on span "Refreshers" at bounding box center [389, 335] width 56 height 14
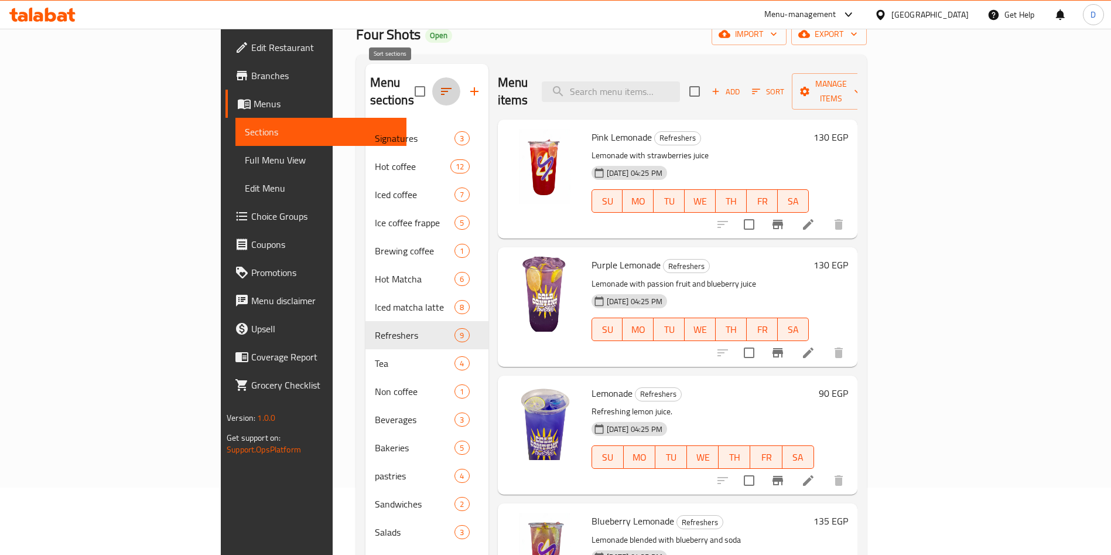
click at [439, 84] on icon "button" at bounding box center [446, 91] width 14 height 14
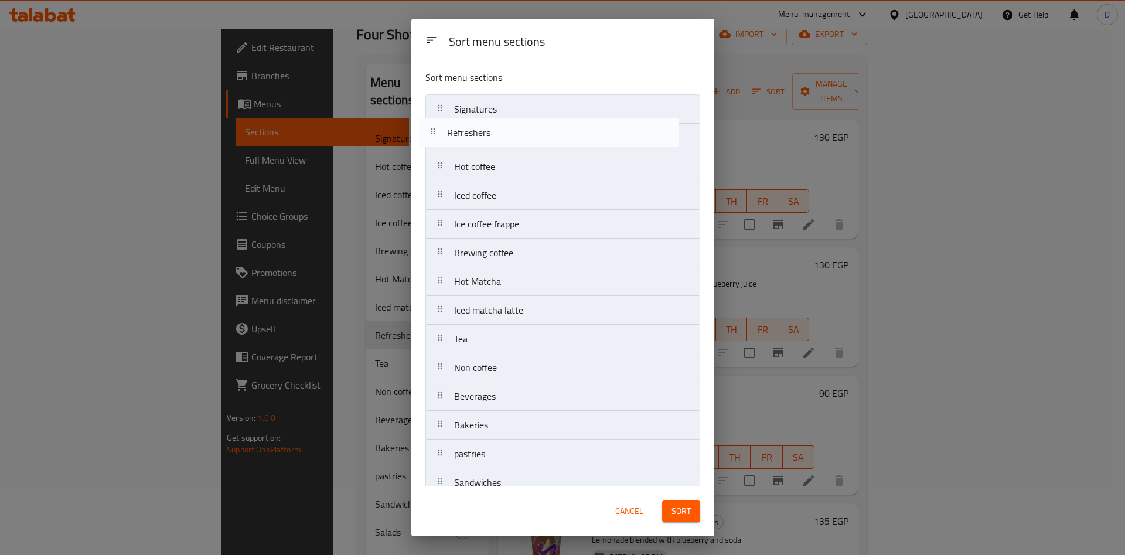
drag, startPoint x: 483, startPoint y: 320, endPoint x: 479, endPoint y: 126, distance: 194.0
click at [479, 126] on nav "Signatures Hot coffee Iced coffee Ice coffee frappe Brewing coffee Hot Matcha I…" at bounding box center [562, 310] width 275 height 432
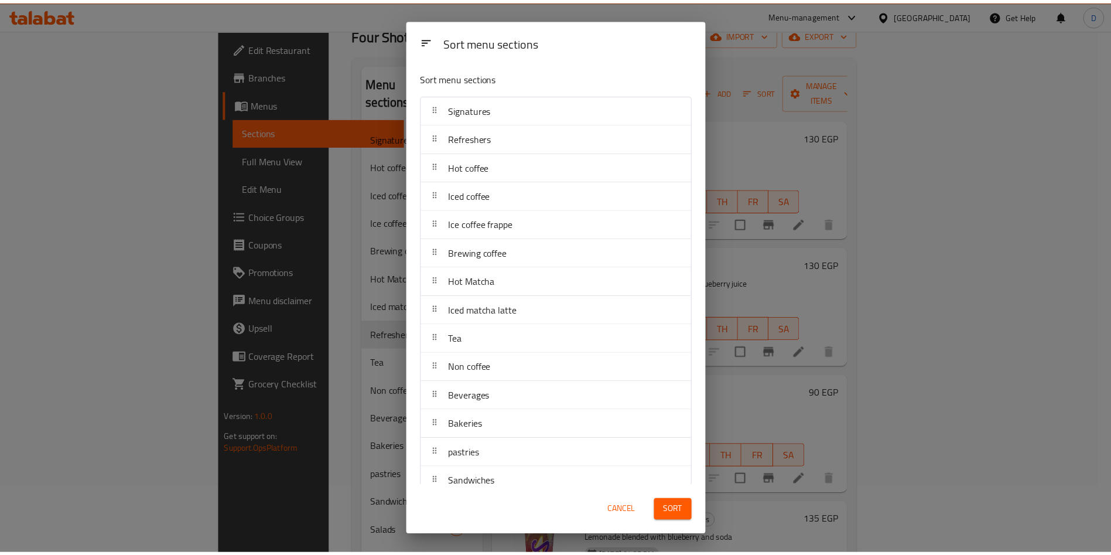
scroll to position [45, 0]
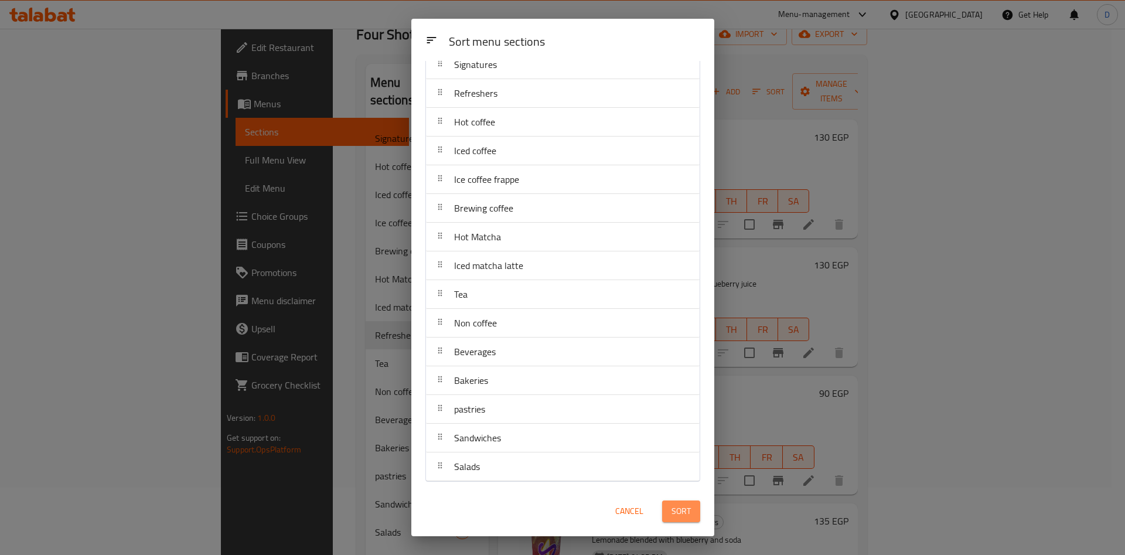
click at [690, 510] on span "Sort" at bounding box center [680, 511] width 19 height 15
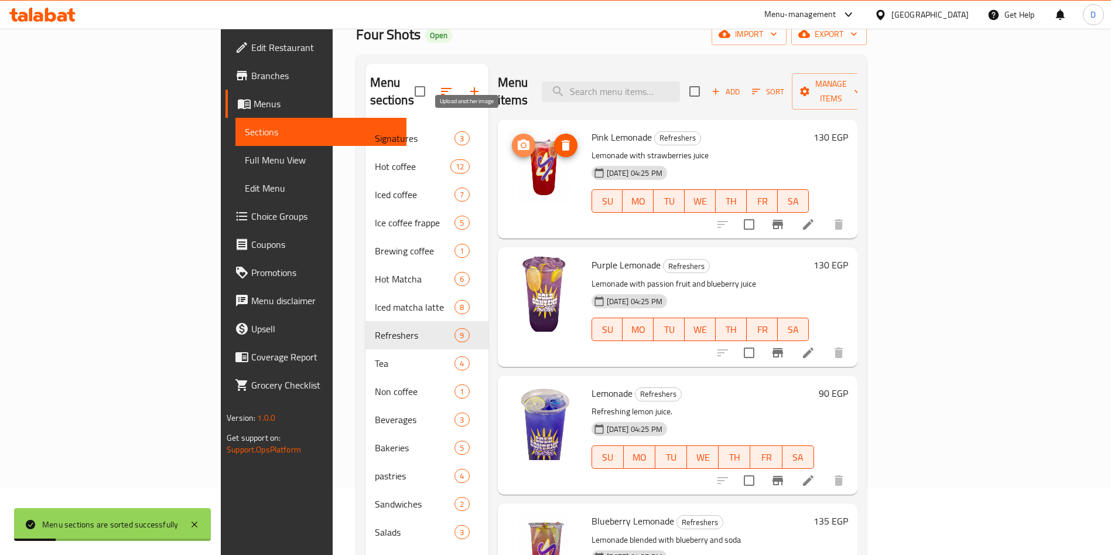
click at [517, 138] on icon "upload picture" at bounding box center [524, 145] width 14 height 14
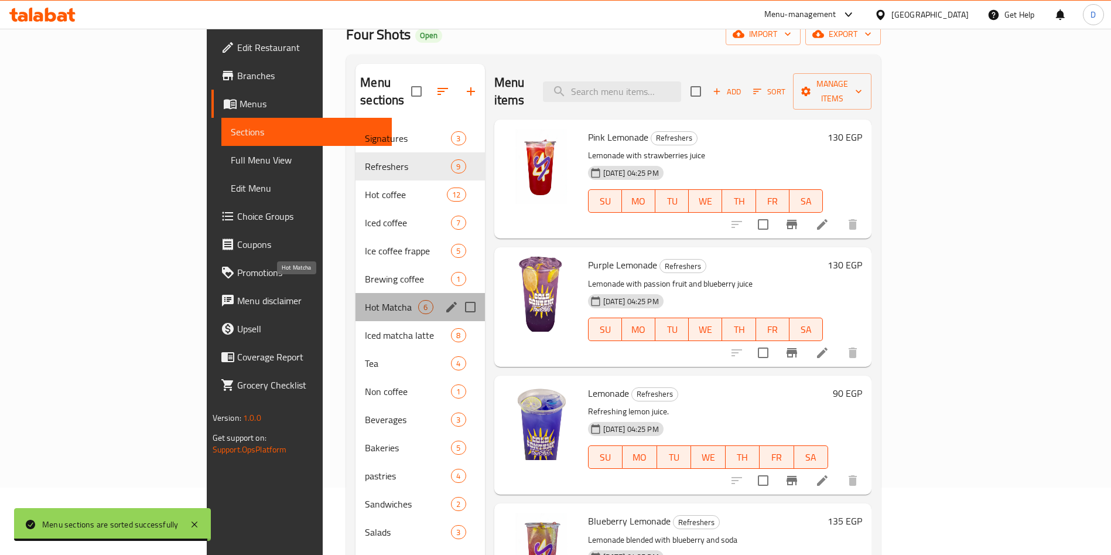
click at [365, 300] on span "Hot Matcha" at bounding box center [391, 307] width 53 height 14
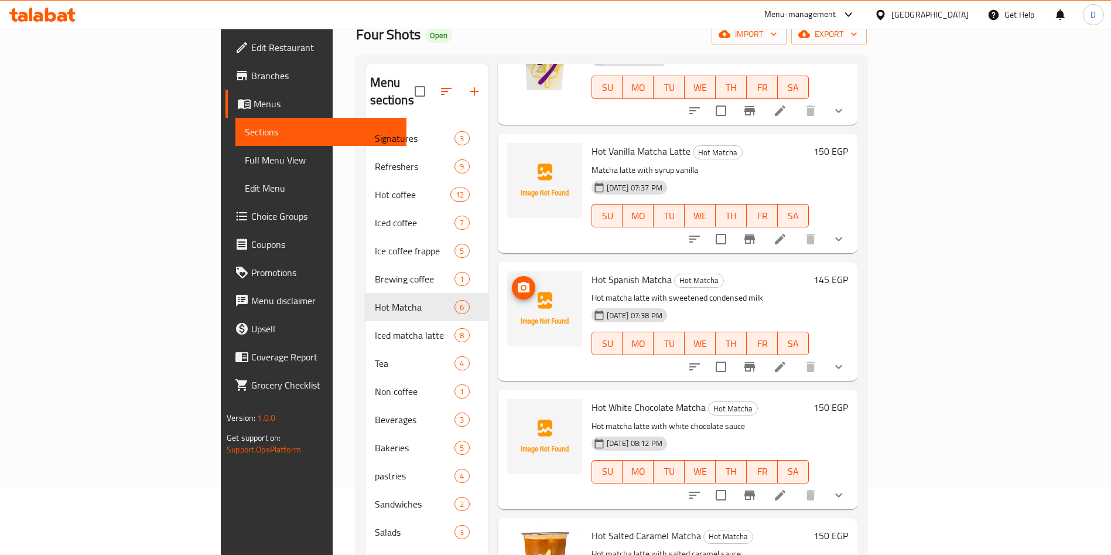
scroll to position [114, 0]
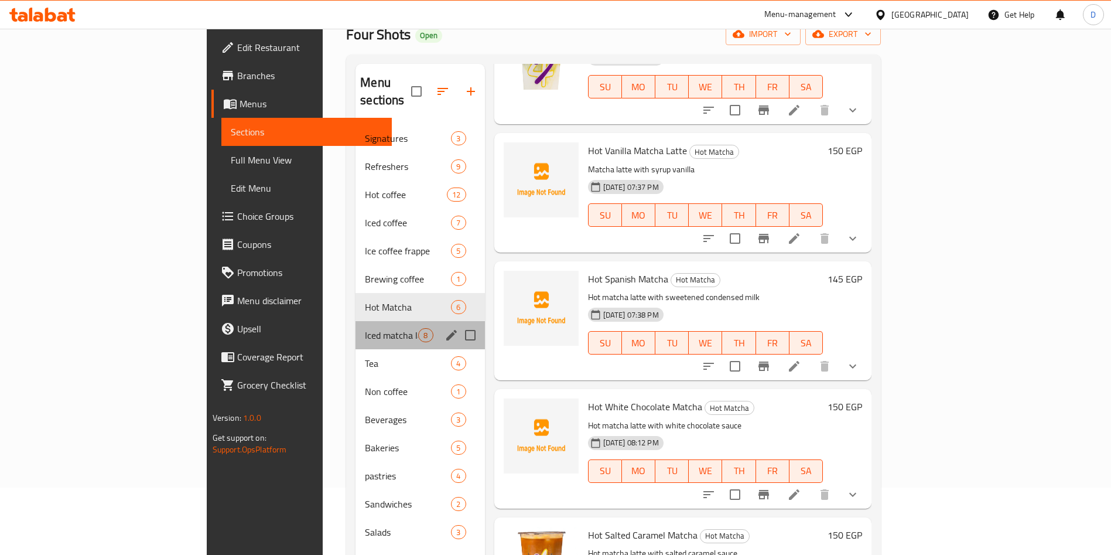
click at [356, 321] on div "Iced matcha latte 8" at bounding box center [420, 335] width 129 height 28
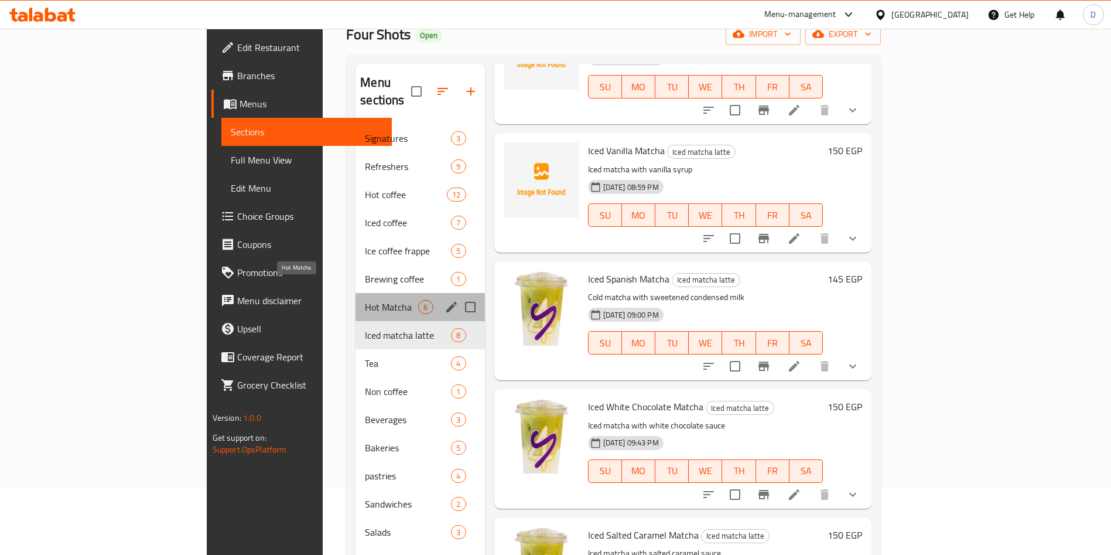
click at [365, 300] on span "Hot Matcha" at bounding box center [391, 307] width 53 height 14
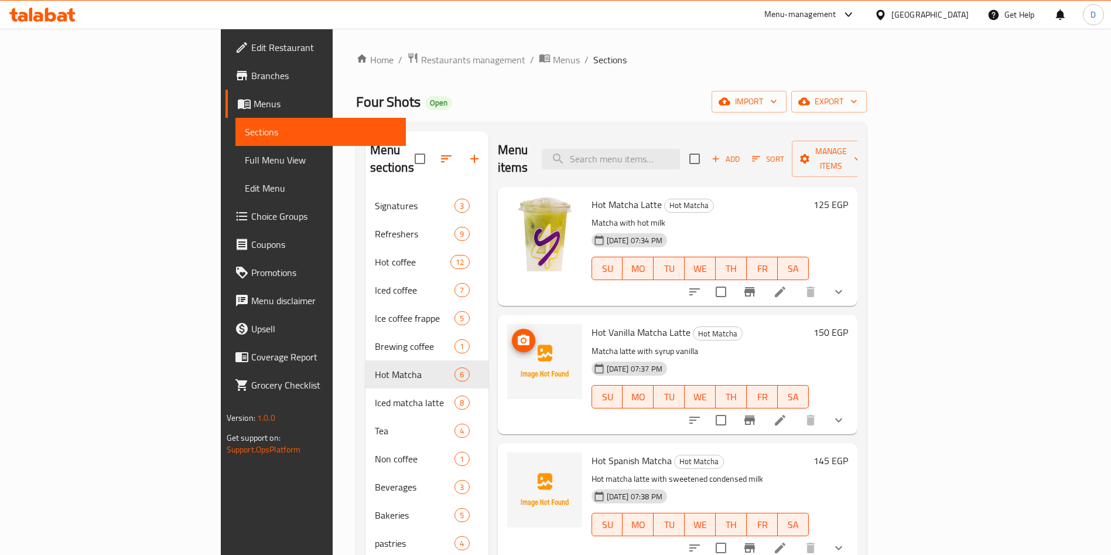
scroll to position [1, 0]
click at [518, 206] on icon "upload picture" at bounding box center [524, 211] width 12 height 11
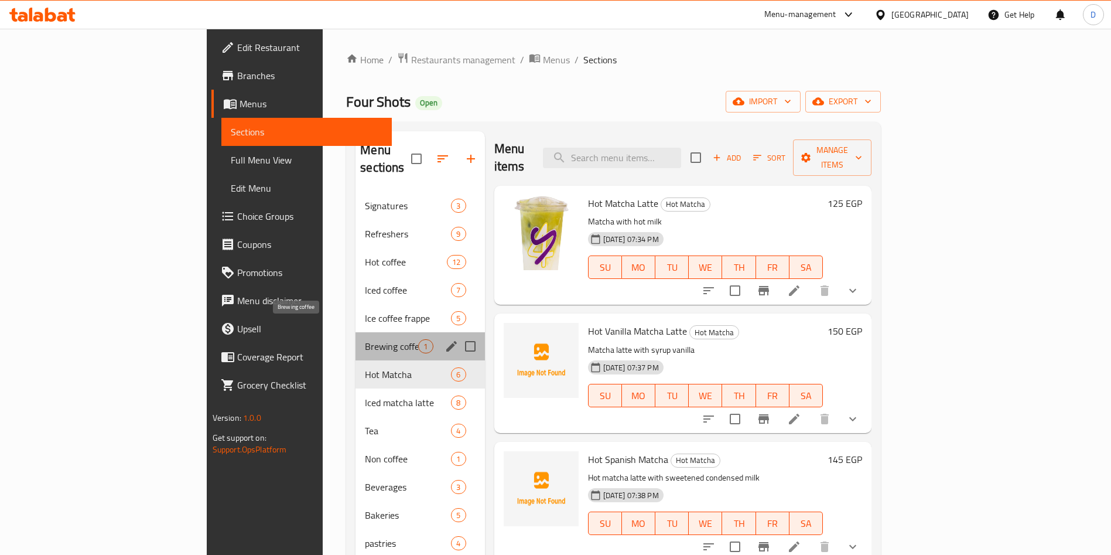
click at [365, 339] on span "Brewing coffee" at bounding box center [391, 346] width 53 height 14
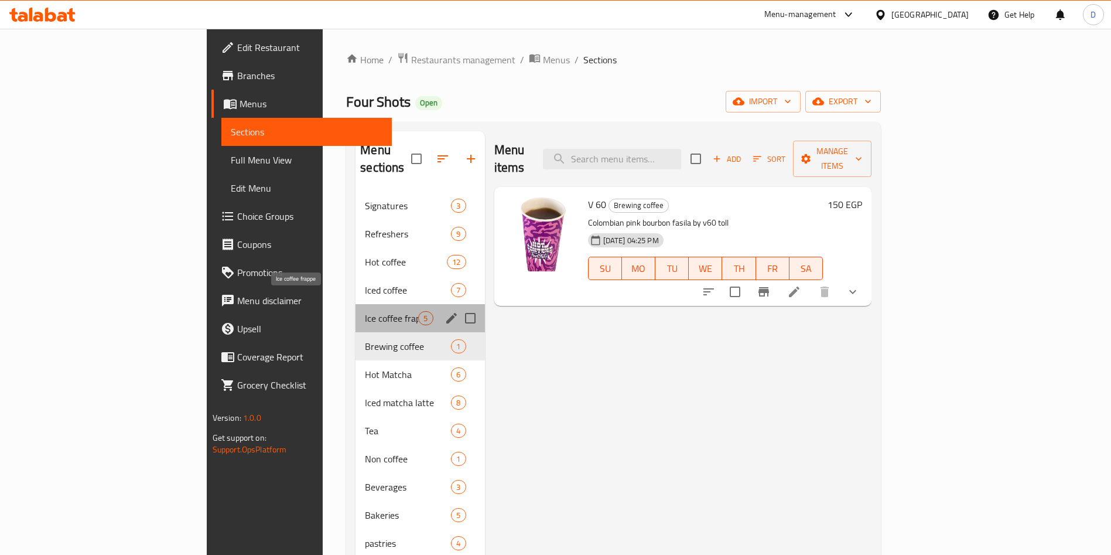
click at [365, 311] on span "Ice coffee frappe" at bounding box center [391, 318] width 53 height 14
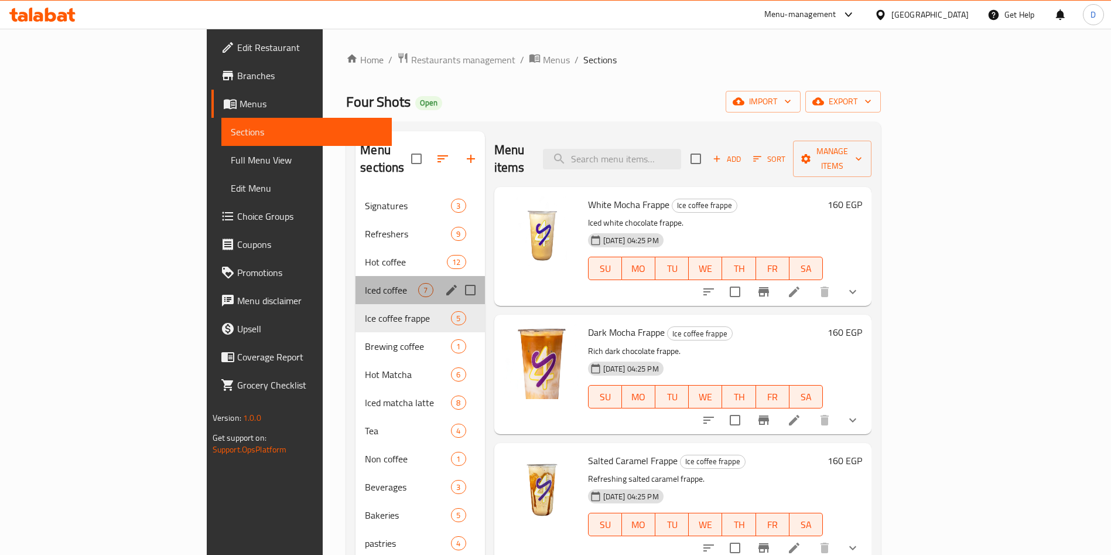
click at [356, 276] on div "Iced coffee 7" at bounding box center [420, 290] width 129 height 28
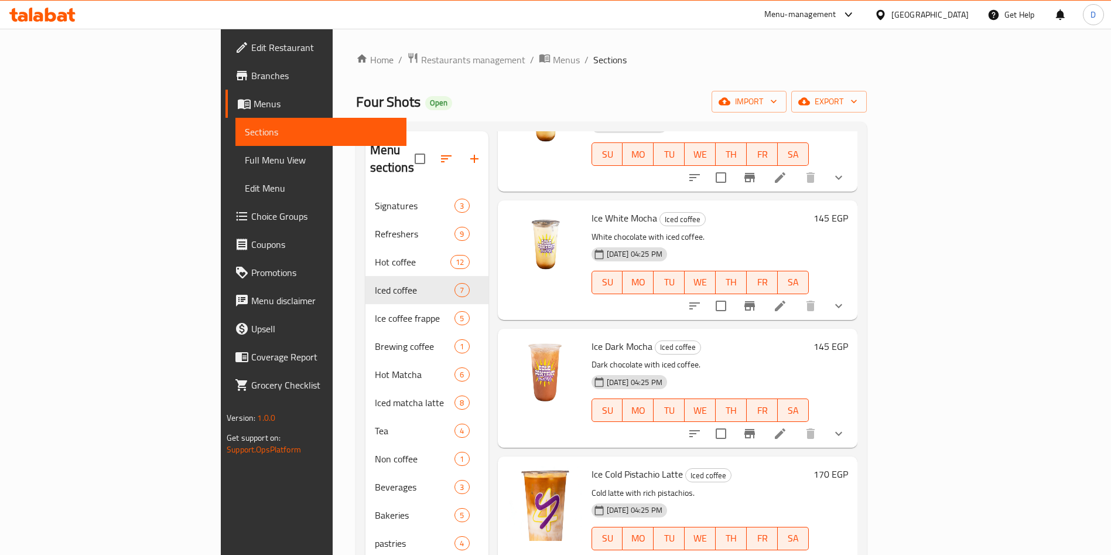
scroll to position [164, 0]
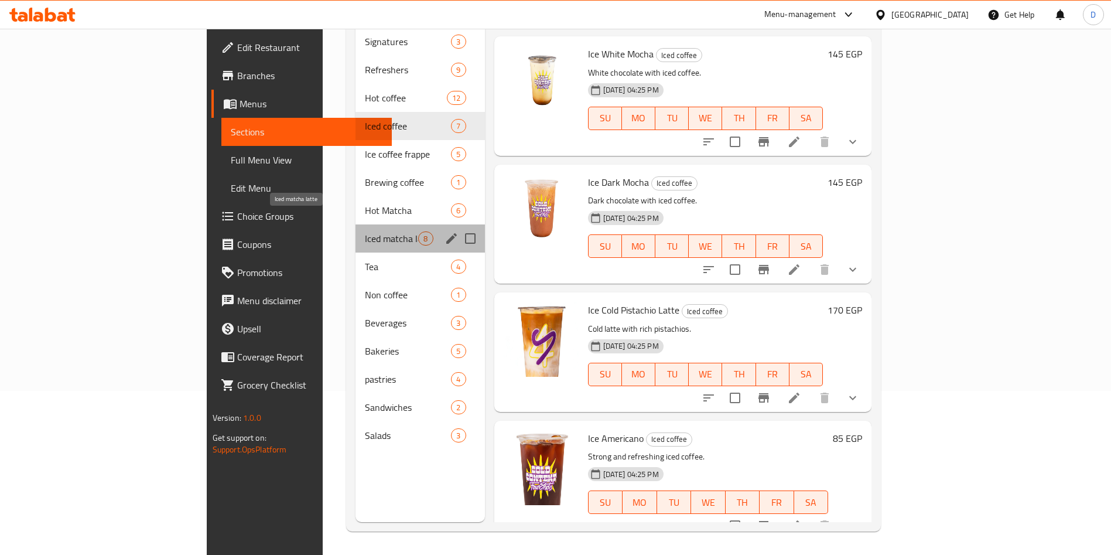
click at [365, 231] on span "Iced matcha latte" at bounding box center [391, 238] width 53 height 14
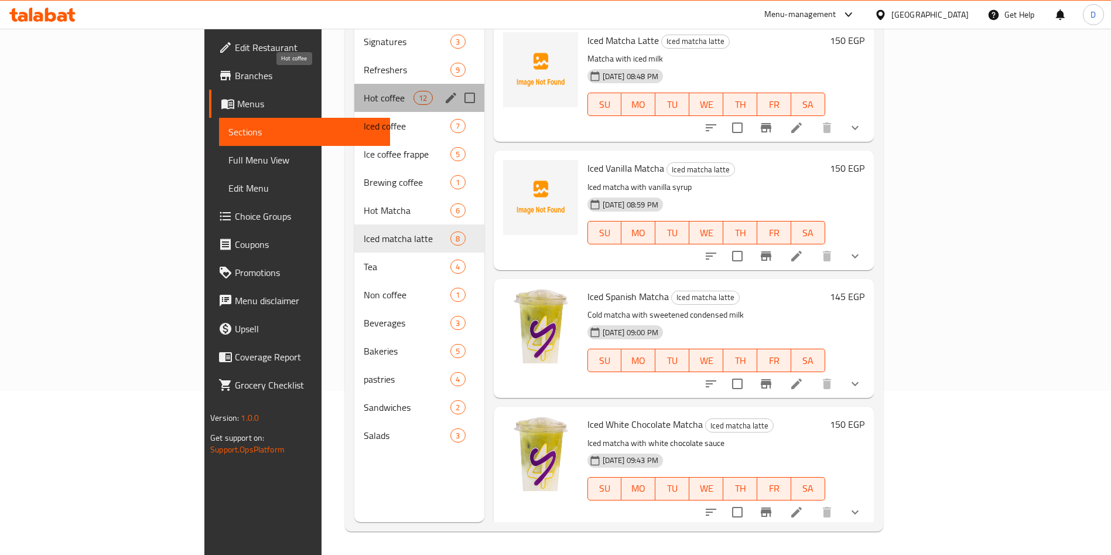
click at [364, 91] on span "Hot coffee" at bounding box center [389, 98] width 50 height 14
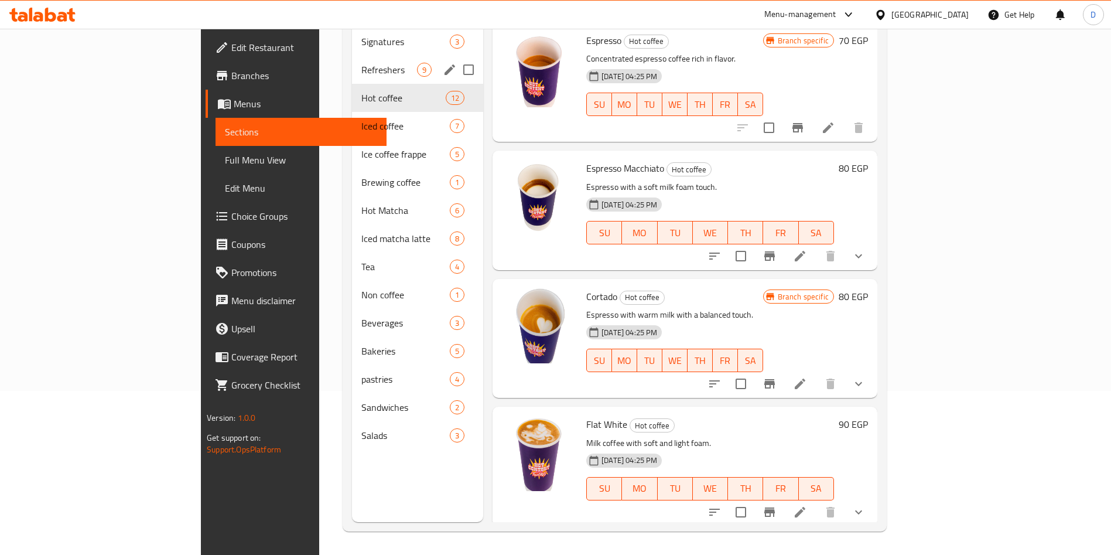
scroll to position [36, 0]
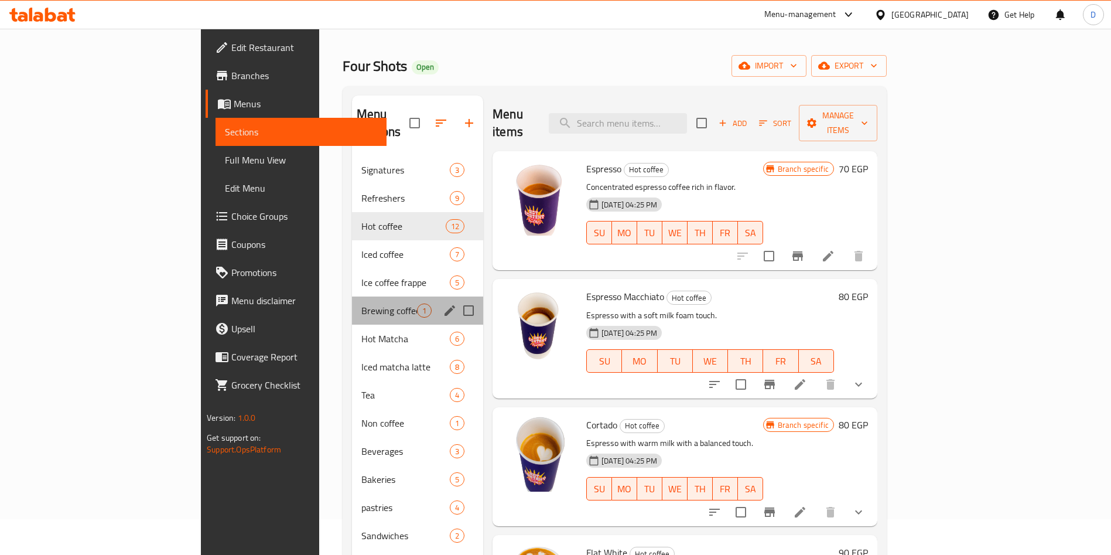
click at [352, 305] on div "Brewing coffee 1" at bounding box center [417, 310] width 131 height 28
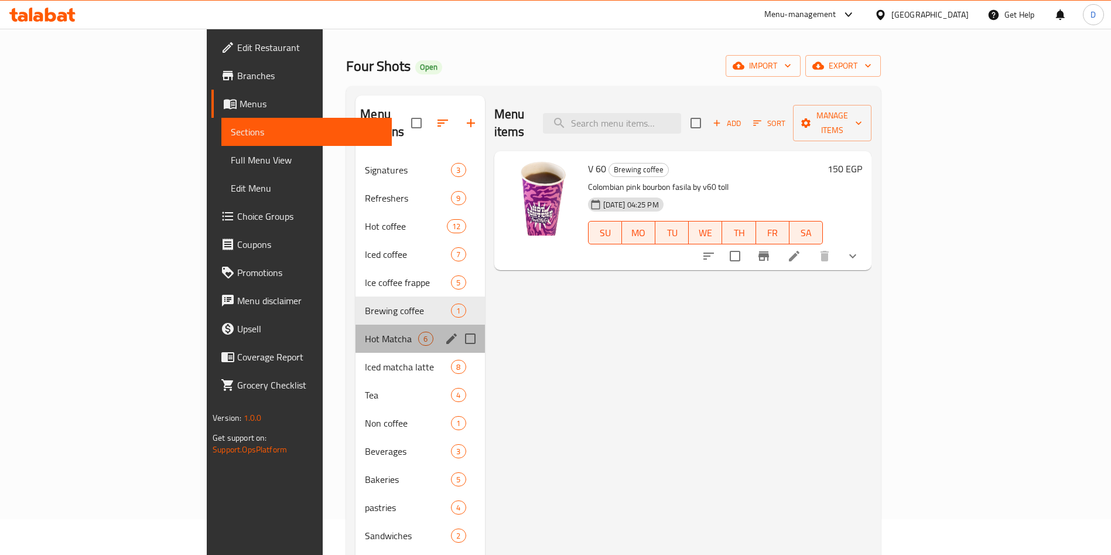
click at [356, 325] on div "Hot Matcha 6" at bounding box center [420, 339] width 129 height 28
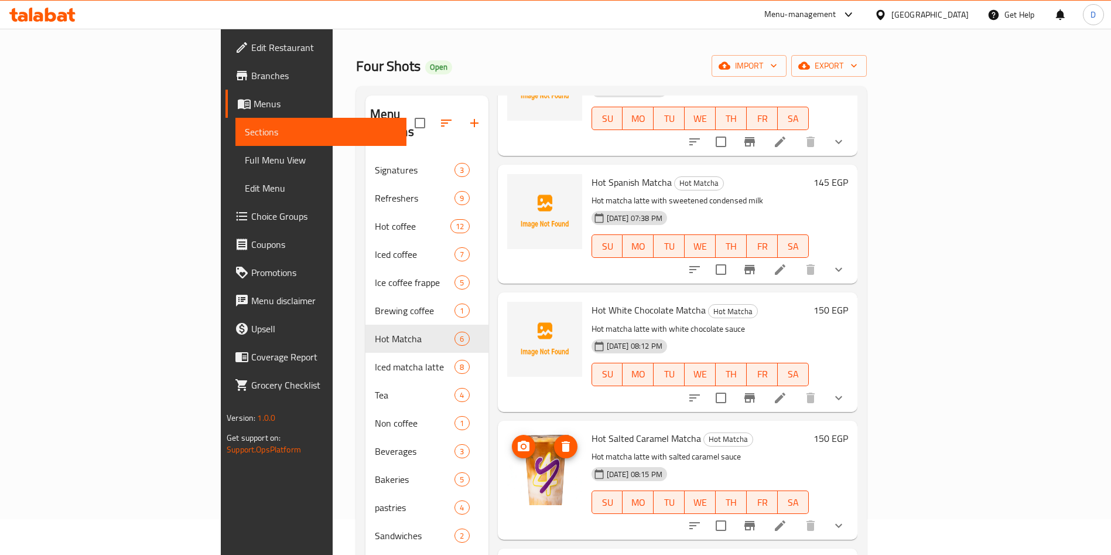
scroll to position [164, 0]
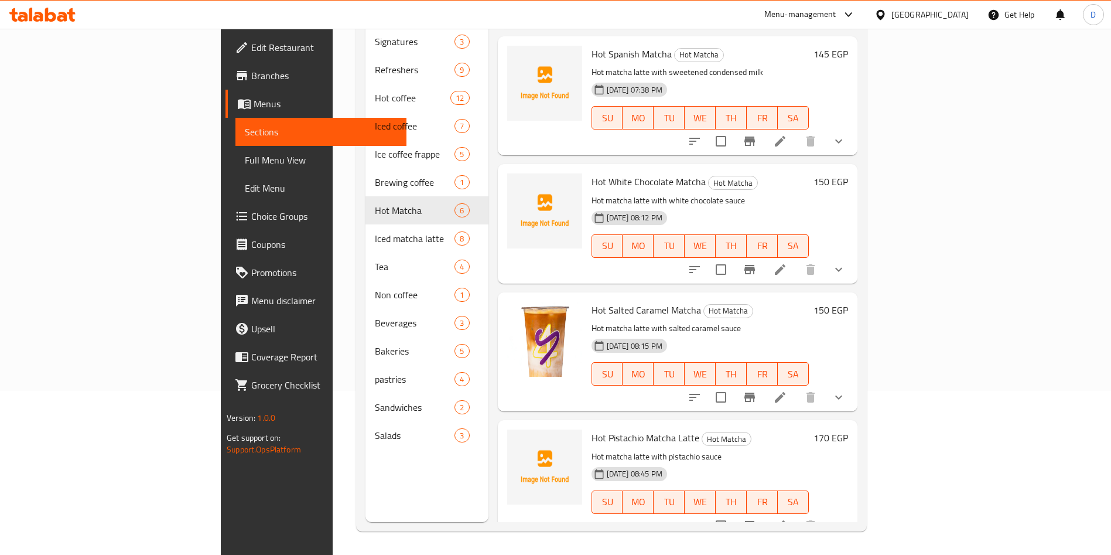
click at [749, 255] on div "Hot White Chocolate Matcha Hot Matcha Hot matcha latte with white chocolate sau…" at bounding box center [700, 224] width 227 height 110
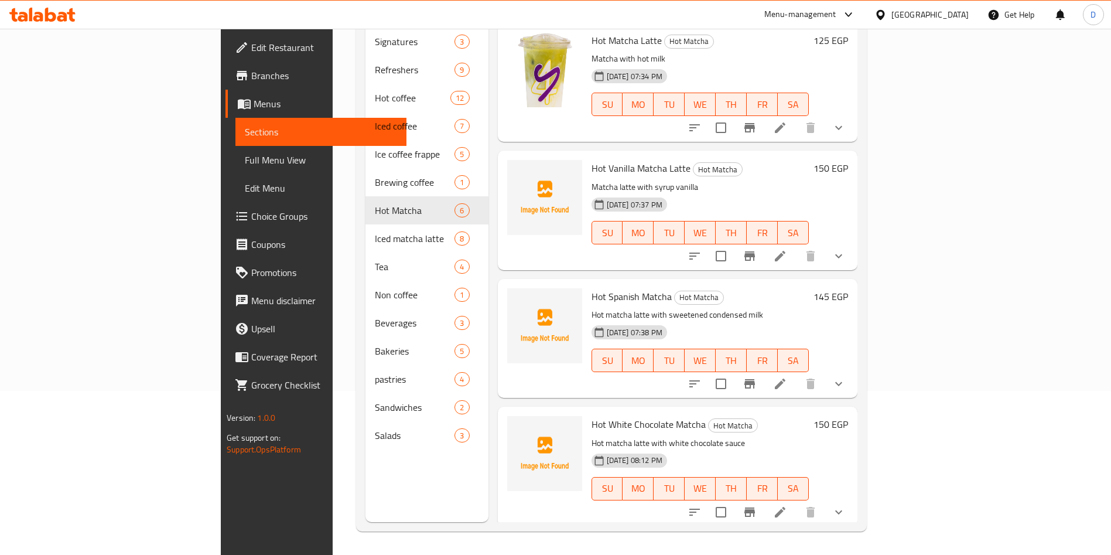
scroll to position [0, 0]
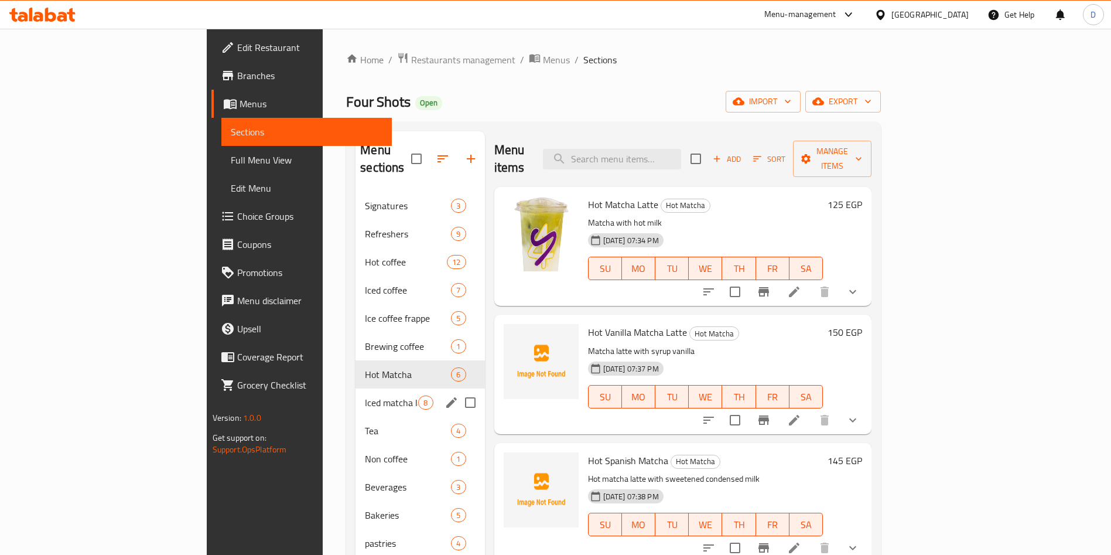
click at [365, 395] on span "Iced matcha latte" at bounding box center [391, 402] width 53 height 14
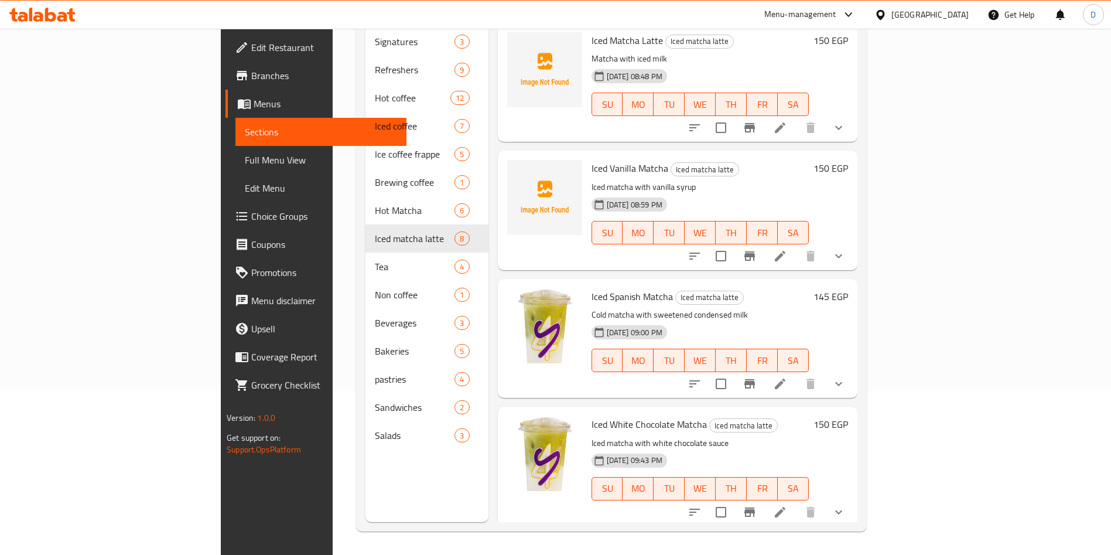
click at [791, 193] on div "13-09-2025 08:59 PM SU MO TU WE TH FR SA" at bounding box center [700, 224] width 227 height 63
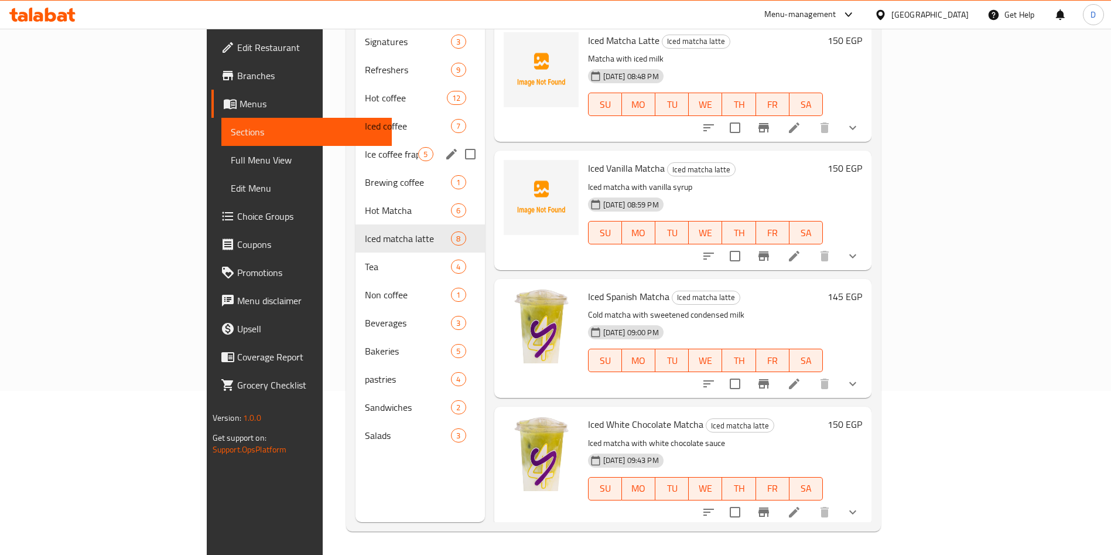
scroll to position [85, 0]
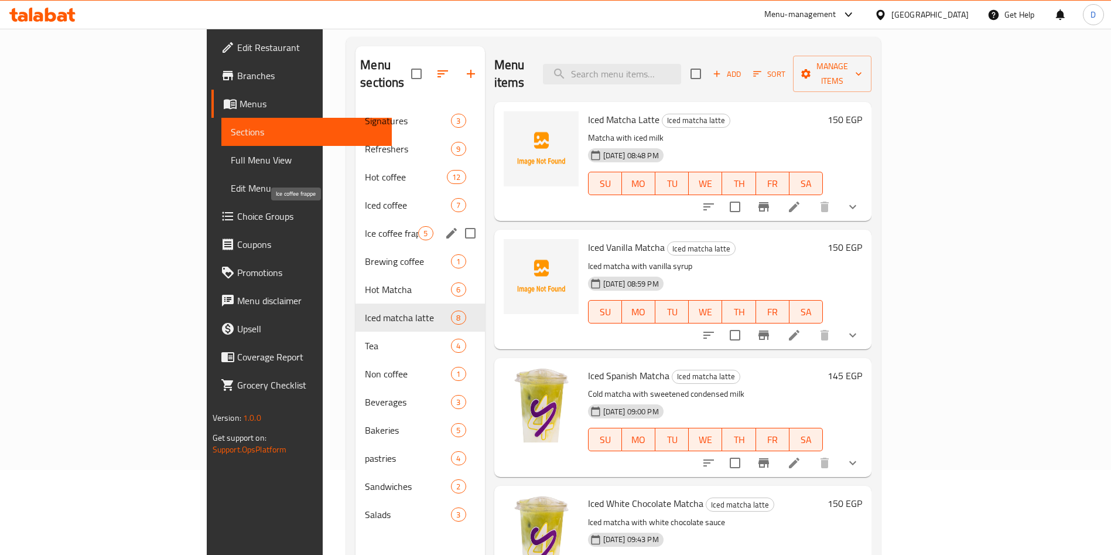
click at [365, 226] on span "Ice coffee frappe" at bounding box center [391, 233] width 53 height 14
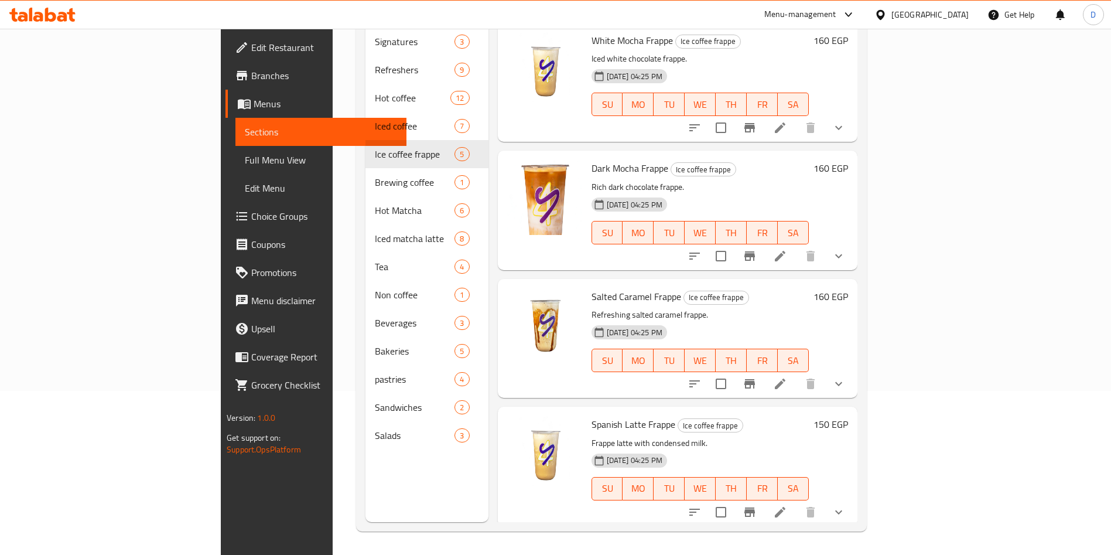
scroll to position [114, 0]
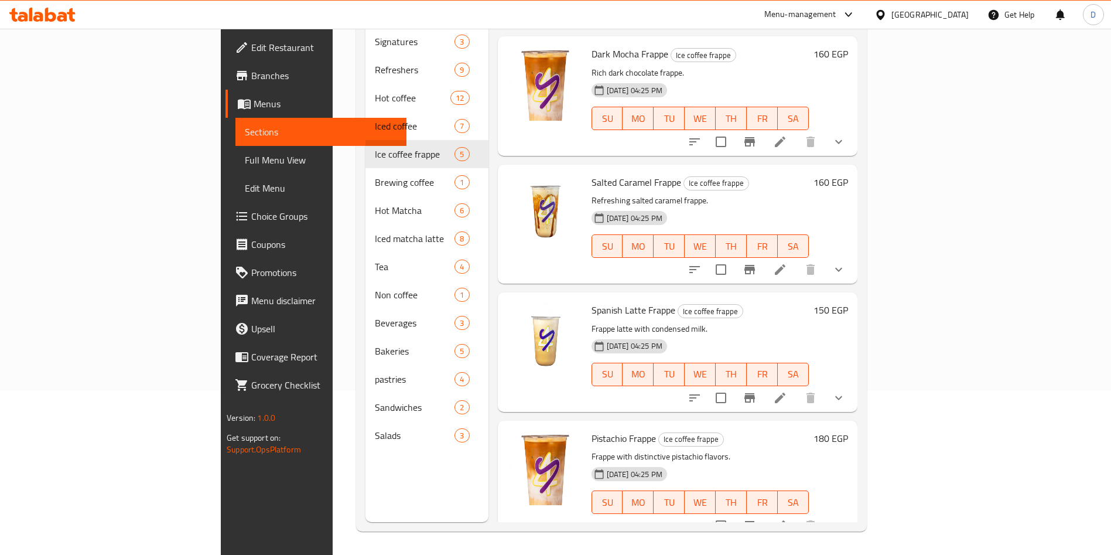
click at [742, 322] on p "Frappe latte with condensed milk." at bounding box center [700, 329] width 217 height 15
click at [518, 441] on icon "upload picture" at bounding box center [524, 446] width 12 height 11
click at [221, 506] on div "Edit Restaurant Branches Menus Sections Full Menu View Edit Menu Choice Groups …" at bounding box center [314, 306] width 186 height 555
click at [518, 441] on icon "upload picture" at bounding box center [524, 446] width 12 height 11
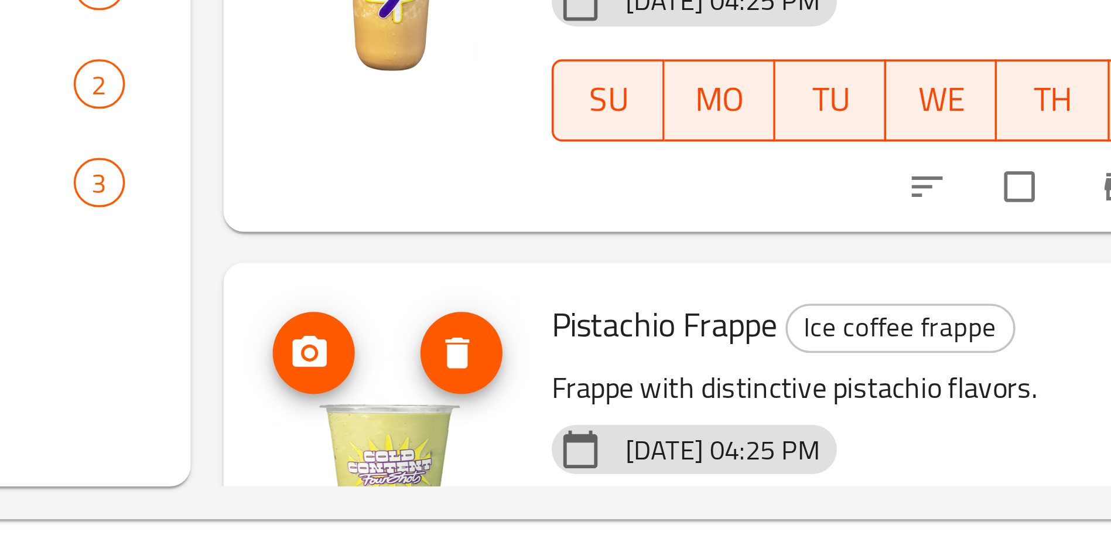
scroll to position [114, 0]
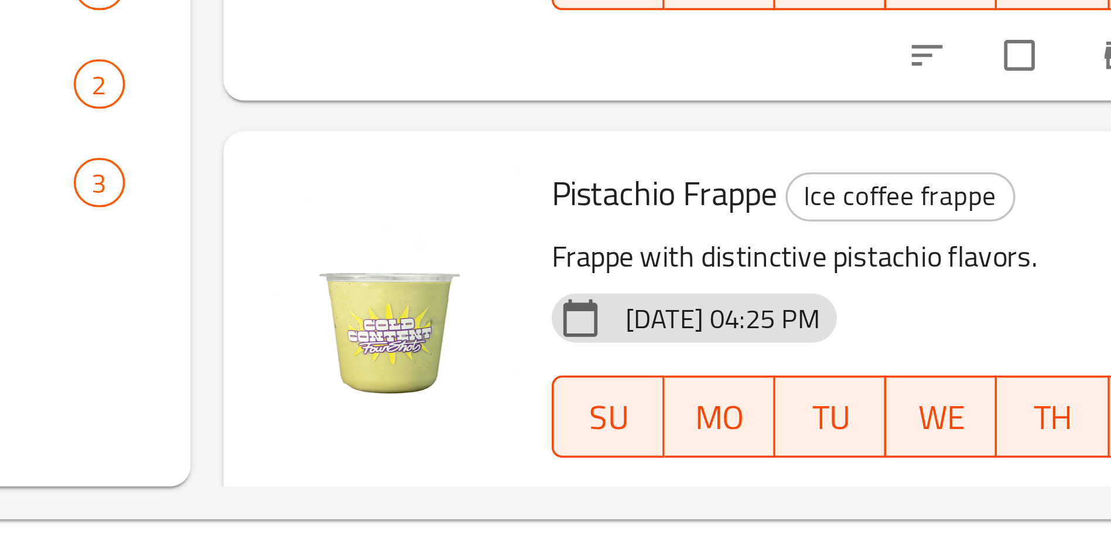
click at [593, 468] on icon at bounding box center [599, 474] width 12 height 12
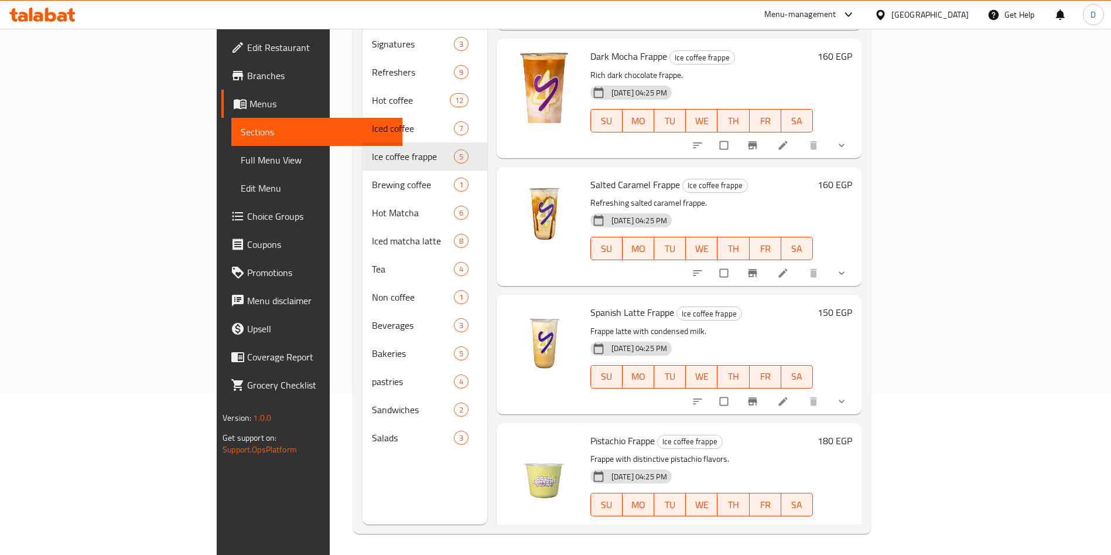
scroll to position [0, 0]
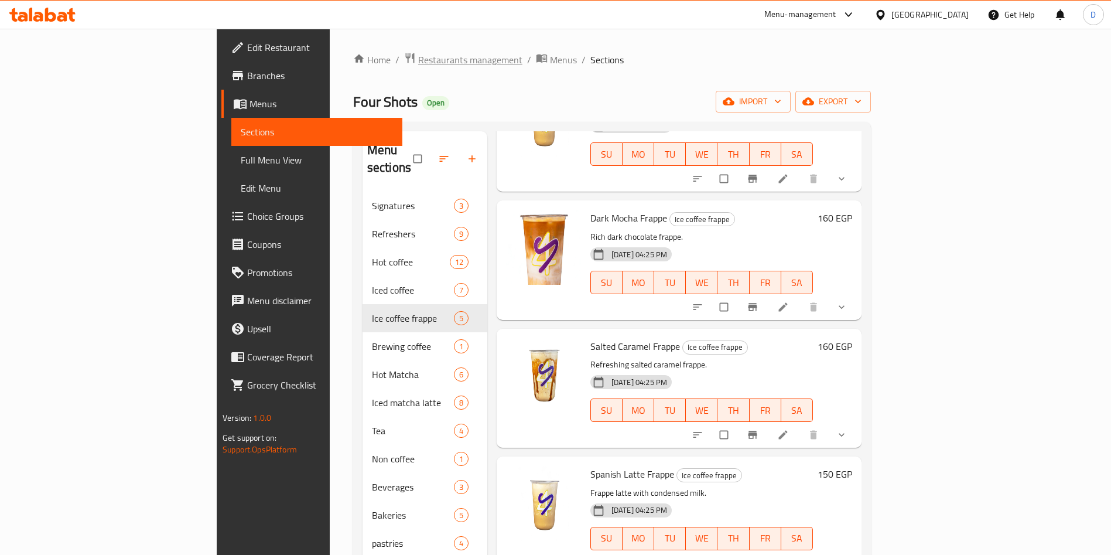
click at [418, 54] on span "Restaurants management" at bounding box center [470, 60] width 104 height 14
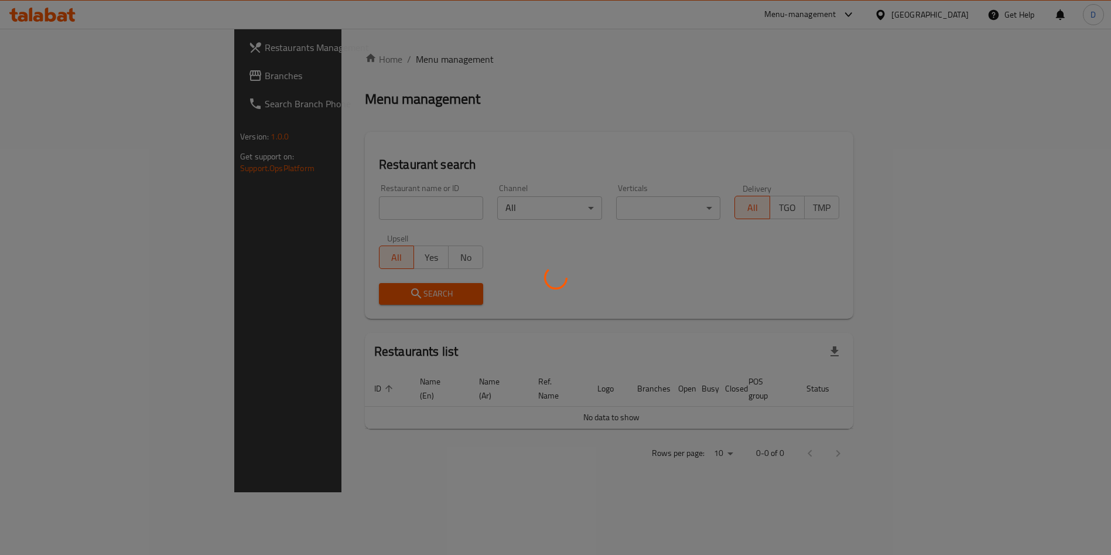
click at [342, 213] on div at bounding box center [555, 277] width 1111 height 555
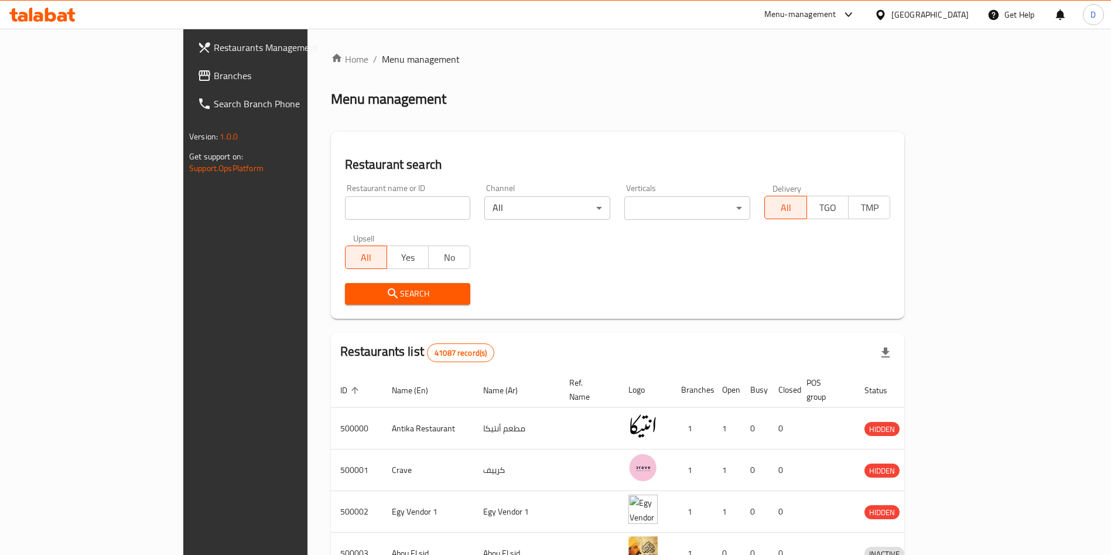
click at [345, 213] on input "search" at bounding box center [408, 207] width 126 height 23
type input "Big boys burger"
click button "Search" at bounding box center [408, 294] width 126 height 22
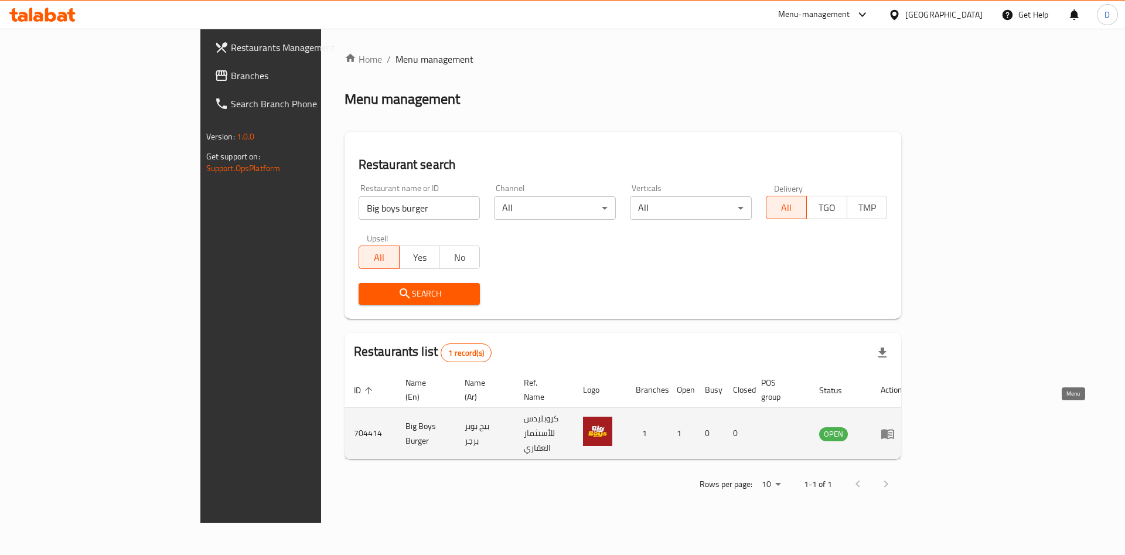
click at [895, 427] on icon "enhanced table" at bounding box center [888, 434] width 14 height 14
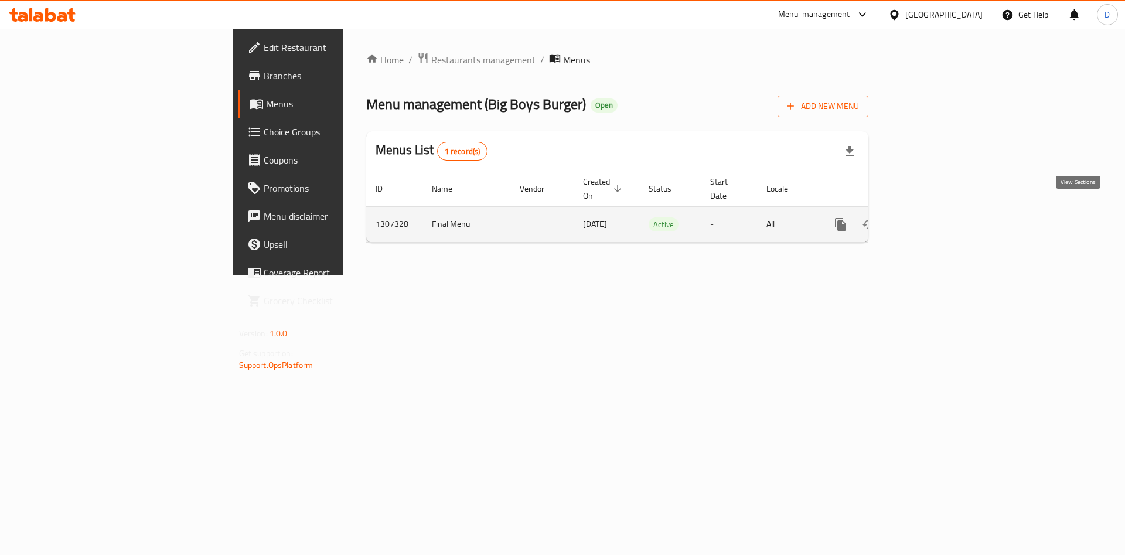
click at [932, 217] on icon "enhanced table" at bounding box center [925, 224] width 14 height 14
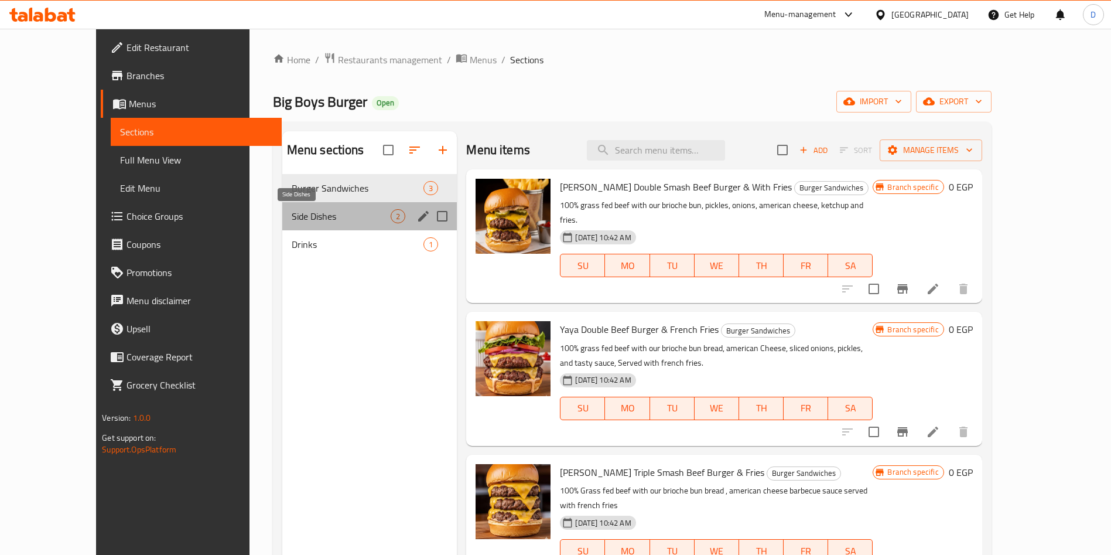
click at [292, 223] on span "Side Dishes" at bounding box center [342, 216] width 100 height 14
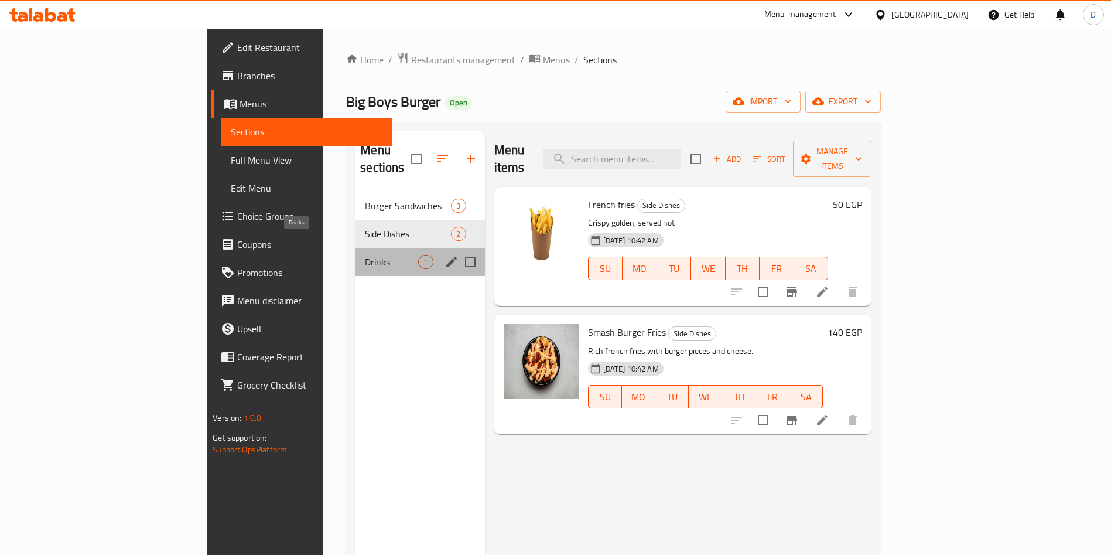
click at [365, 255] on span "Drinks" at bounding box center [391, 262] width 53 height 14
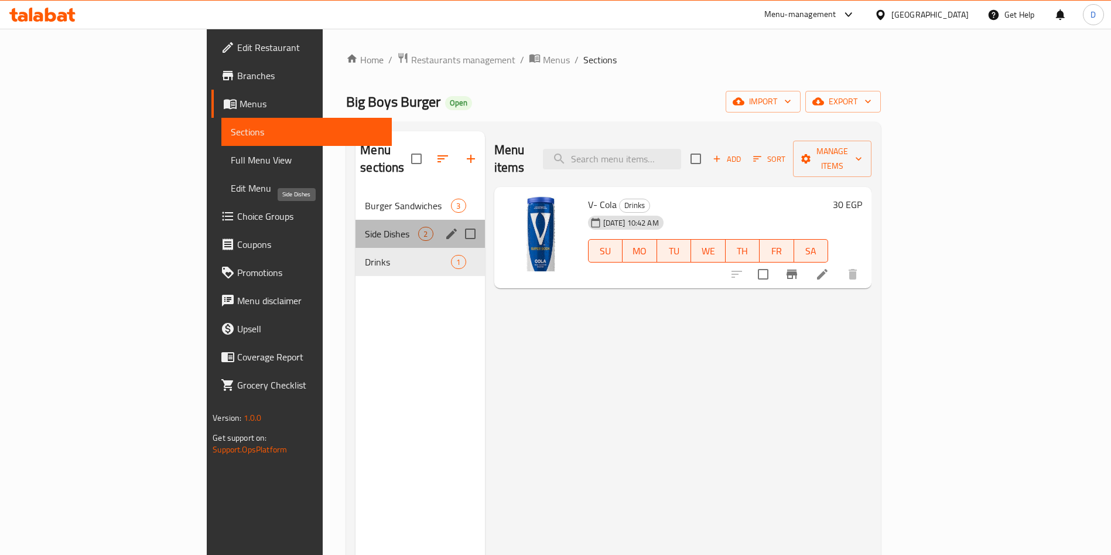
click at [365, 227] on span "Side Dishes" at bounding box center [391, 234] width 53 height 14
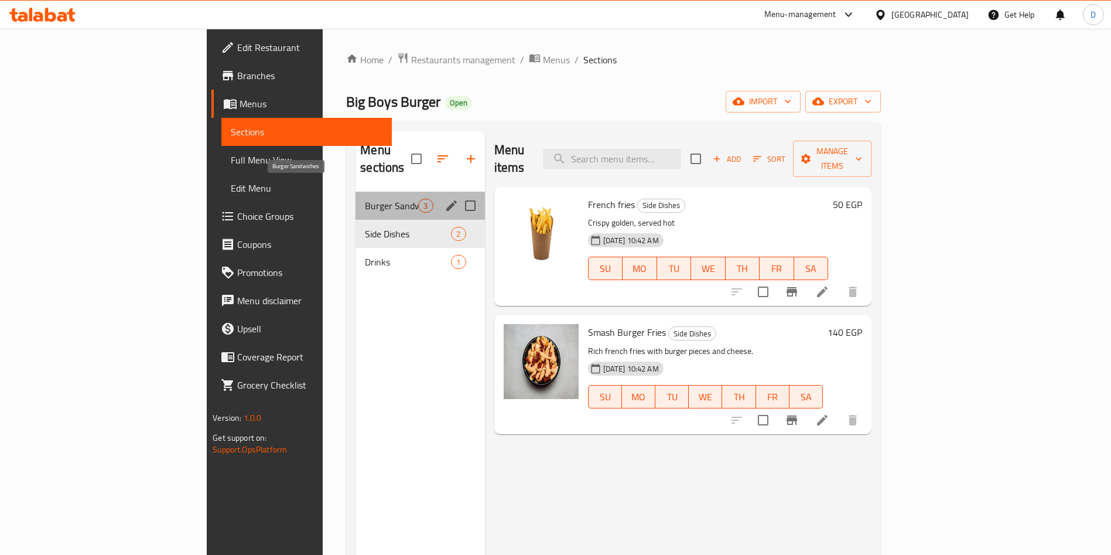
click at [365, 199] on span "Burger Sandwiches" at bounding box center [391, 206] width 53 height 14
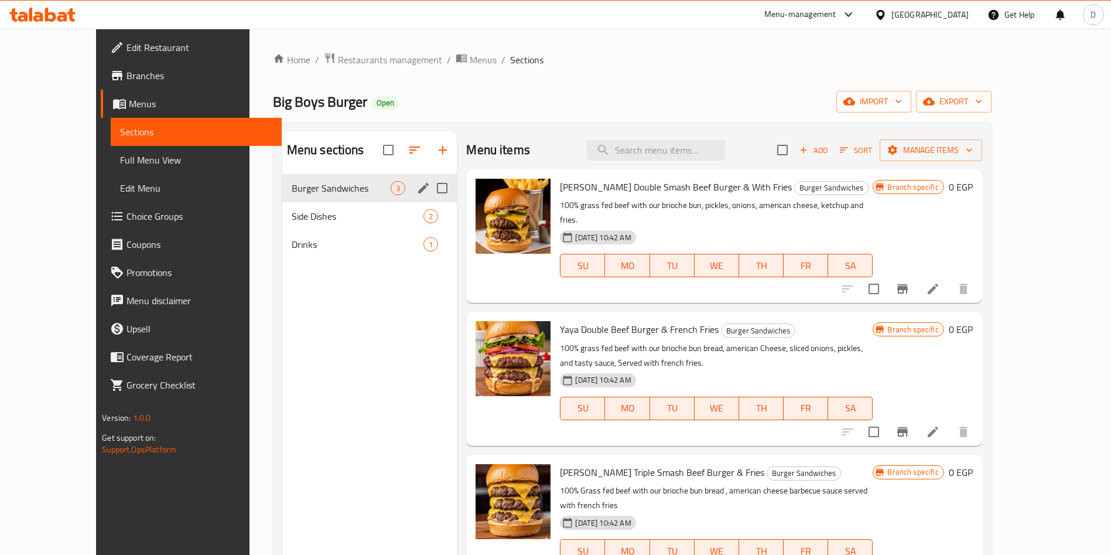
click at [309, 196] on div "Burger Sandwiches 3" at bounding box center [369, 188] width 175 height 28
click at [315, 214] on span "Side Dishes" at bounding box center [342, 216] width 100 height 14
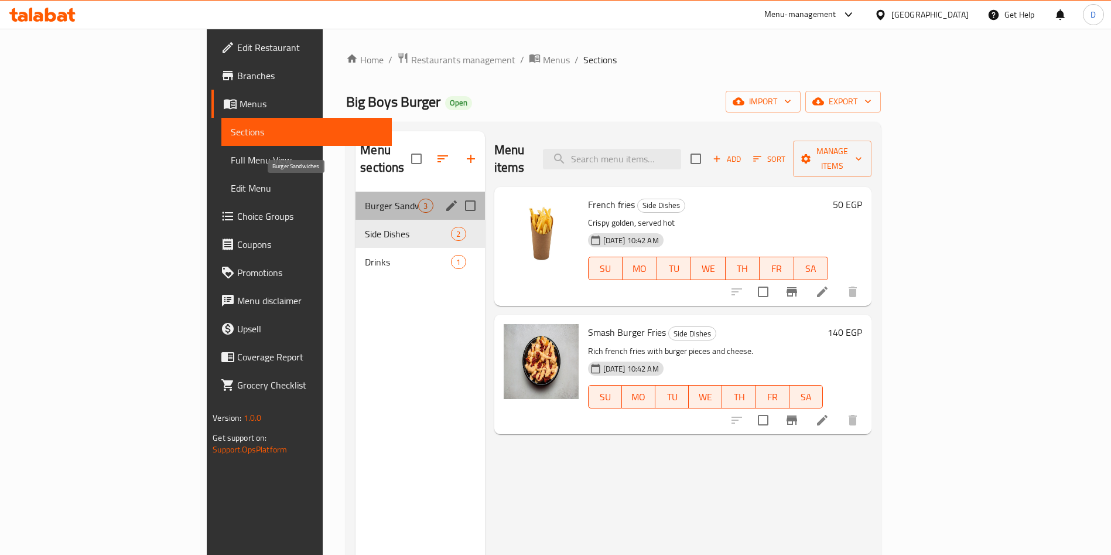
click at [365, 199] on span "Burger Sandwiches" at bounding box center [391, 206] width 53 height 14
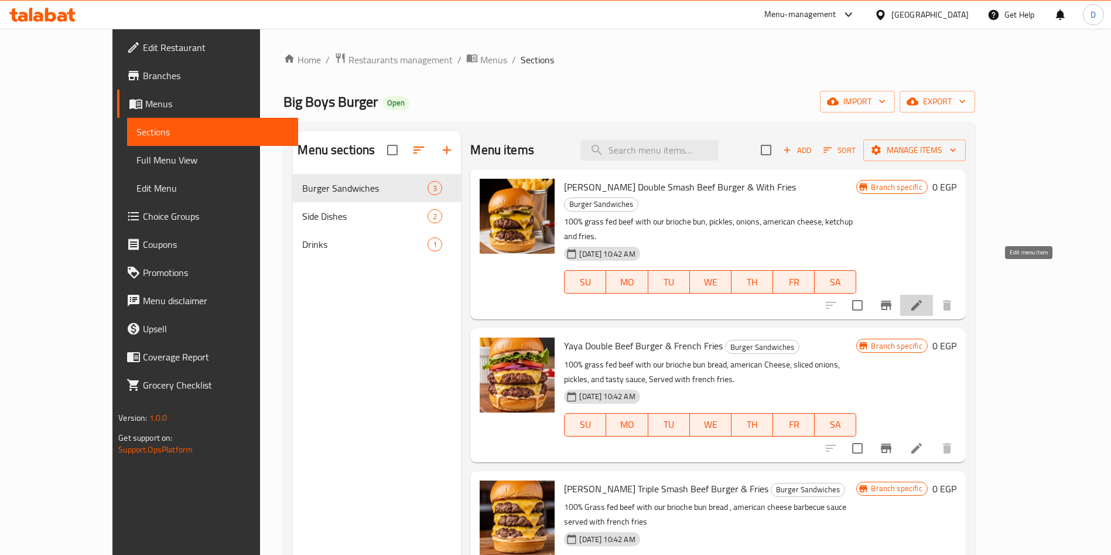
click at [924, 298] on icon at bounding box center [917, 305] width 14 height 14
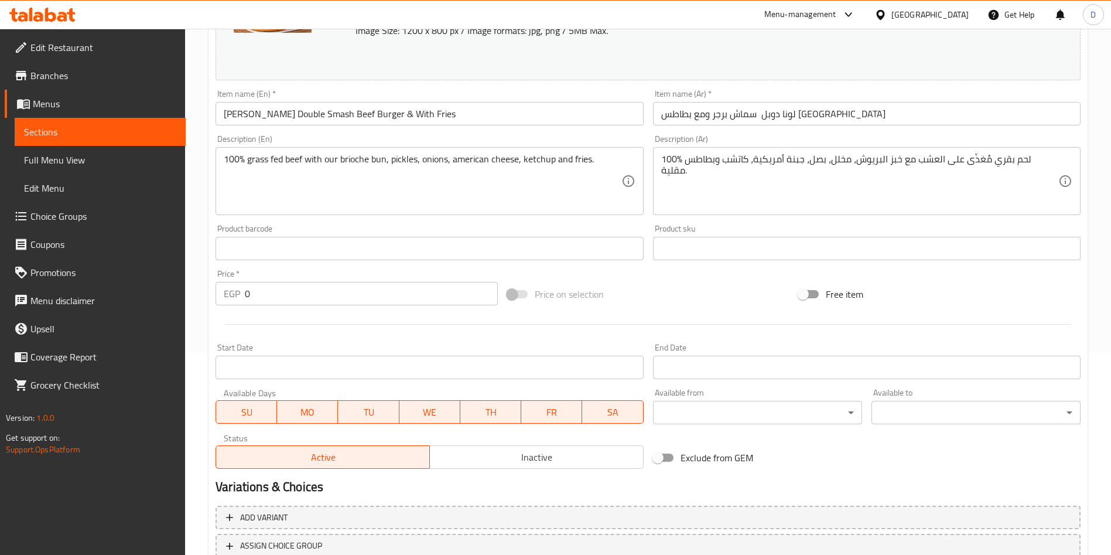
scroll to position [290, 0]
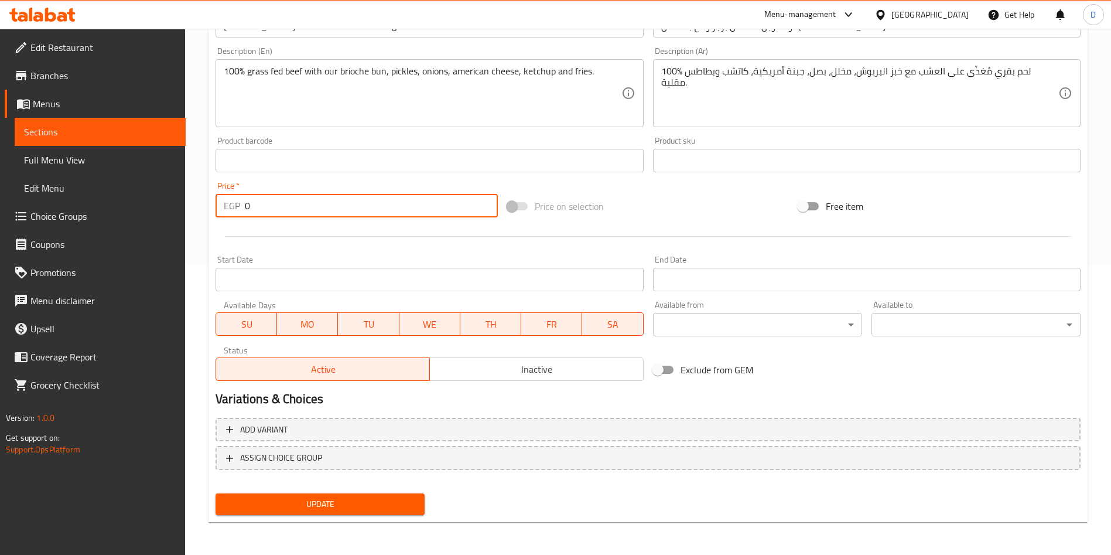
click at [353, 212] on input "0" at bounding box center [371, 205] width 253 height 23
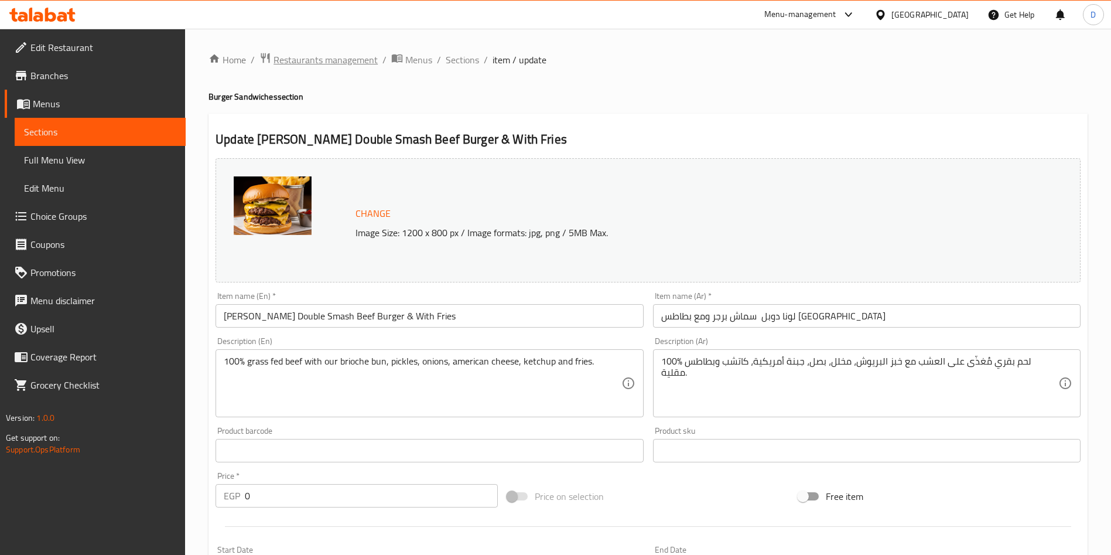
click at [305, 60] on span "Restaurants management" at bounding box center [326, 60] width 104 height 14
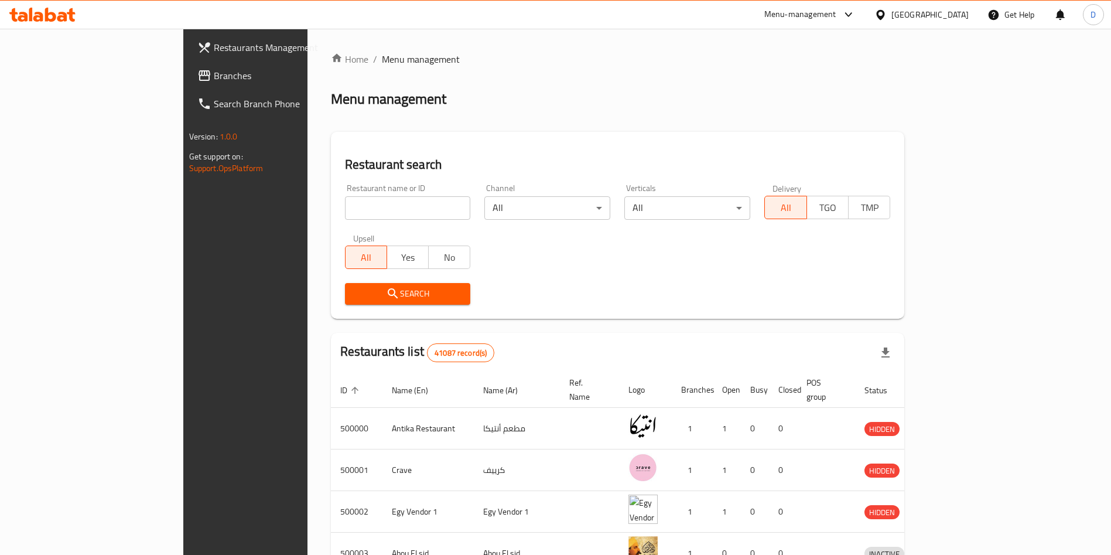
click at [857, 6] on div "Menu-management" at bounding box center [810, 15] width 110 height 28
click at [837, 11] on div "Menu-management" at bounding box center [801, 15] width 72 height 14
click at [783, 74] on div "Agent Campaigns Center" at bounding box center [792, 78] width 88 height 13
